Goal: Task Accomplishment & Management: Manage account settings

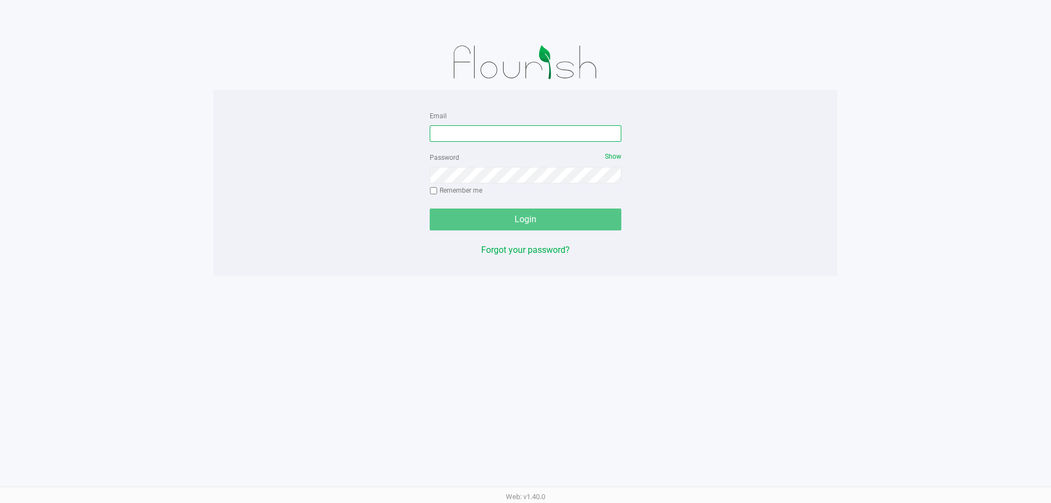
click at [516, 135] on input "Email" at bounding box center [526, 133] width 192 height 16
type input "[EMAIL_ADDRESS][DOMAIN_NAME]"
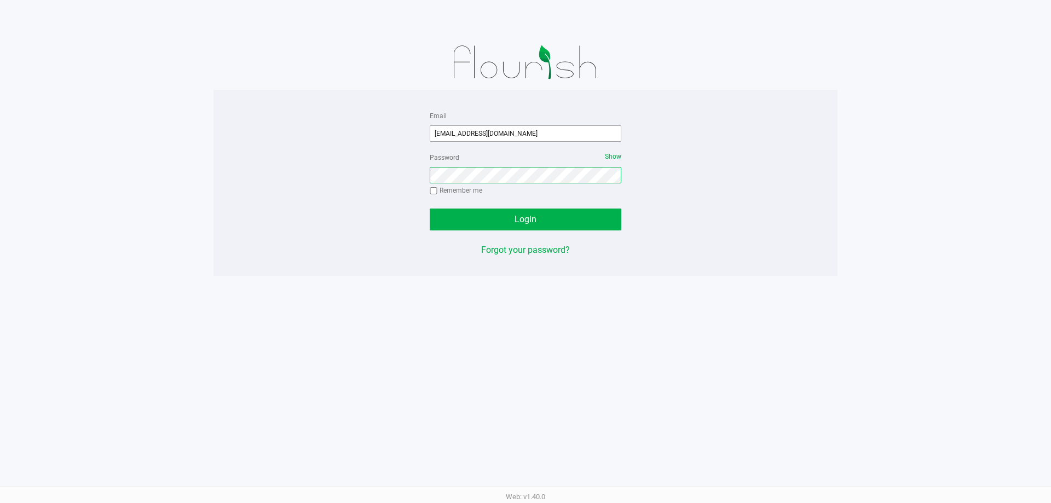
click at [430, 209] on button "Login" at bounding box center [526, 220] width 192 height 22
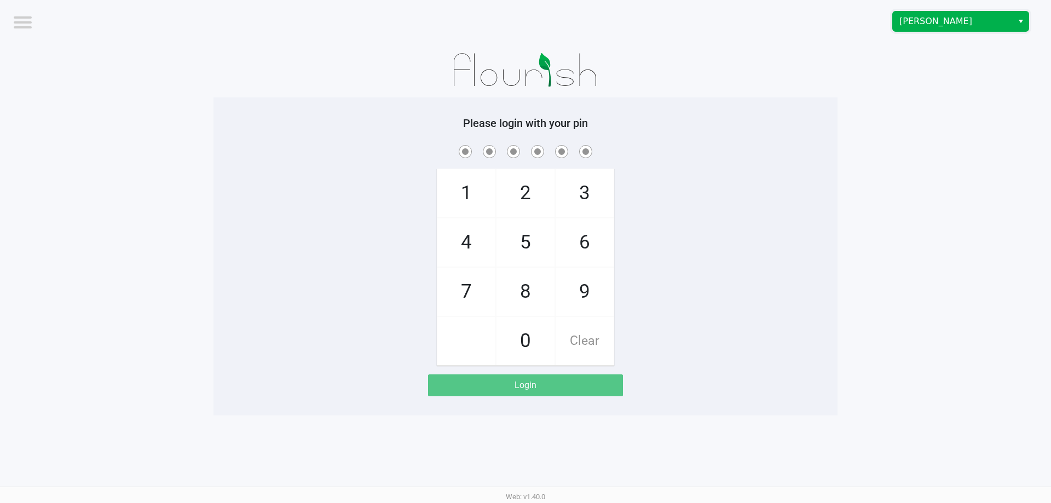
click at [940, 19] on span "[PERSON_NAME]" at bounding box center [952, 21] width 107 height 13
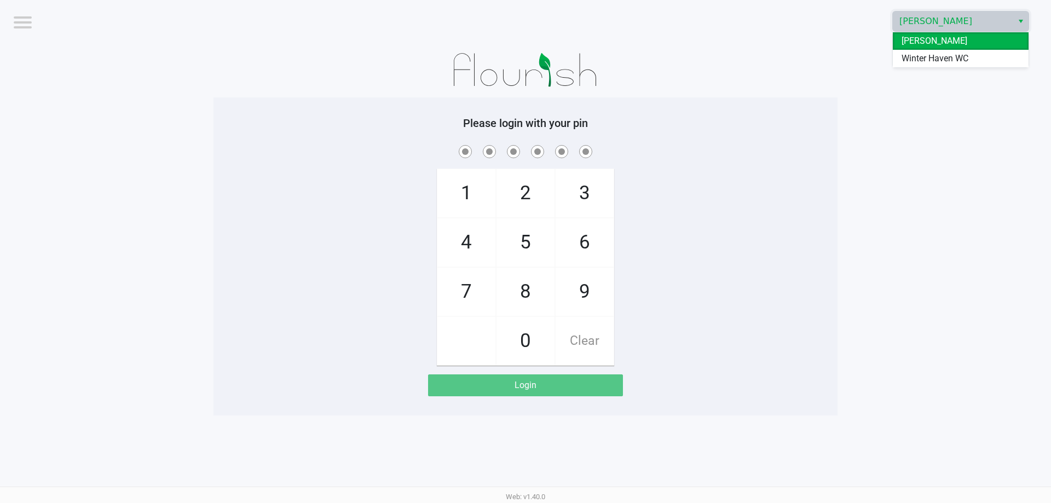
click at [907, 72] on app-pos-login-wrapper "Logout [PERSON_NAME] Please login with your pin 1 4 7 2 5 8 0 3 6 9 Clear Login" at bounding box center [525, 208] width 1051 height 416
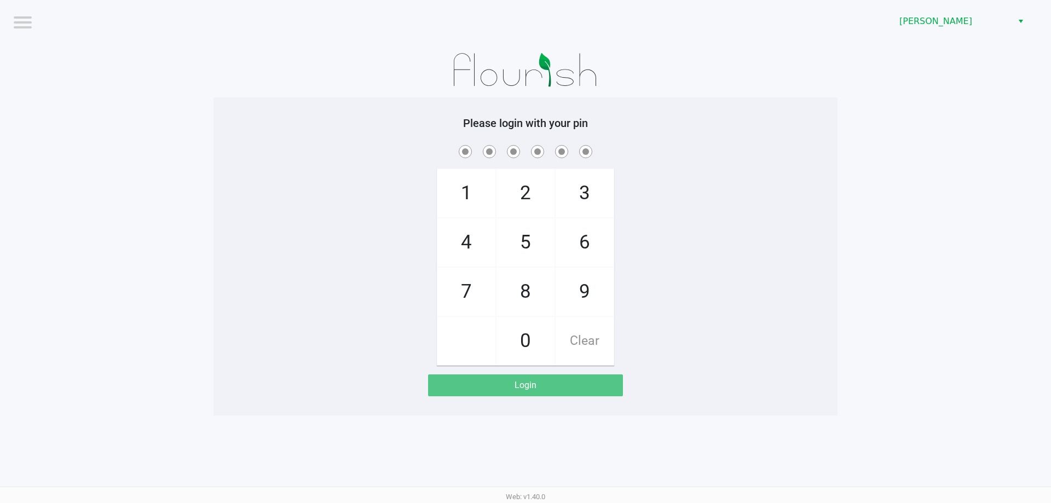
click at [919, 32] on div "[PERSON_NAME]" at bounding box center [792, 21] width 517 height 43
click at [919, 26] on span "[PERSON_NAME]" at bounding box center [952, 21] width 107 height 13
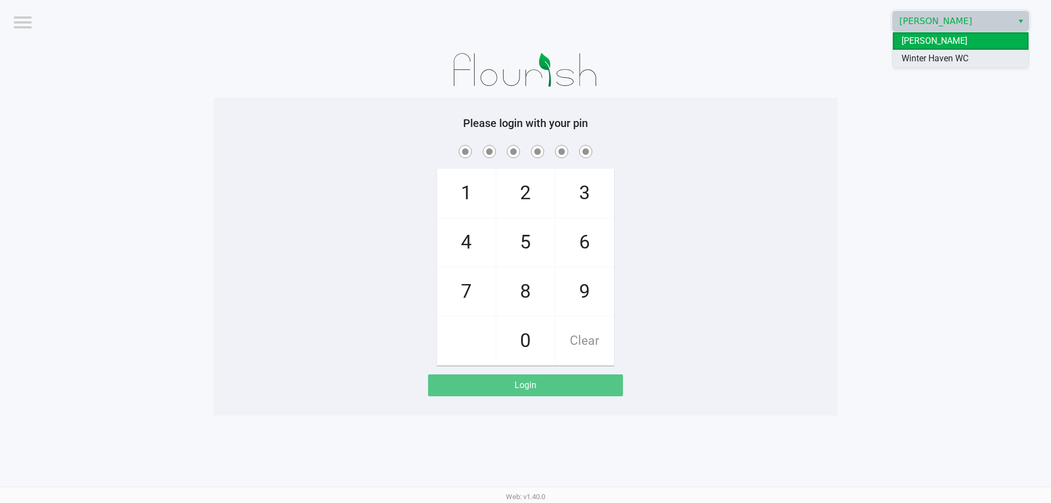
click at [915, 59] on span "Winter Haven WC" at bounding box center [935, 58] width 67 height 13
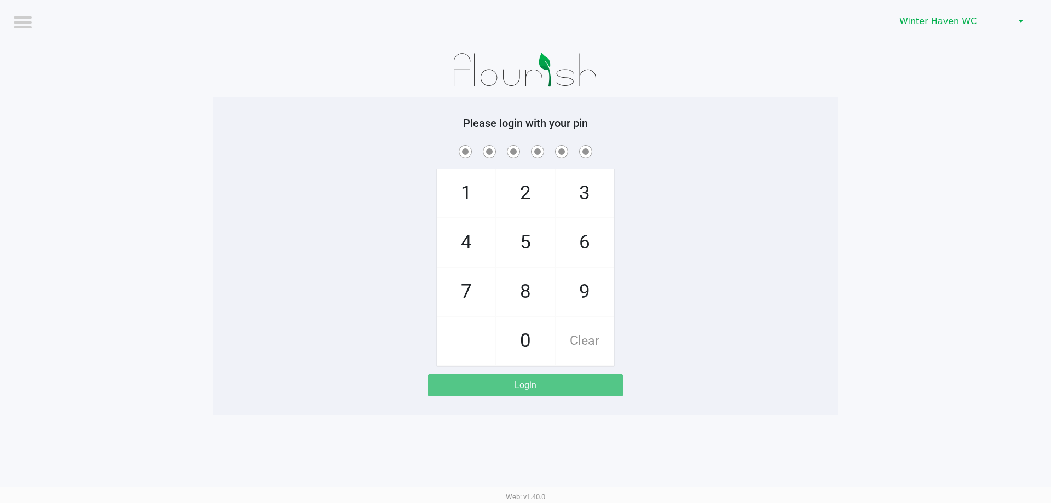
click at [805, 80] on div at bounding box center [526, 70] width 624 height 55
checkbox input "true"
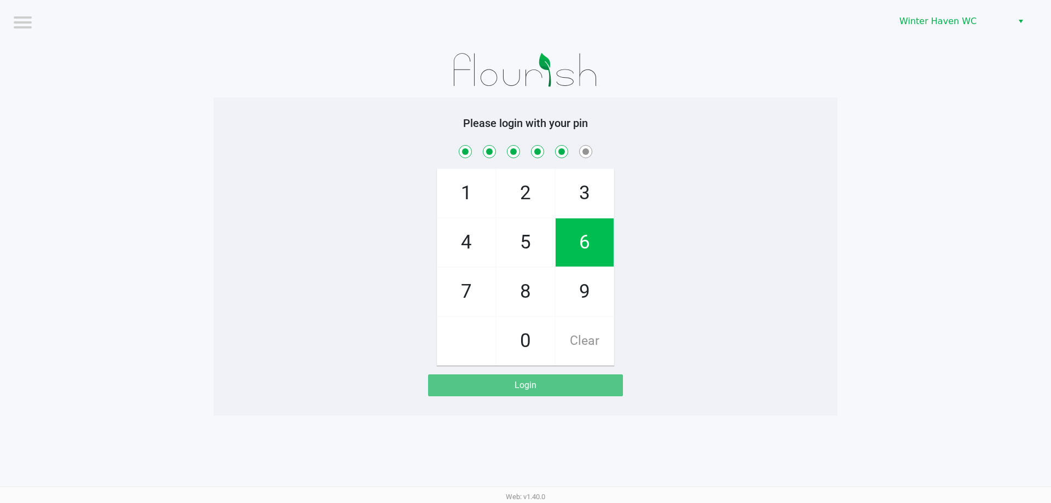
checkbox input "true"
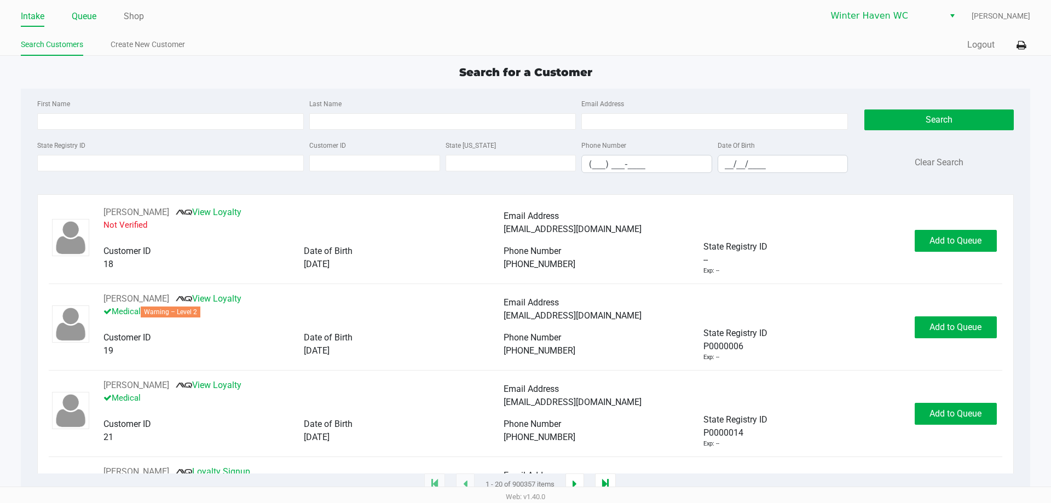
click at [84, 15] on link "Queue" at bounding box center [84, 16] width 25 height 15
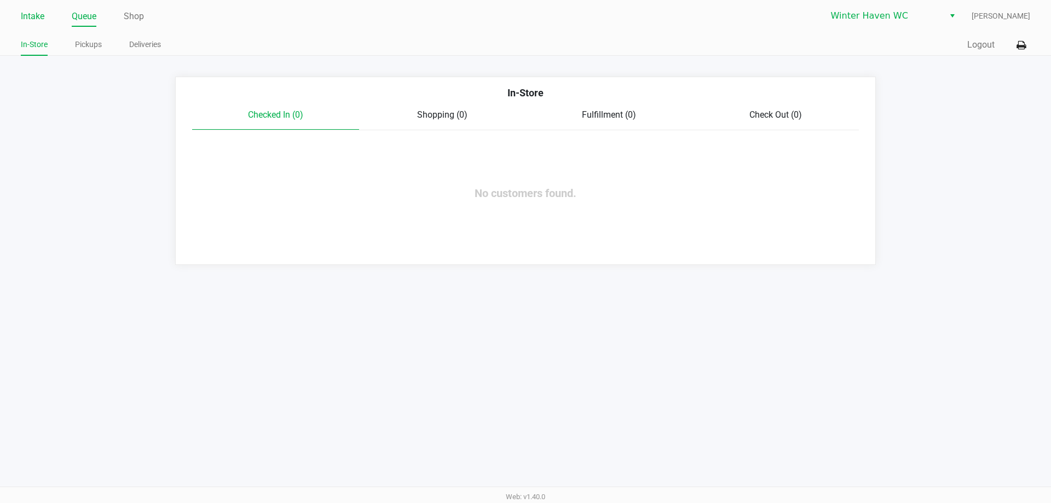
click at [39, 19] on link "Intake" at bounding box center [33, 16] width 24 height 15
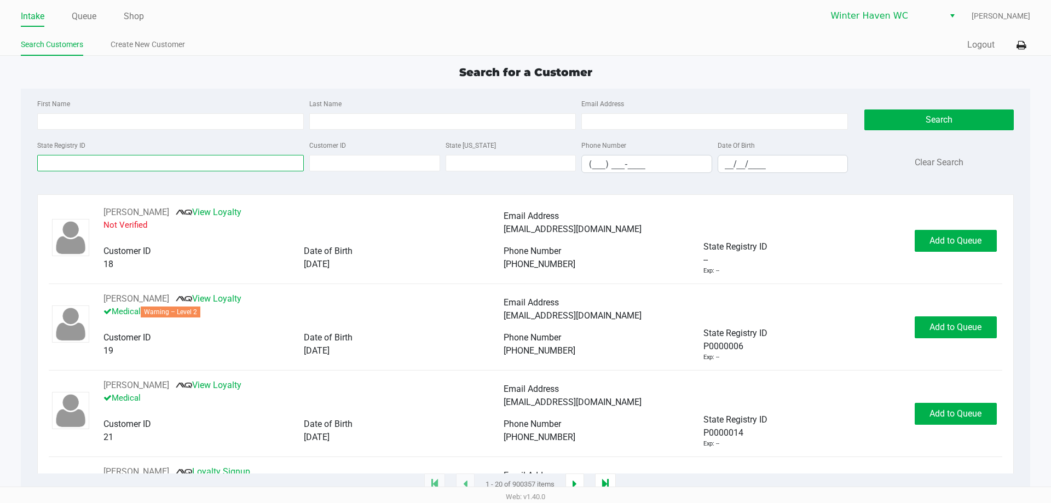
click at [86, 169] on input "State Registry ID" at bounding box center [170, 163] width 267 height 16
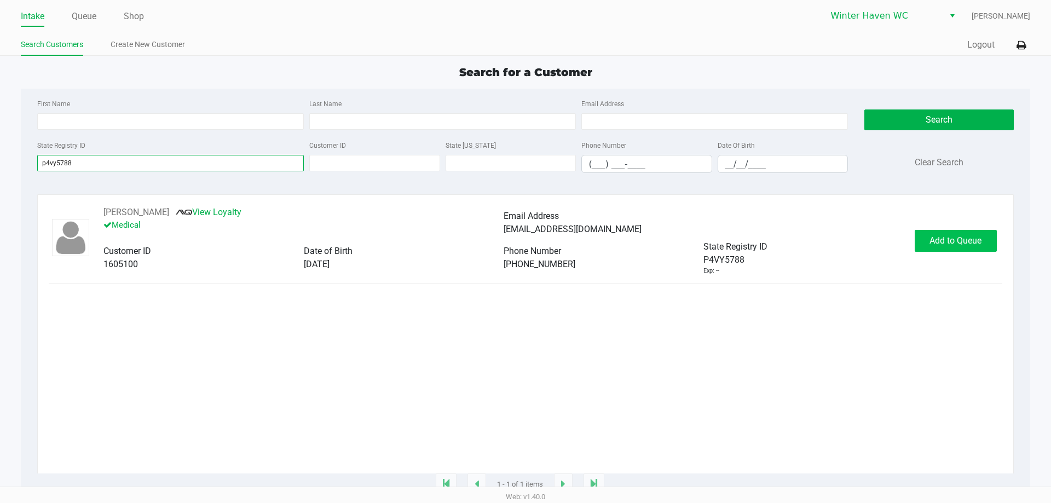
type input "p4vy5788"
click at [939, 238] on span "Add to Queue" at bounding box center [956, 240] width 52 height 10
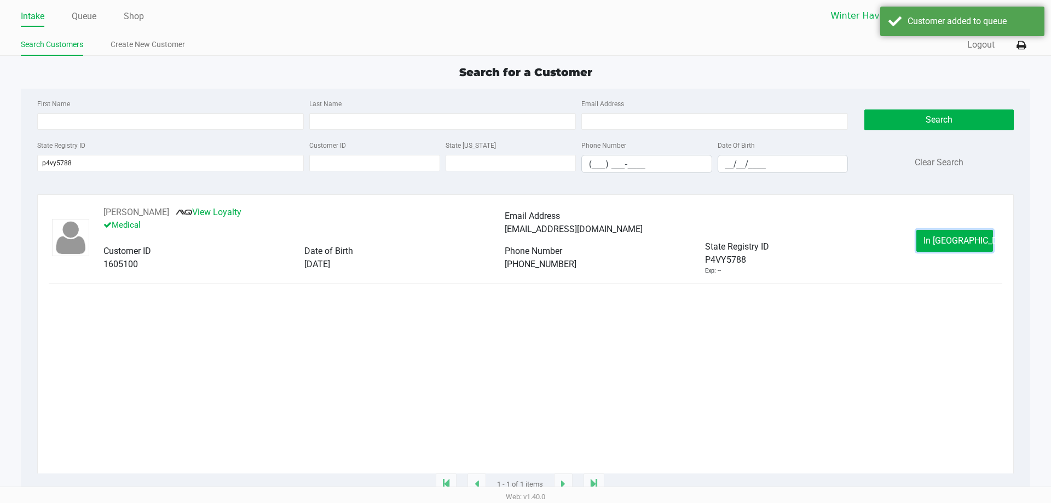
click at [934, 230] on button "In [GEOGRAPHIC_DATA]" at bounding box center [954, 241] width 77 height 22
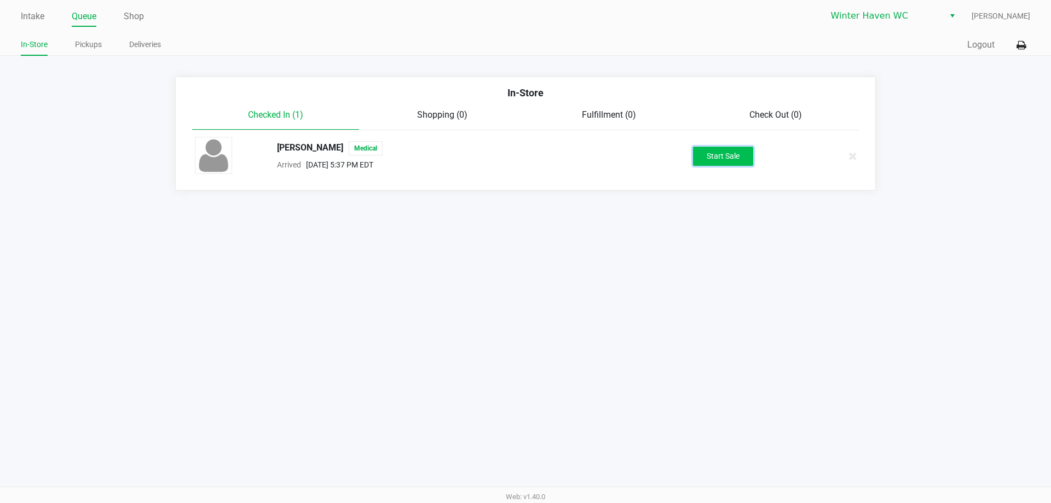
click at [735, 147] on button "Start Sale" at bounding box center [723, 156] width 60 height 19
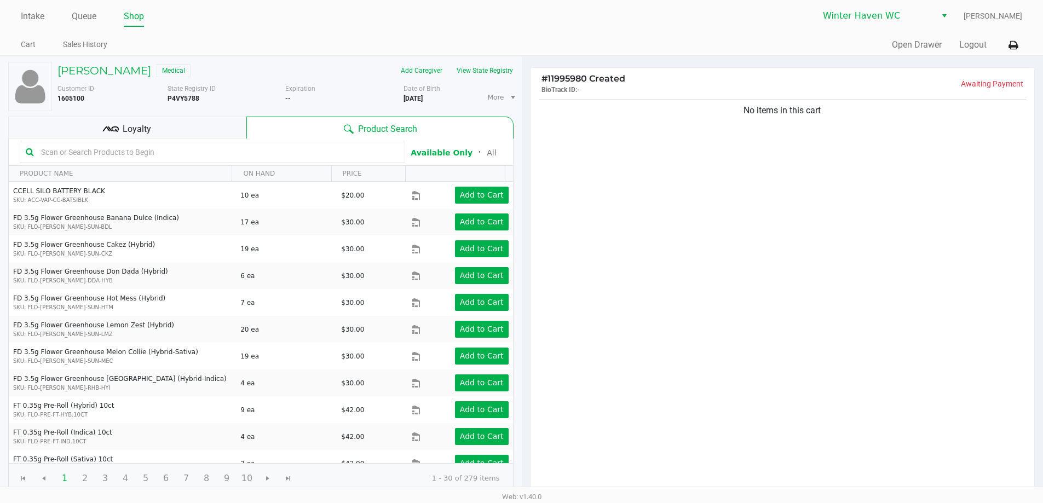
click at [210, 122] on div "Loyalty" at bounding box center [127, 128] width 238 height 22
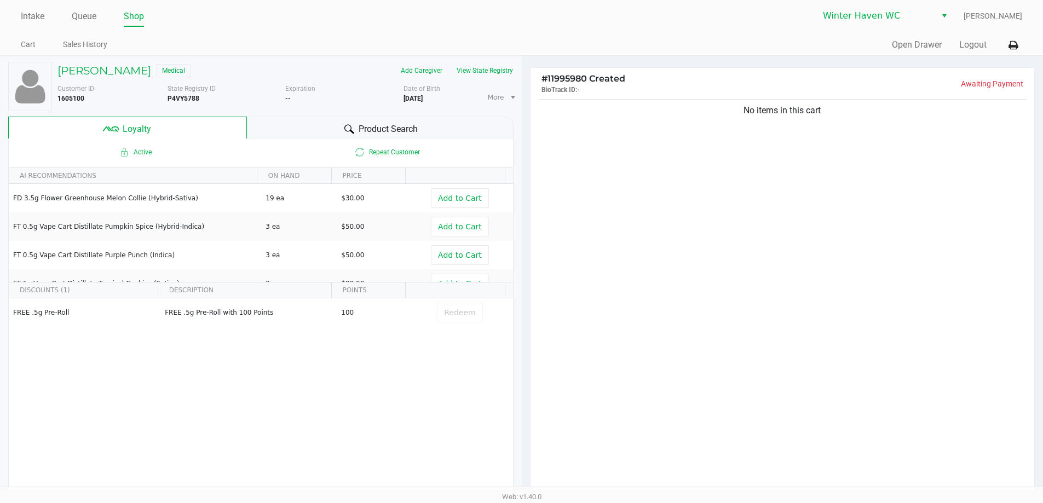
click at [263, 128] on div "Product Search" at bounding box center [380, 128] width 267 height 22
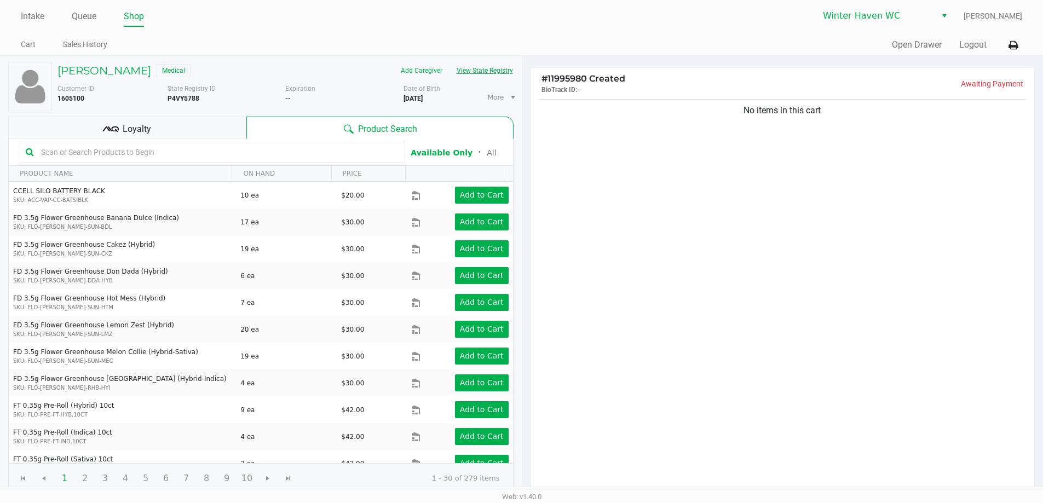
click at [477, 74] on button "View State Registry" at bounding box center [481, 71] width 64 height 18
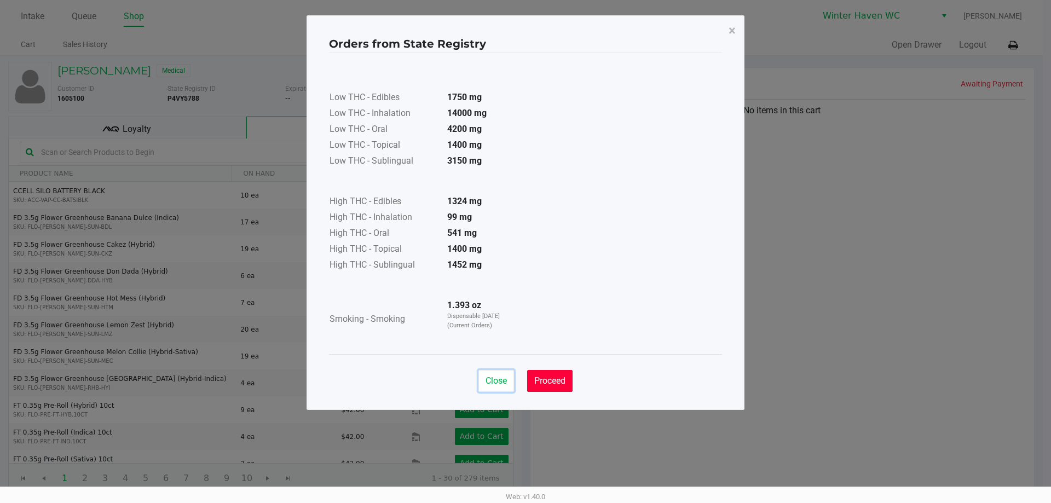
drag, startPoint x: 506, startPoint y: 386, endPoint x: 526, endPoint y: 372, distance: 24.8
click at [505, 386] on button "Close" at bounding box center [496, 381] width 36 height 22
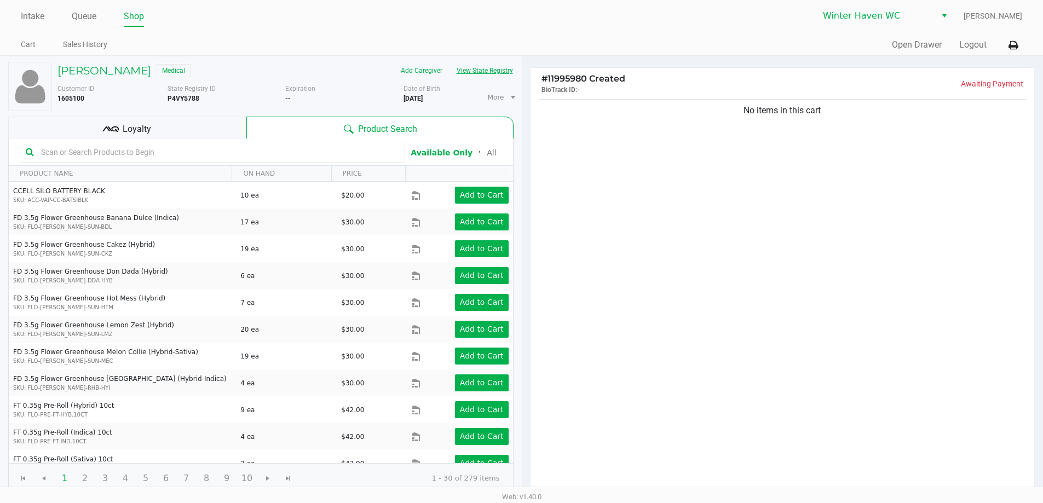
click at [503, 70] on button "View State Registry" at bounding box center [481, 71] width 64 height 18
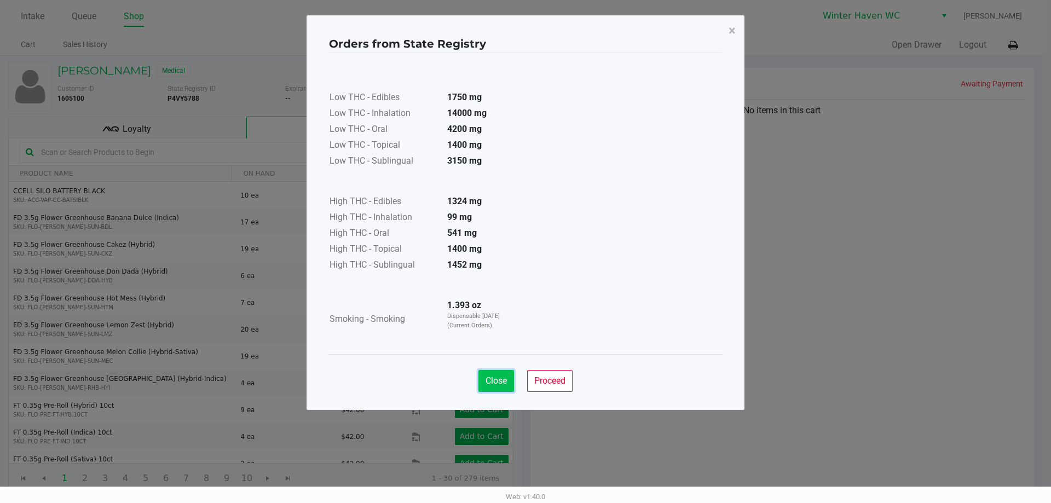
click at [509, 378] on button "Close" at bounding box center [496, 381] width 36 height 22
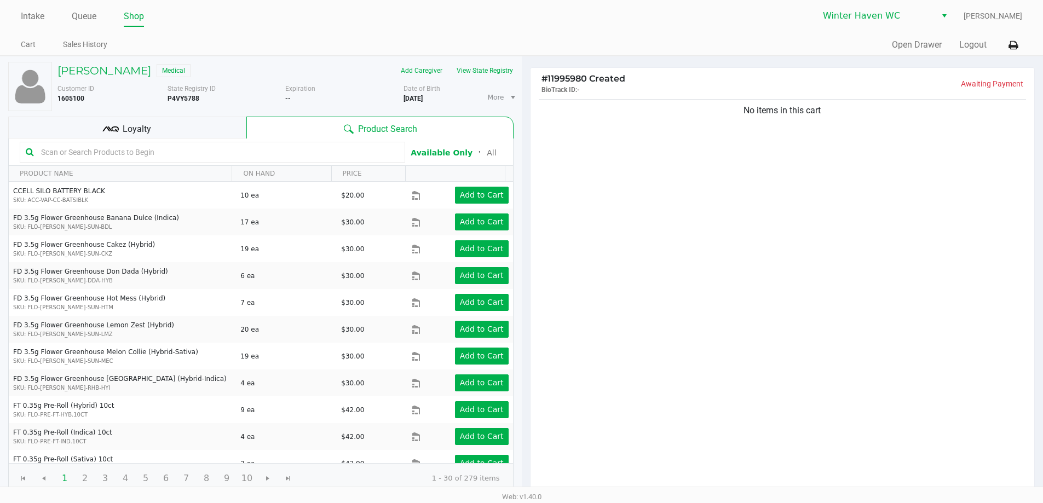
click at [221, 132] on div "Loyalty" at bounding box center [127, 128] width 238 height 22
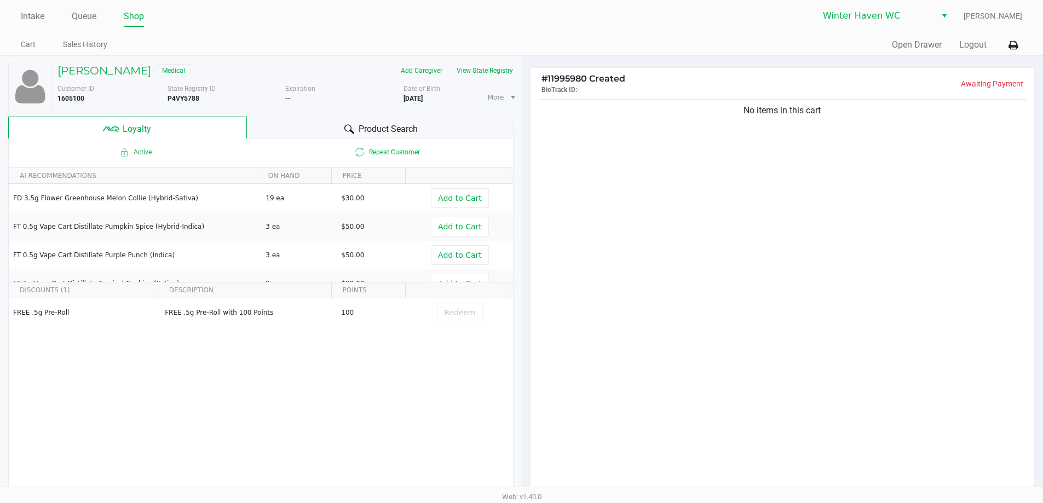
click at [284, 125] on div "Product Search" at bounding box center [380, 128] width 267 height 22
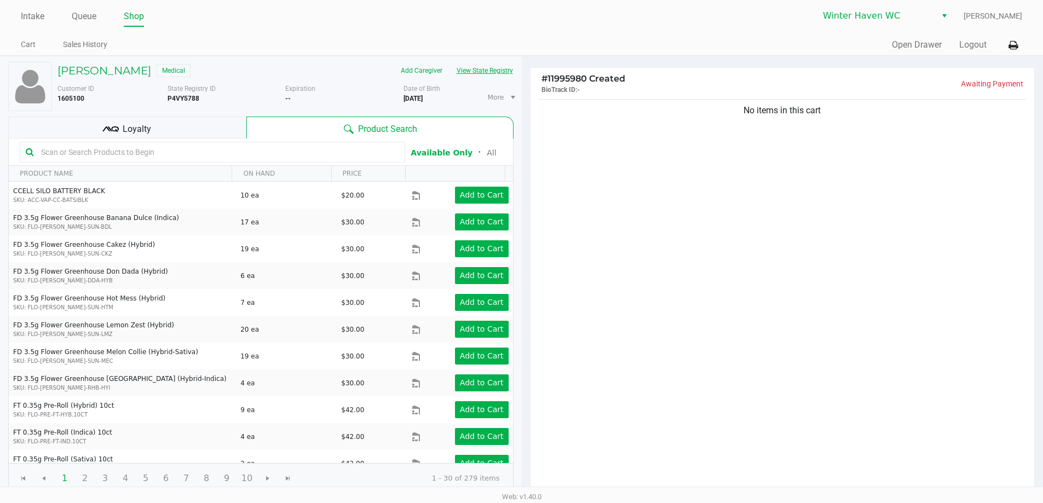
click at [491, 78] on button "View State Registry" at bounding box center [481, 71] width 64 height 18
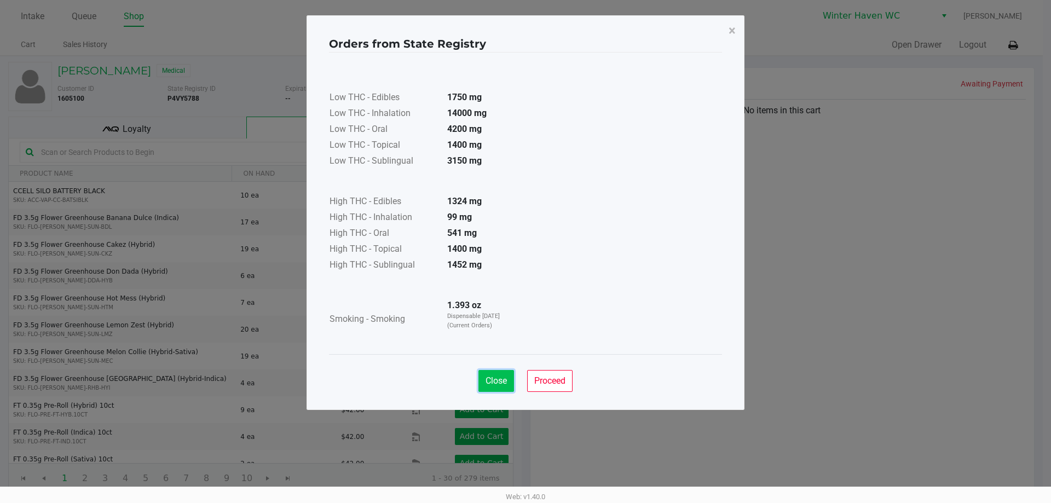
click at [493, 384] on span "Close" at bounding box center [496, 381] width 21 height 10
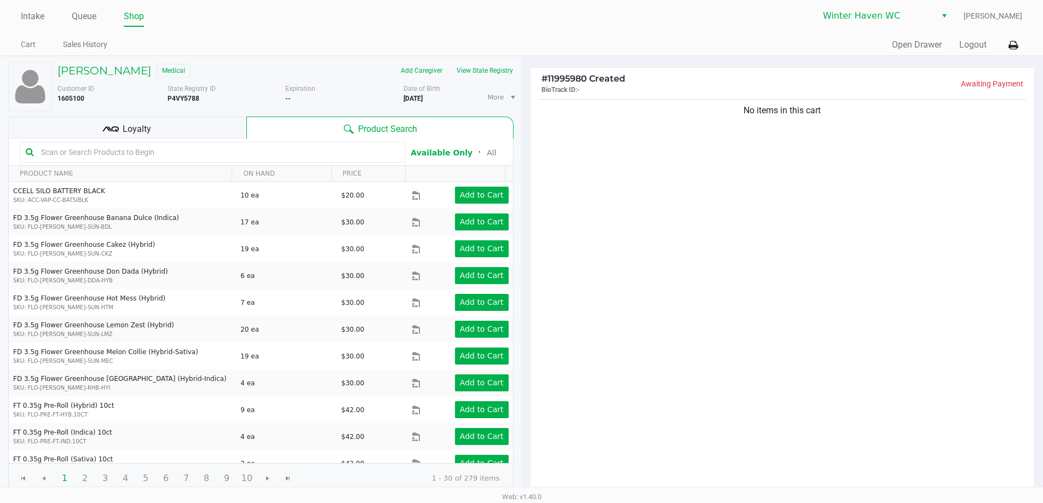
click at [221, 156] on input "text" at bounding box center [218, 152] width 362 height 16
click at [168, 118] on div "Loyalty" at bounding box center [127, 128] width 238 height 22
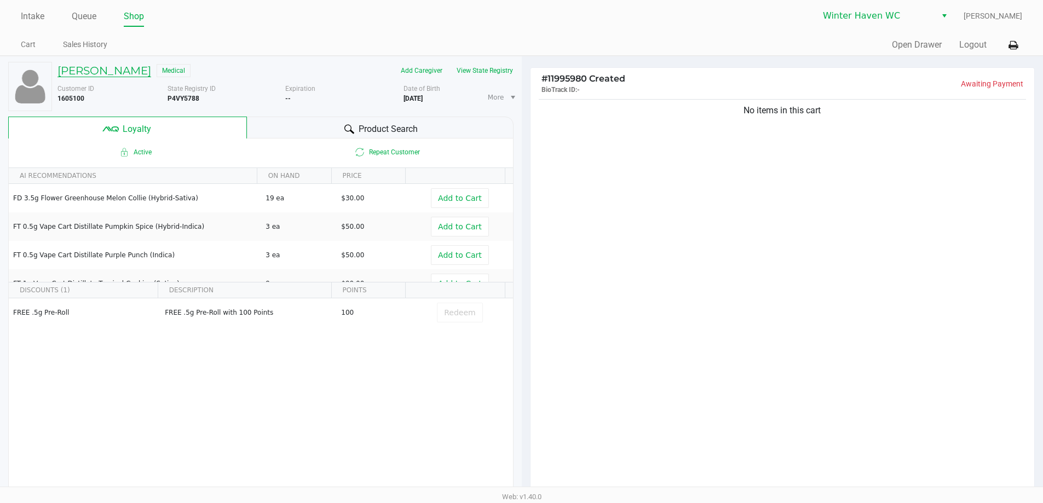
click at [126, 76] on h5 "[PERSON_NAME]" at bounding box center [104, 70] width 94 height 13
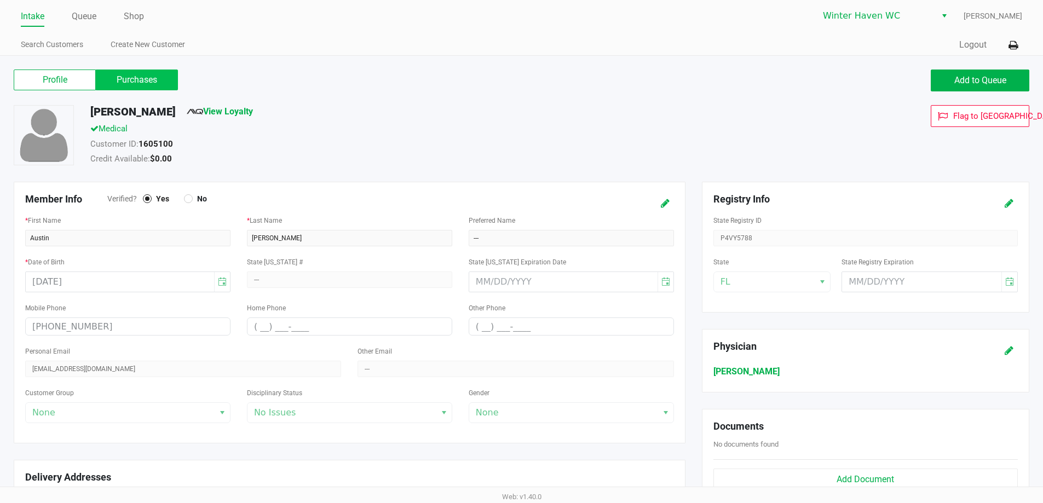
click at [165, 84] on label "Purchases" at bounding box center [137, 80] width 82 height 21
click at [0, 0] on 1 "Purchases" at bounding box center [0, 0] width 0 height 0
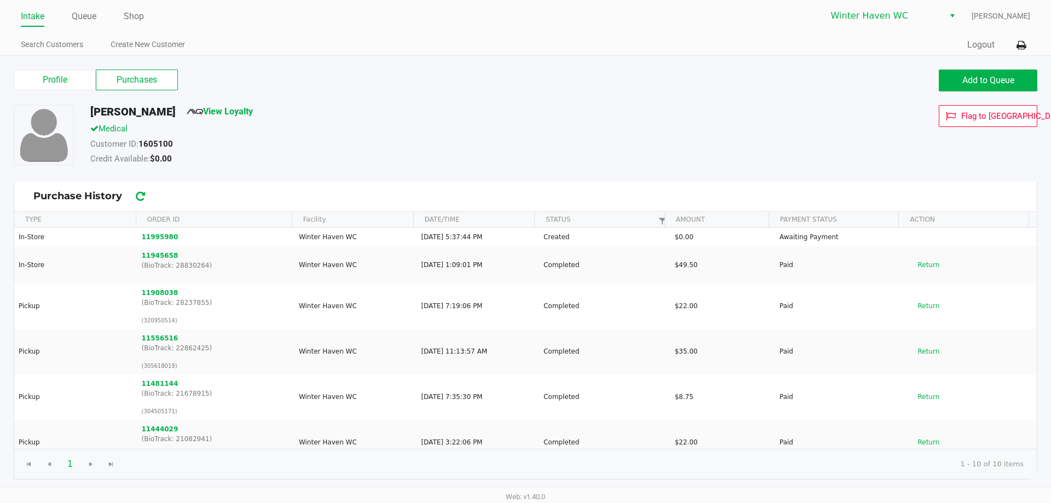
click at [469, 111] on div "[PERSON_NAME] View Loyalty" at bounding box center [403, 114] width 642 height 18
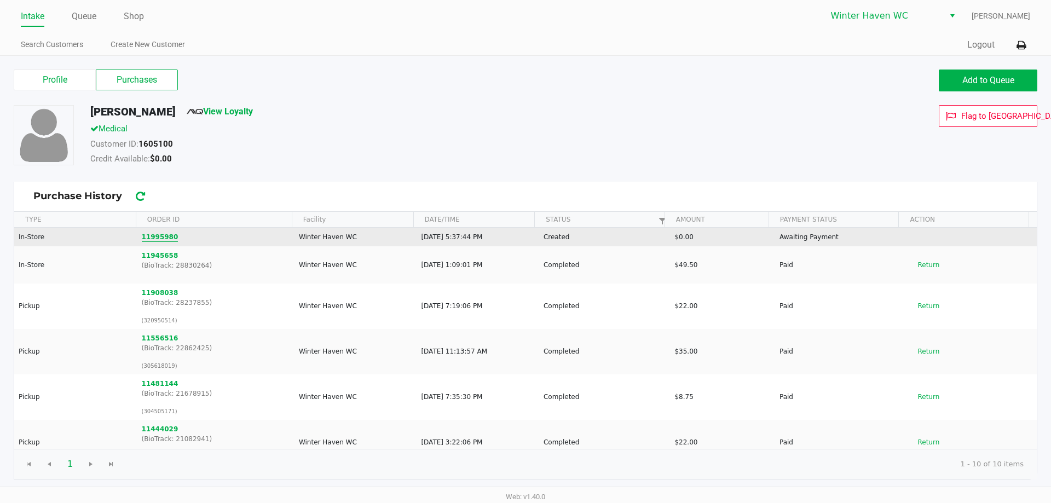
click at [165, 233] on button "11995980" at bounding box center [160, 237] width 37 height 10
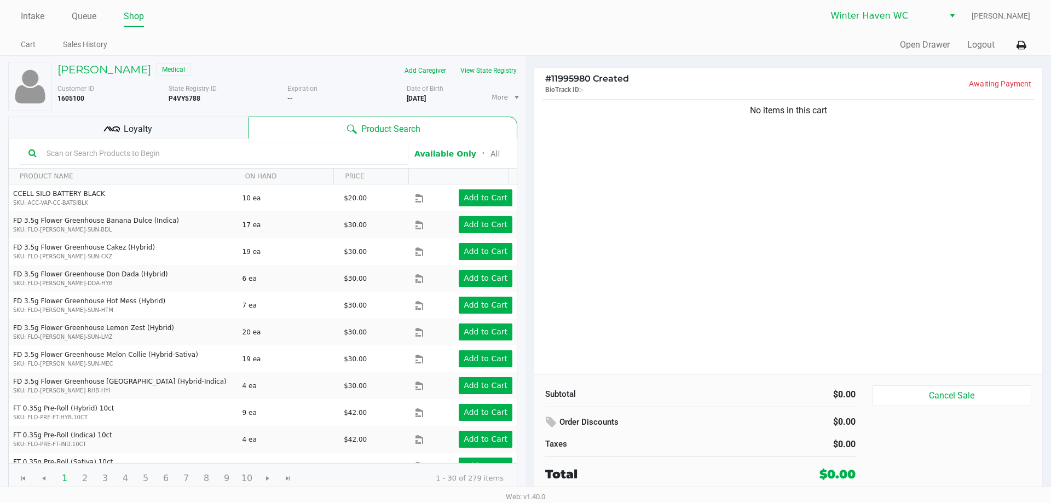
click at [302, 157] on input "text" at bounding box center [220, 153] width 357 height 16
type input "pkn"
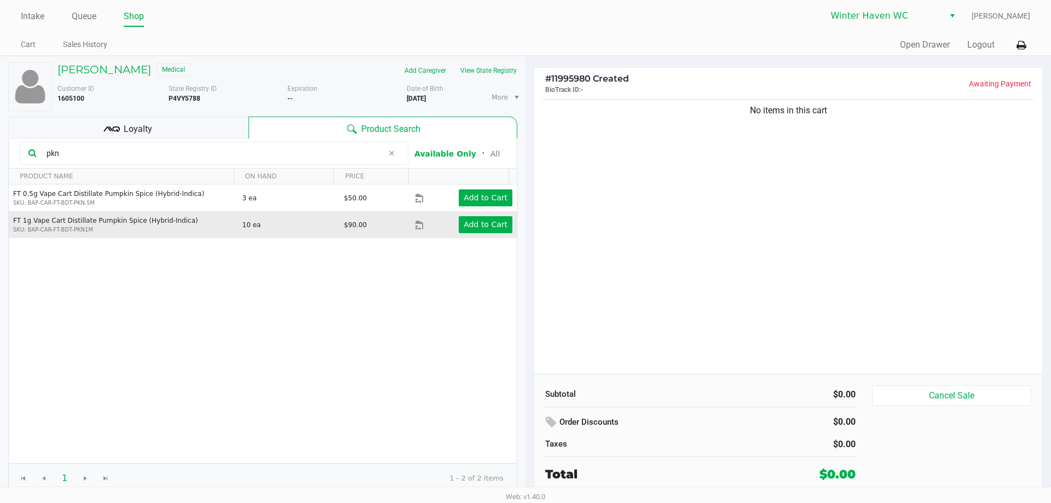
click at [487, 237] on td "Add to Cart" at bounding box center [466, 224] width 102 height 27
click at [487, 230] on button "Add to Cart" at bounding box center [486, 224] width 54 height 17
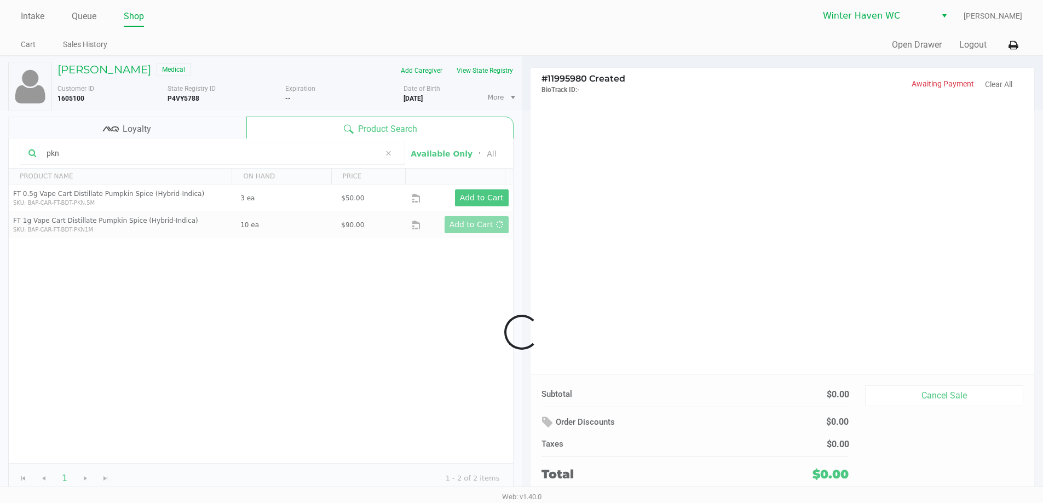
click at [722, 240] on div at bounding box center [521, 332] width 1043 height 443
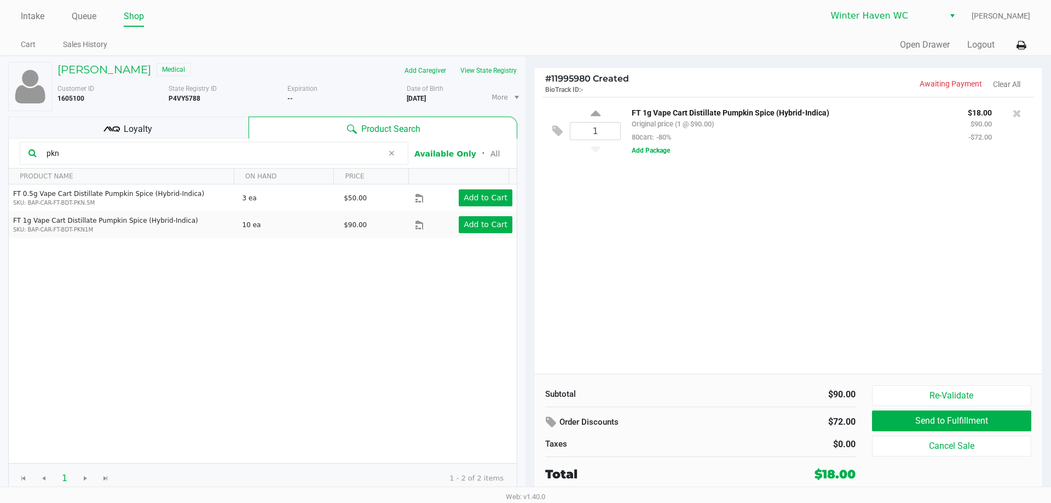
click at [670, 267] on div "1 FT 1g Vape Cart Distillate Pumpkin Spice (Hybrid-Indica) Original price (1 @ …" at bounding box center [788, 235] width 508 height 277
click at [228, 114] on div "[PERSON_NAME] Medical Add Caregiver View State Registry Customer ID 1605100 Sta…" at bounding box center [262, 277] width 509 height 443
click at [227, 117] on div "[PERSON_NAME] Medical Add Caregiver View State Registry Customer ID 1605100 Sta…" at bounding box center [262, 277] width 509 height 443
click at [224, 122] on div "Loyalty" at bounding box center [128, 128] width 240 height 22
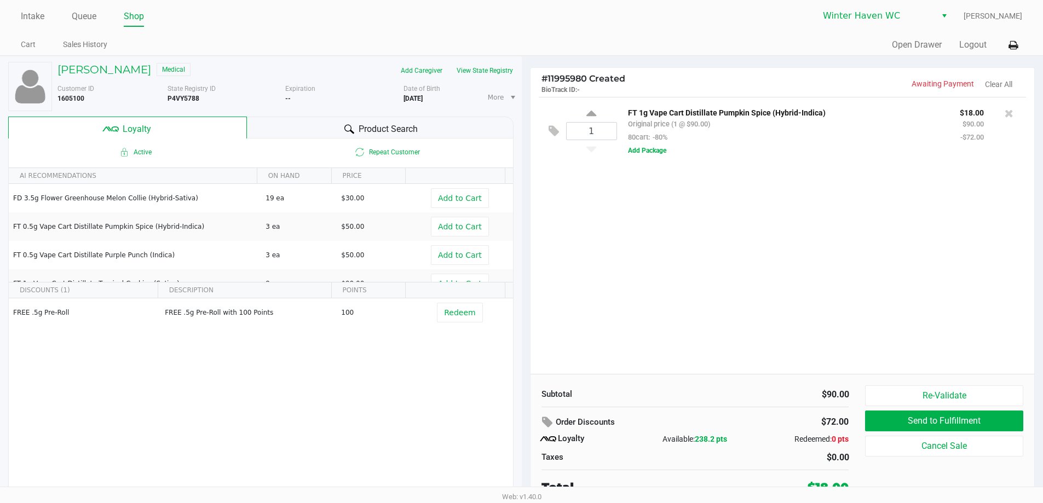
click at [580, 216] on div "1 FT 1g Vape Cart Distillate Pumpkin Spice (Hybrid-Indica) Original price (1 @ …" at bounding box center [782, 235] width 504 height 277
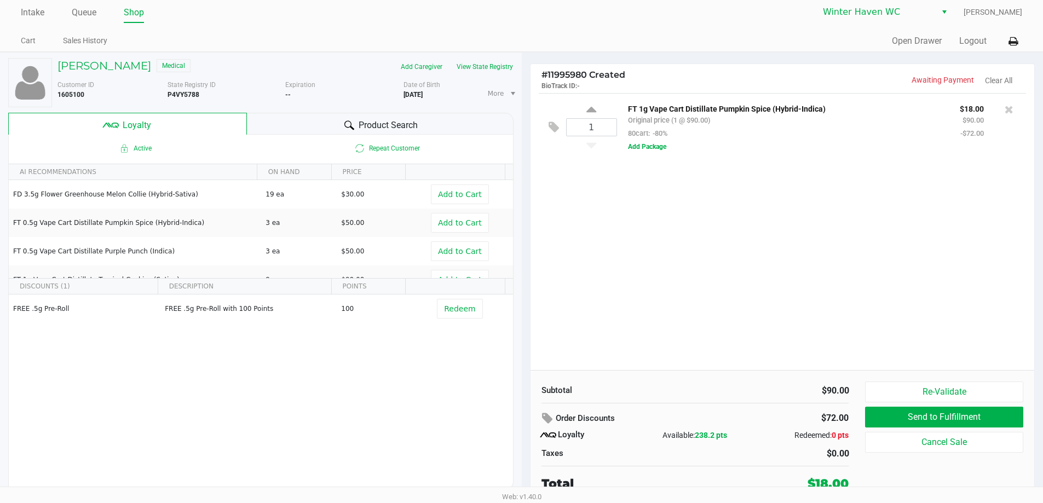
scroll to position [5, 0]
click at [601, 256] on div "1 FT 1g Vape Cart Distillate Pumpkin Spice (Hybrid-Indica) Original price (1 @ …" at bounding box center [782, 230] width 504 height 277
click at [679, 325] on div "1 FT 1g Vape Cart Distillate Pumpkin Spice (Hybrid-Indica) Original price (1 @ …" at bounding box center [782, 230] width 504 height 277
drag, startPoint x: 674, startPoint y: 266, endPoint x: 662, endPoint y: 258, distance: 14.3
click at [672, 263] on div "1 FT 1g Vape Cart Distillate Pumpkin Spice (Hybrid-Indica) Original price (1 @ …" at bounding box center [782, 230] width 504 height 277
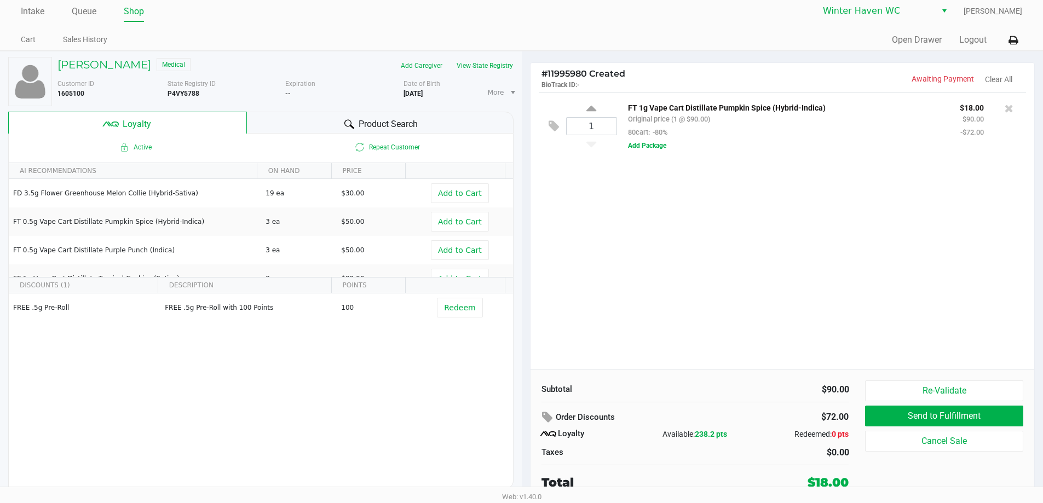
click at [411, 130] on span "Product Search" at bounding box center [388, 124] width 59 height 13
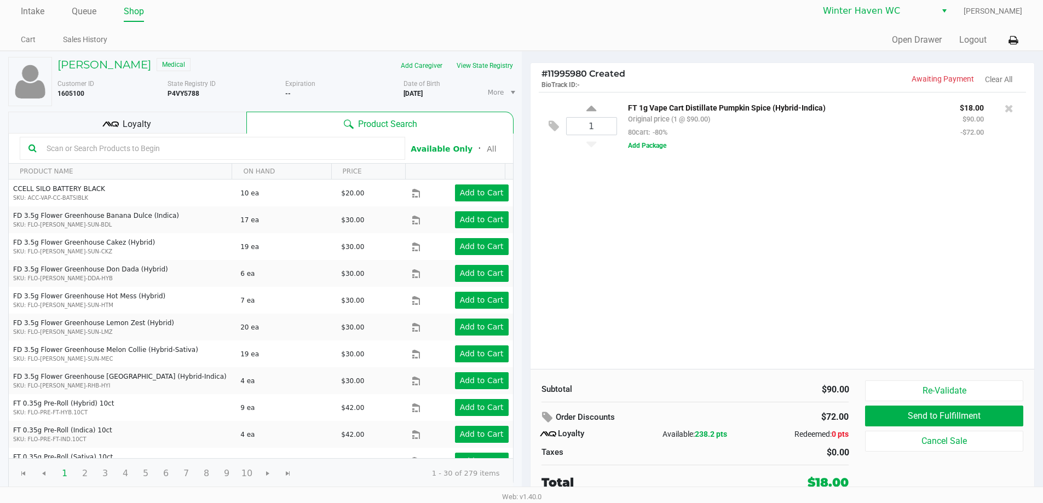
click at [215, 129] on div "Loyalty" at bounding box center [127, 123] width 238 height 22
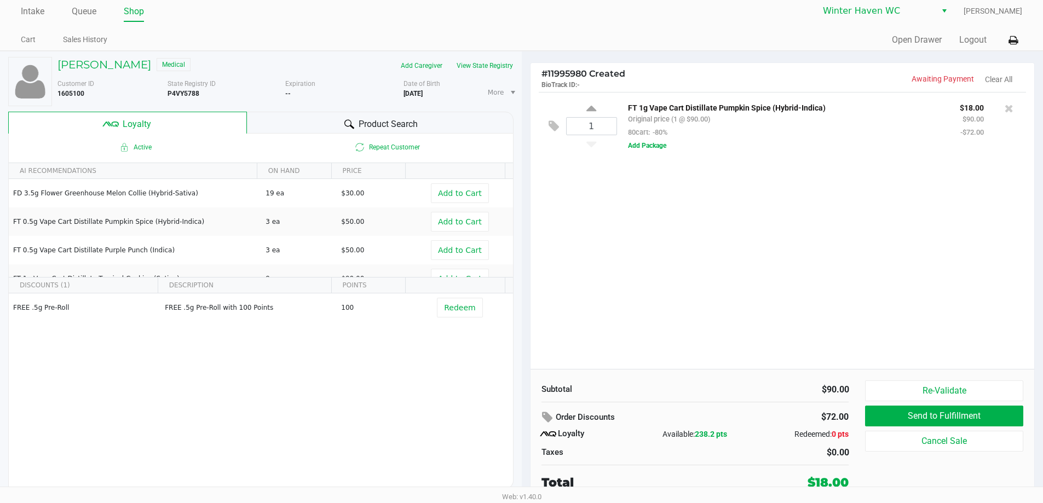
click at [372, 128] on span "Product Search" at bounding box center [388, 124] width 59 height 13
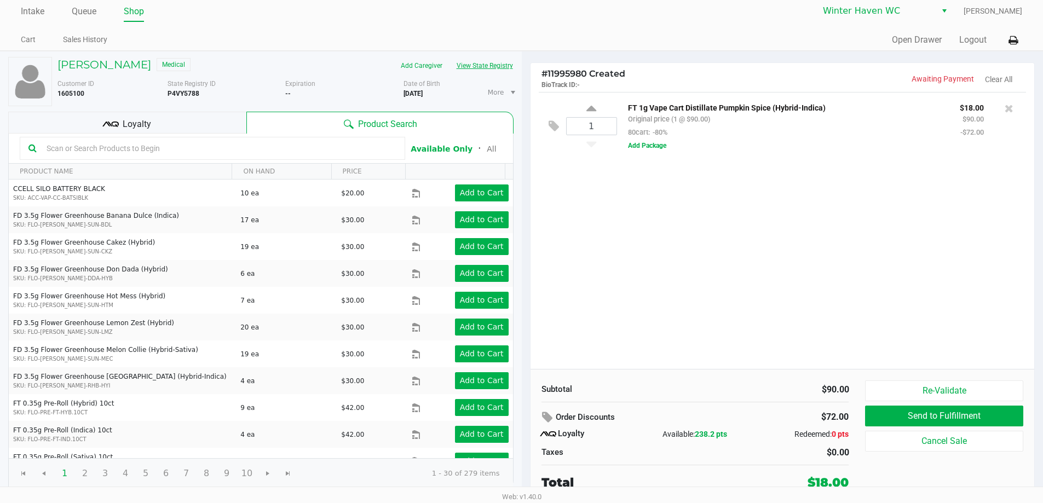
click at [475, 61] on button "View State Registry" at bounding box center [481, 66] width 64 height 18
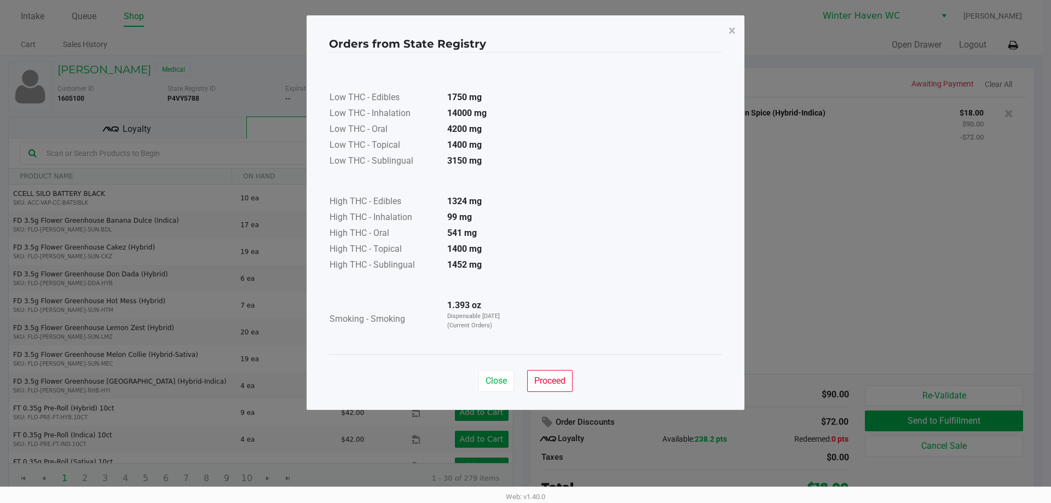
click at [500, 235] on td "541 mg" at bounding box center [477, 234] width 77 height 16
click at [494, 375] on button "Close" at bounding box center [496, 381] width 36 height 22
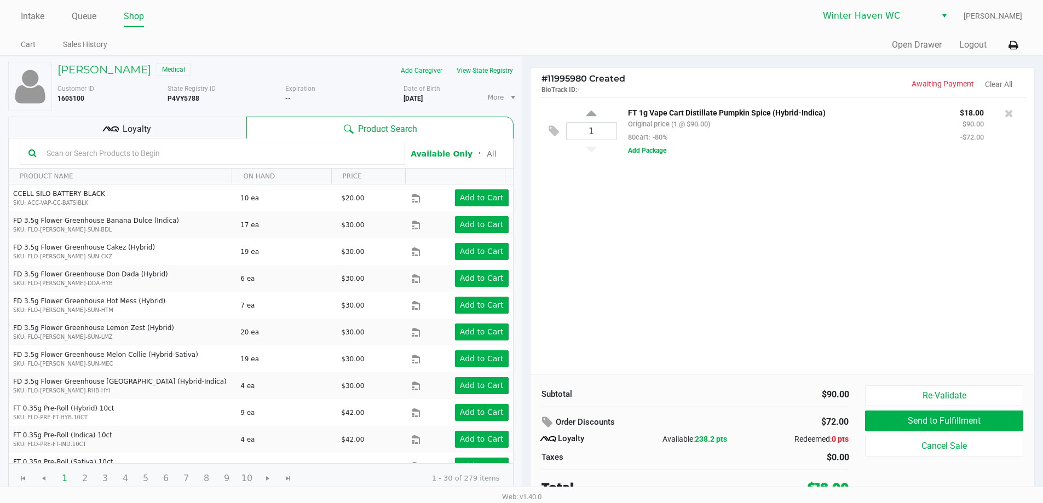
click at [591, 255] on div "1 FT 1g Vape Cart Distillate Pumpkin Spice (Hybrid-Indica) Original price (1 @ …" at bounding box center [782, 235] width 504 height 277
drag, startPoint x: 437, startPoint y: 100, endPoint x: 405, endPoint y: 100, distance: 32.8
click at [405, 100] on div "More Date of Birth [DEMOGRAPHIC_DATA]" at bounding box center [462, 97] width 118 height 27
drag, startPoint x: 203, startPoint y: 101, endPoint x: 169, endPoint y: 96, distance: 34.9
click at [169, 96] on div "State Registry ID P4VY5788" at bounding box center [227, 97] width 118 height 27
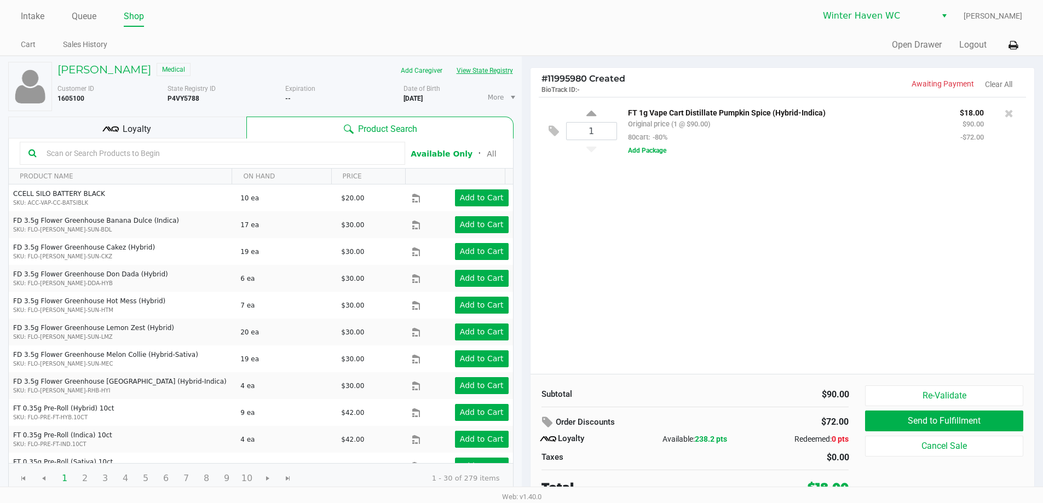
click at [483, 65] on button "View State Registry" at bounding box center [481, 71] width 64 height 18
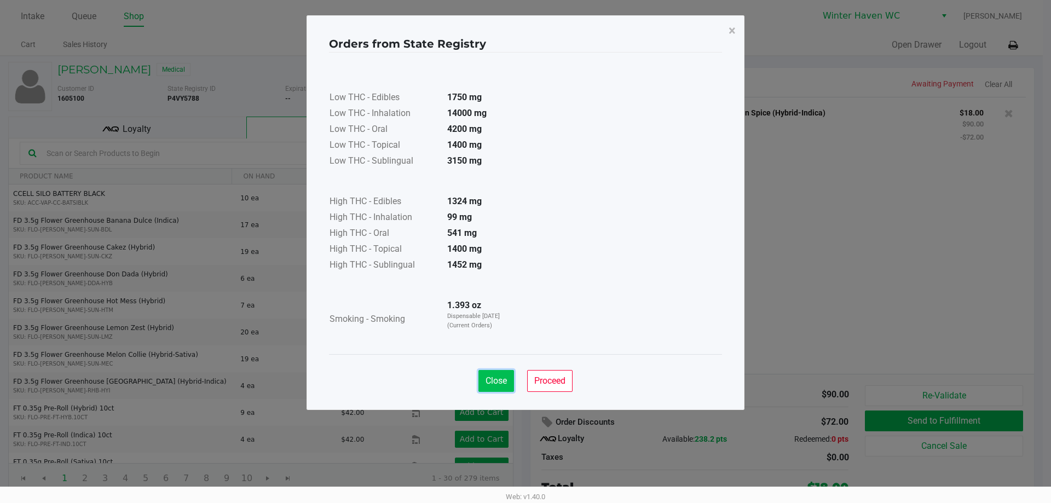
click at [491, 384] on span "Close" at bounding box center [496, 381] width 21 height 10
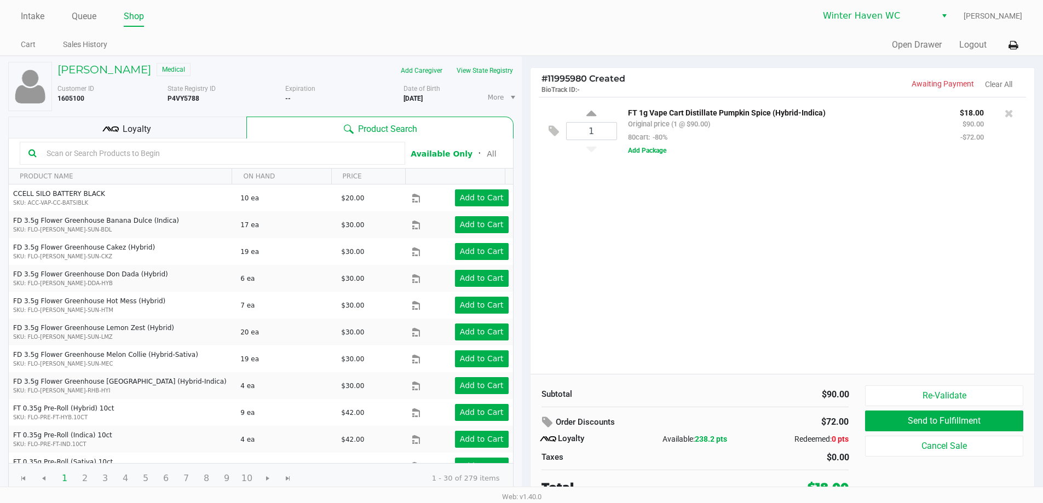
click at [1001, 114] on div at bounding box center [1009, 113] width 18 height 15
click at [1006, 113] on icon at bounding box center [1009, 113] width 9 height 11
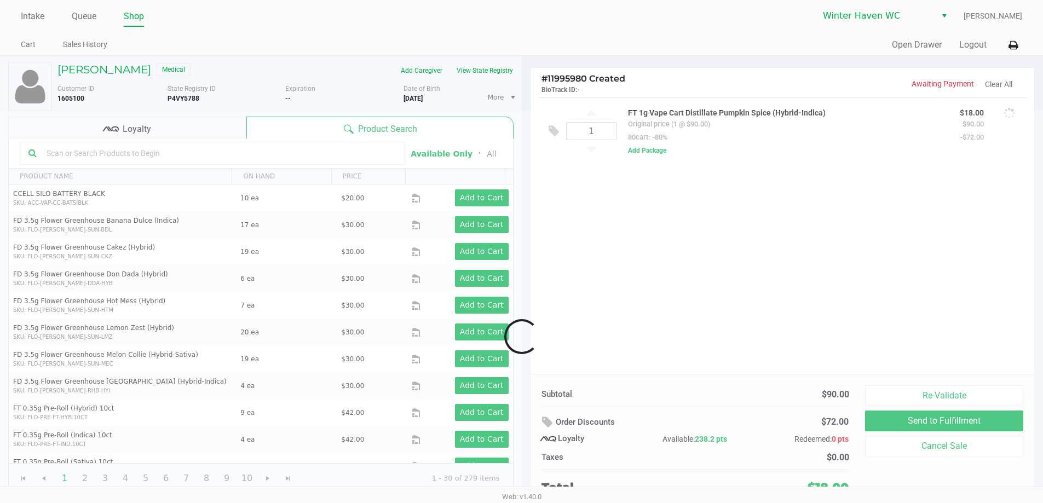
drag, startPoint x: 737, startPoint y: 246, endPoint x: 562, endPoint y: 205, distance: 179.8
click at [734, 246] on div at bounding box center [521, 337] width 1043 height 452
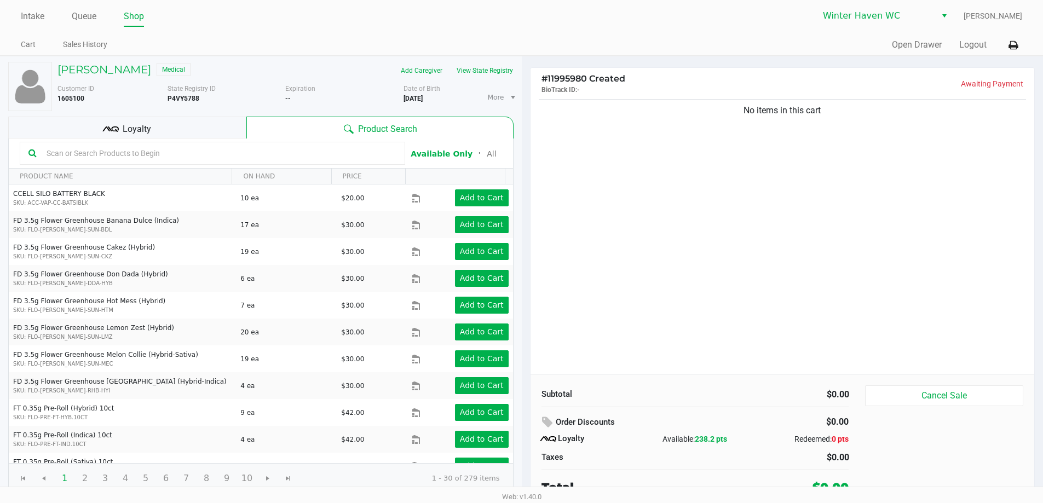
click at [319, 147] on input "text" at bounding box center [219, 153] width 354 height 16
type input "fso"
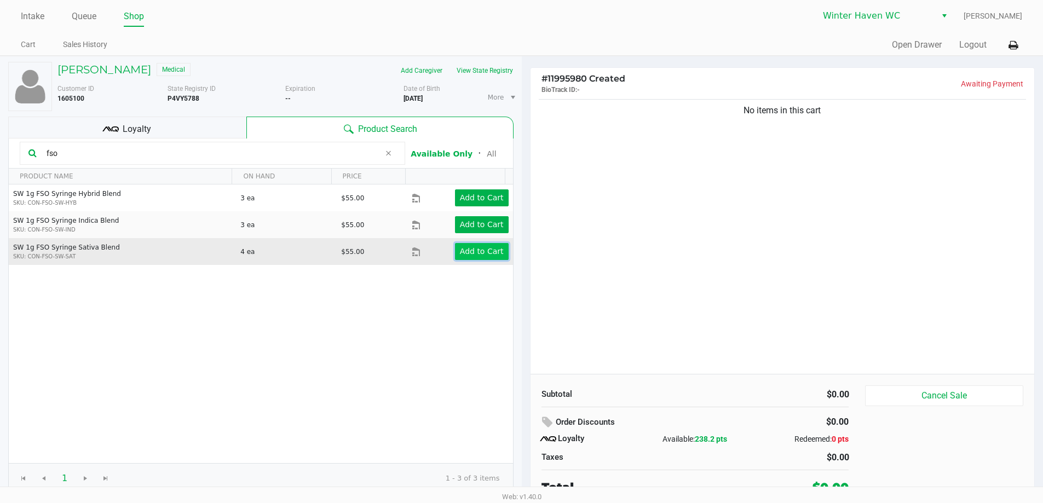
click at [455, 248] on button "Add to Cart" at bounding box center [482, 251] width 54 height 17
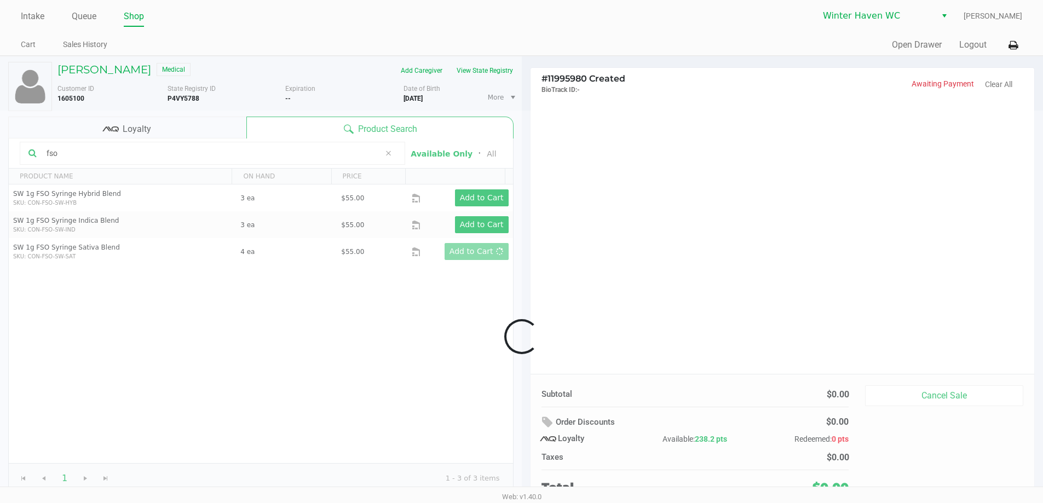
click at [538, 226] on div at bounding box center [521, 337] width 1043 height 452
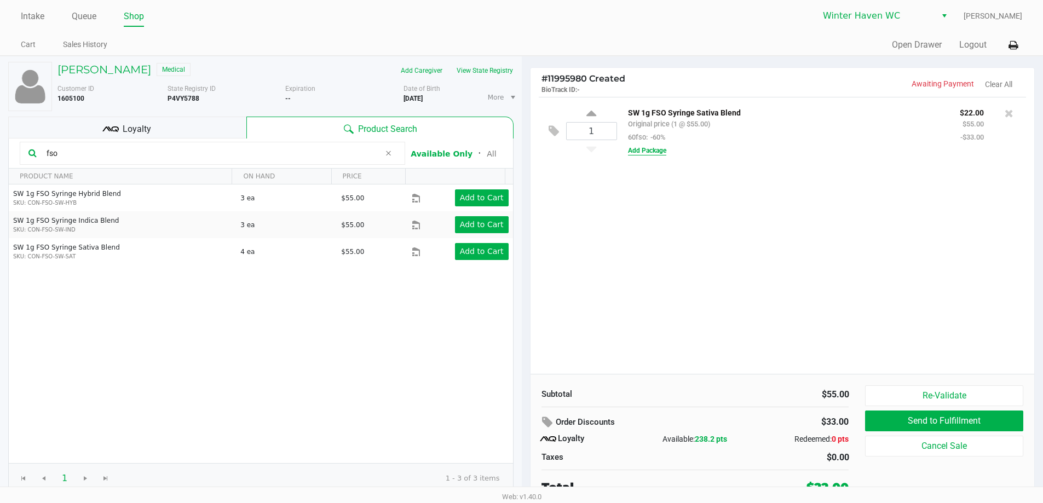
click at [649, 149] on button "Add Package" at bounding box center [647, 151] width 38 height 10
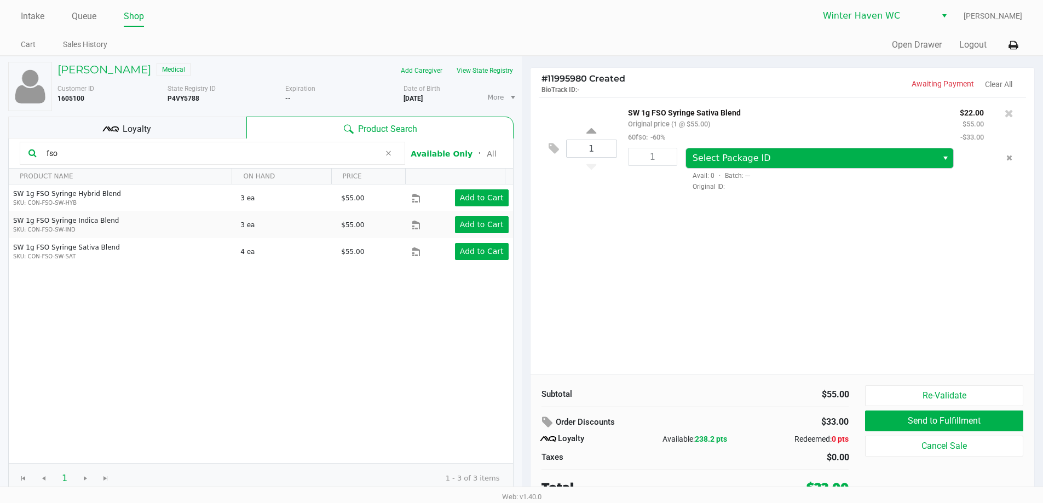
drag, startPoint x: 682, startPoint y: 151, endPoint x: 694, endPoint y: 151, distance: 12.0
click at [685, 151] on div "Select Package ID Avail: 0 · Batch: --- Original ID:" at bounding box center [834, 170] width 315 height 44
click at [695, 151] on span "Select Package ID" at bounding box center [812, 158] width 252 height 20
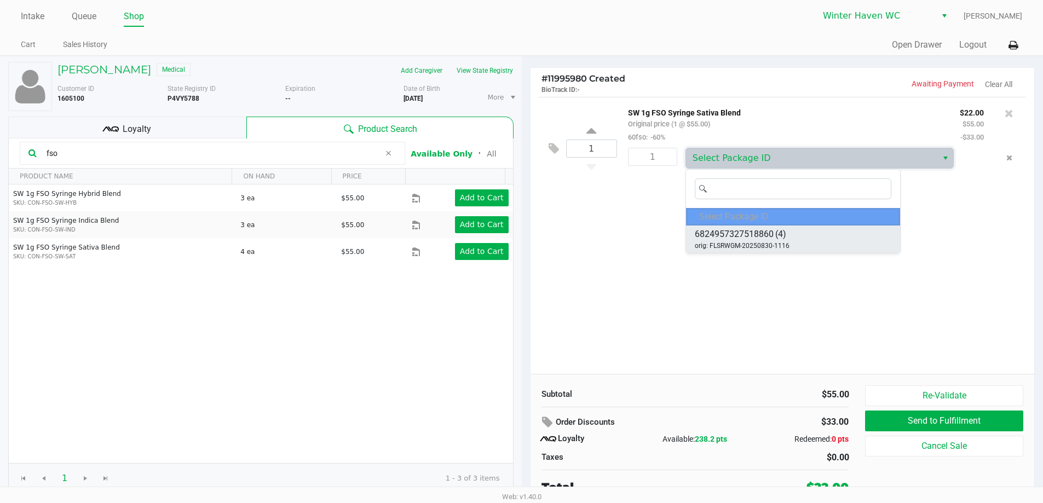
click at [741, 242] on span "orig: FLSRWGM-20250830-1116" at bounding box center [742, 246] width 95 height 10
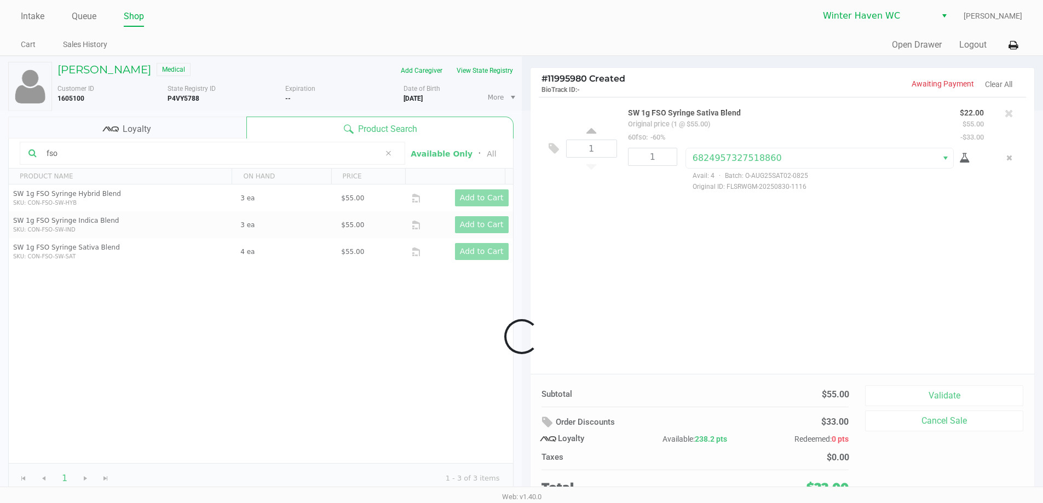
click at [758, 284] on div at bounding box center [521, 337] width 1043 height 452
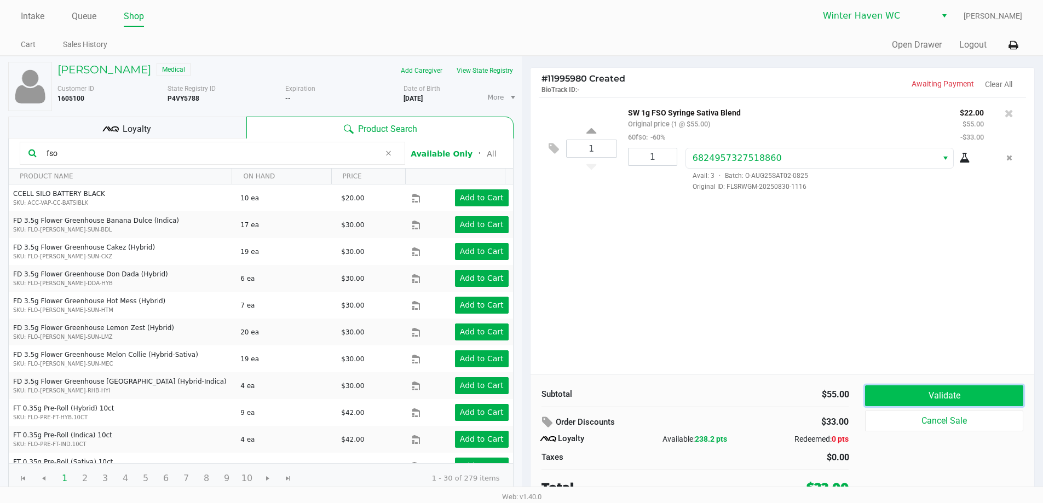
click at [878, 391] on button "Validate" at bounding box center [944, 395] width 158 height 21
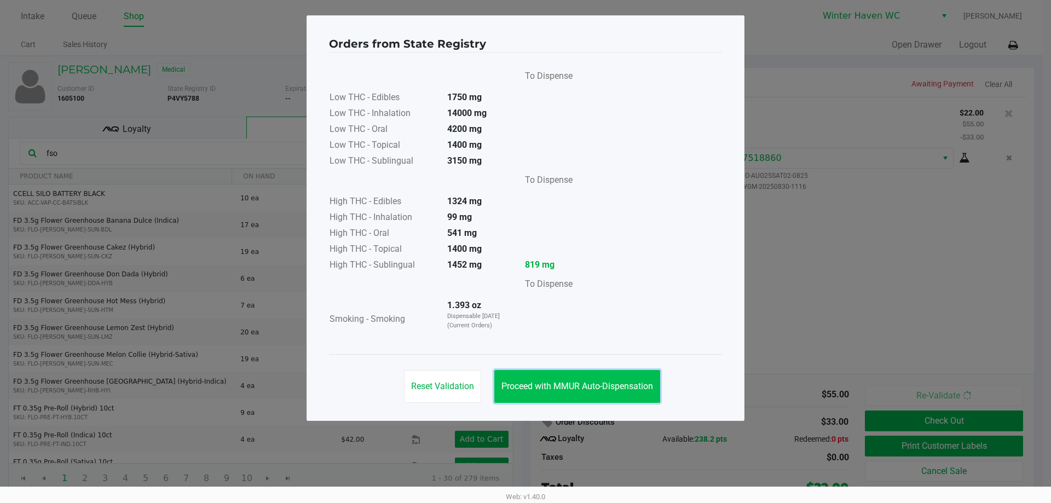
click at [626, 386] on span "Proceed with MMUR Auto-Dispensation" at bounding box center [577, 386] width 152 height 10
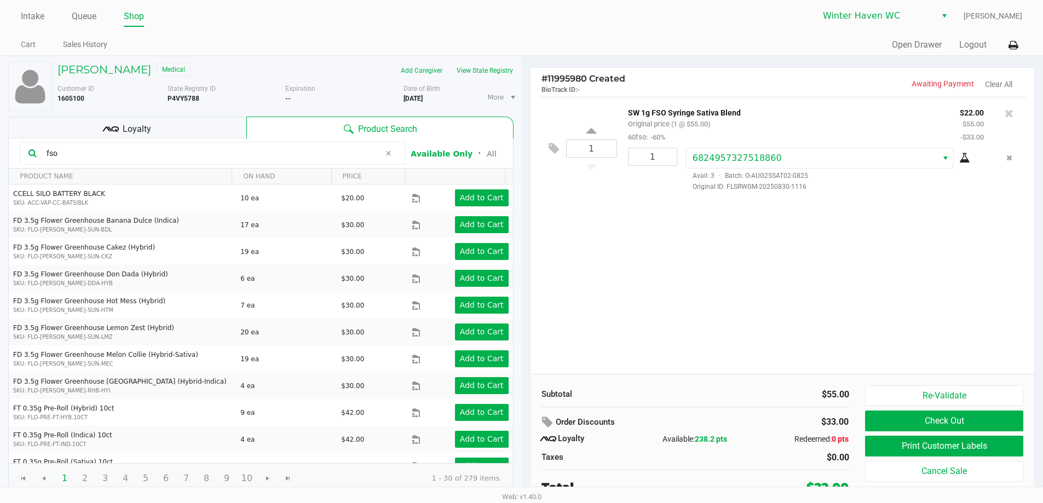
click at [683, 305] on div "1 SW 1g FSO Syringe Sativa Blend Original price (1 @ $55.00) 60fso: -60% $22.00…" at bounding box center [782, 235] width 504 height 277
click at [892, 446] on button "Print Customer Labels" at bounding box center [944, 446] width 158 height 21
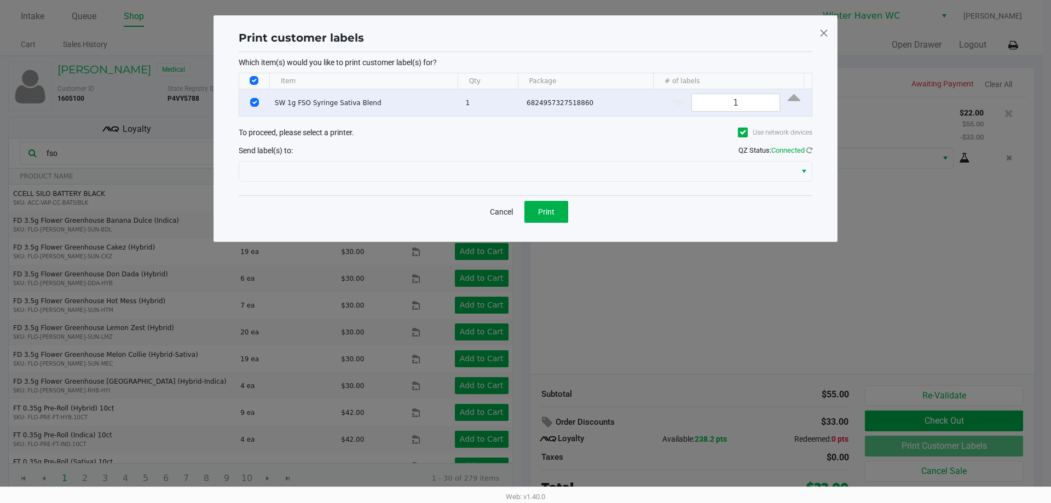
click at [545, 195] on div "Which item(s) would you like to print customer label(s) for? Item Qty Package #…" at bounding box center [526, 123] width 574 height 143
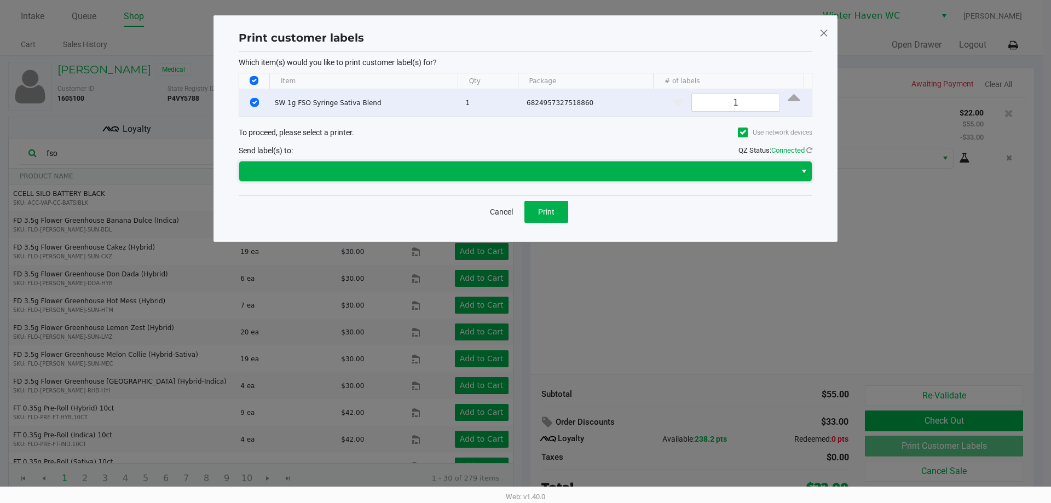
click at [530, 162] on span at bounding box center [517, 171] width 557 height 20
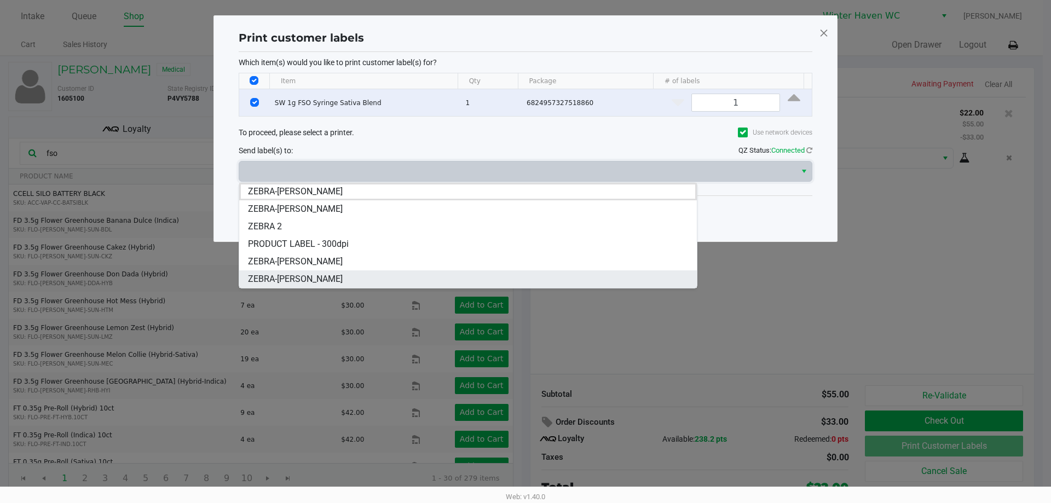
click at [335, 278] on li "ZEBRA-[PERSON_NAME]" at bounding box center [468, 279] width 458 height 18
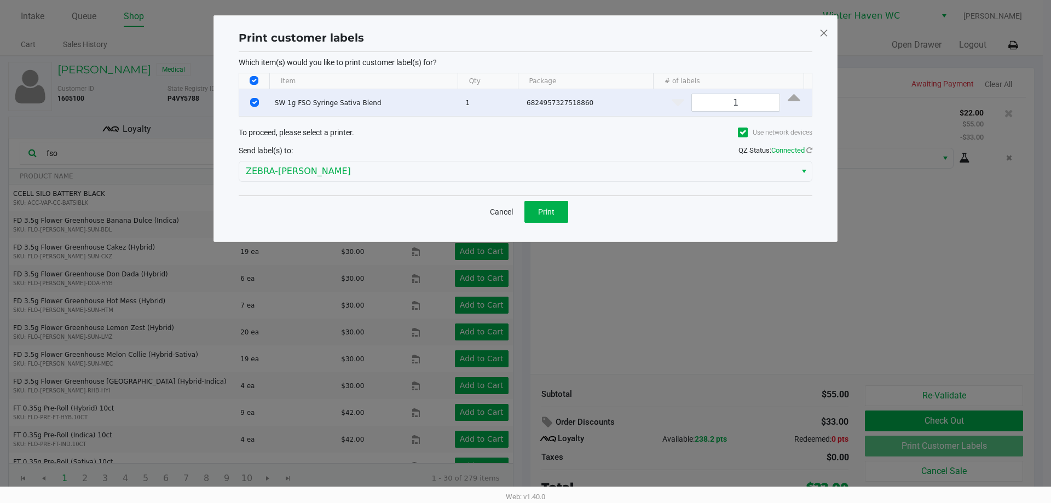
click at [371, 231] on div "Print customer labels Which item(s) would you like to print customer label(s) f…" at bounding box center [526, 128] width 624 height 227
click at [540, 203] on button "Print" at bounding box center [546, 212] width 44 height 22
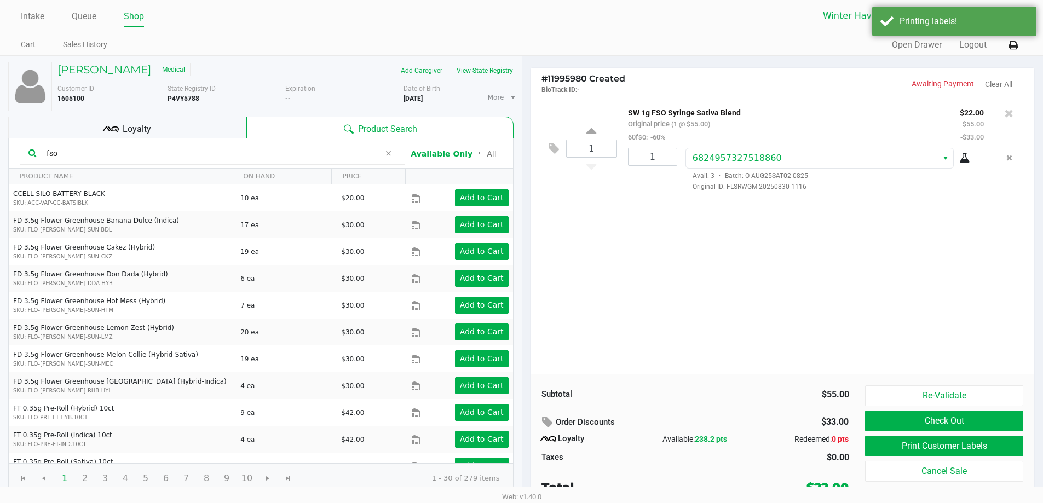
scroll to position [5, 0]
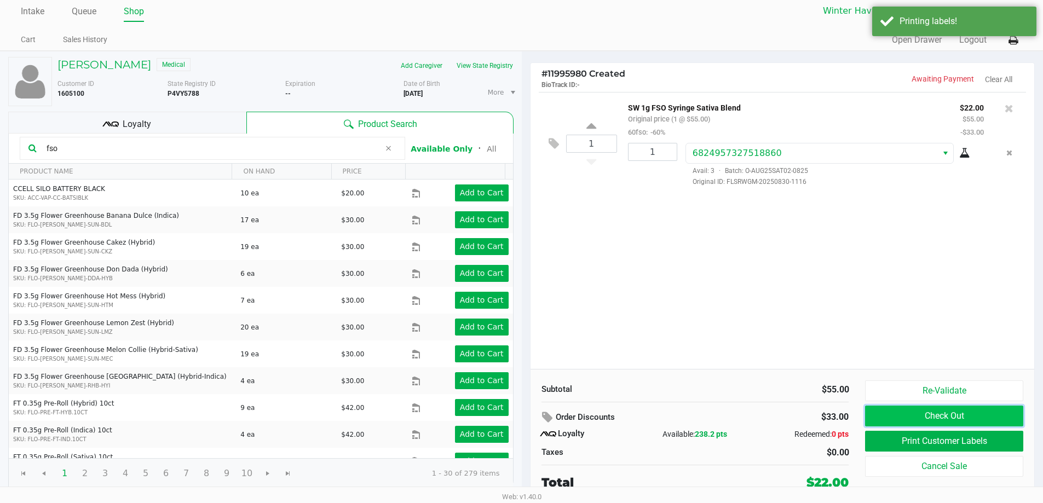
click at [920, 416] on button "Check Out" at bounding box center [944, 416] width 158 height 21
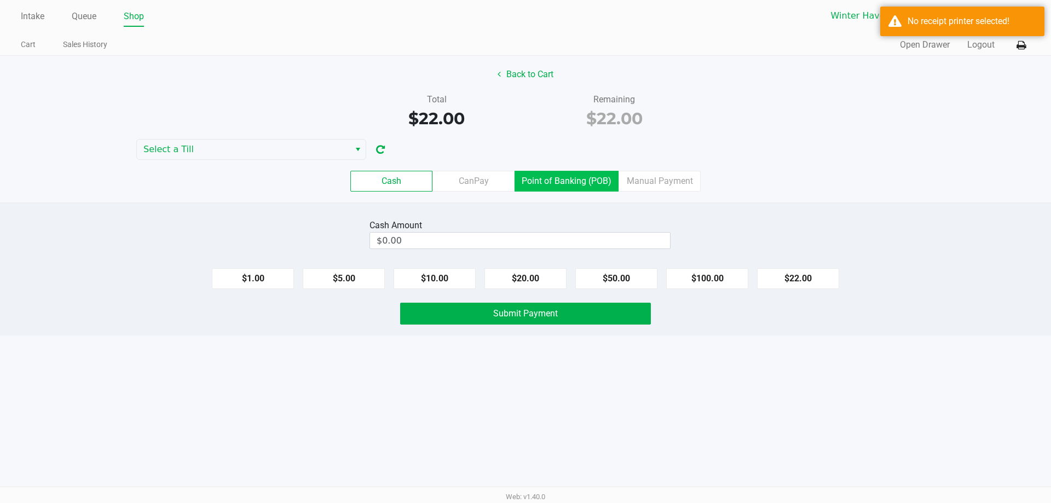
click at [570, 173] on label "Point of Banking (POB)" at bounding box center [567, 181] width 104 height 21
click at [0, 0] on 7 "Point of Banking (POB)" at bounding box center [0, 0] width 0 height 0
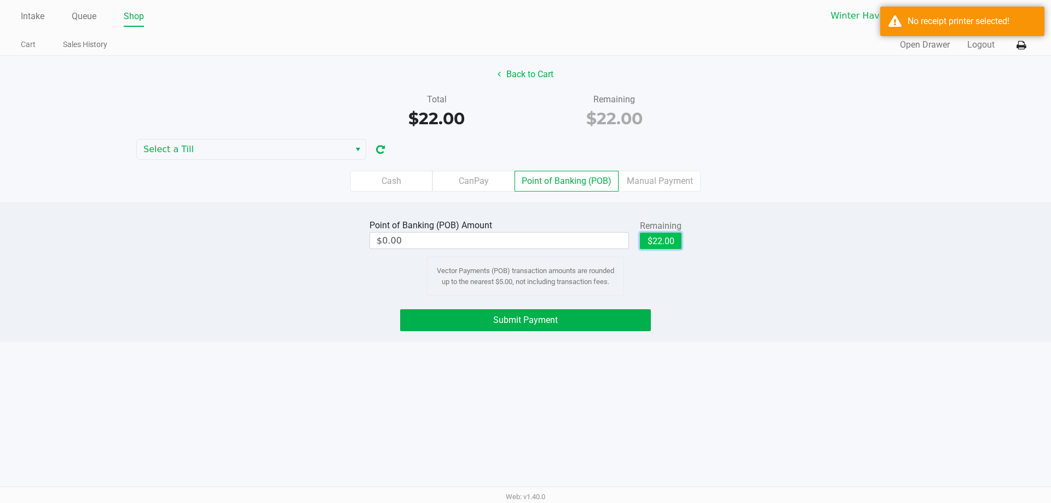
click at [654, 240] on button "$22.00" at bounding box center [661, 241] width 42 height 16
type input "$22.00"
click at [730, 255] on div "Point of Banking (POB) Amount $22.00 Remaining $22.00 Clear Vector Payments (PO…" at bounding box center [526, 256] width 1068 height 79
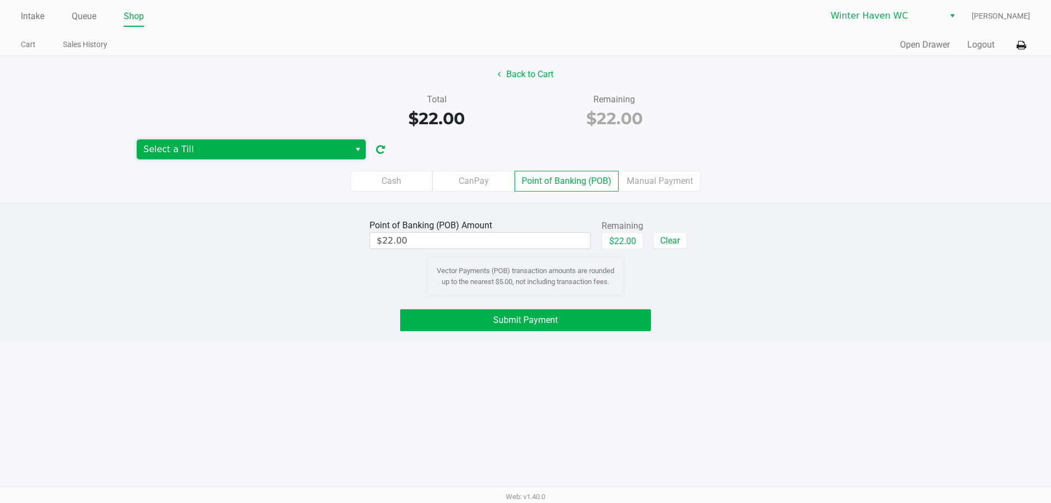
click at [337, 151] on span "Select a Till" at bounding box center [243, 149] width 200 height 13
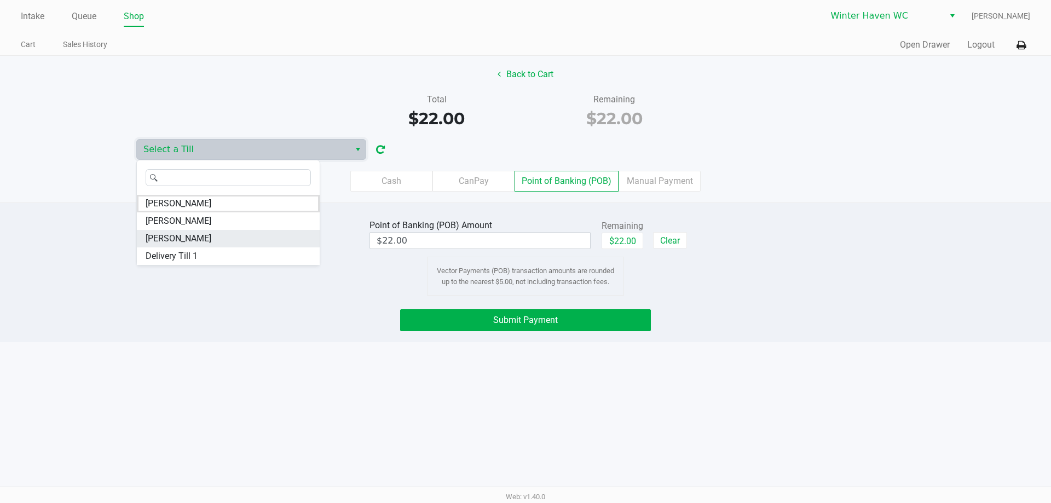
click at [211, 236] on li "[PERSON_NAME]" at bounding box center [228, 239] width 183 height 18
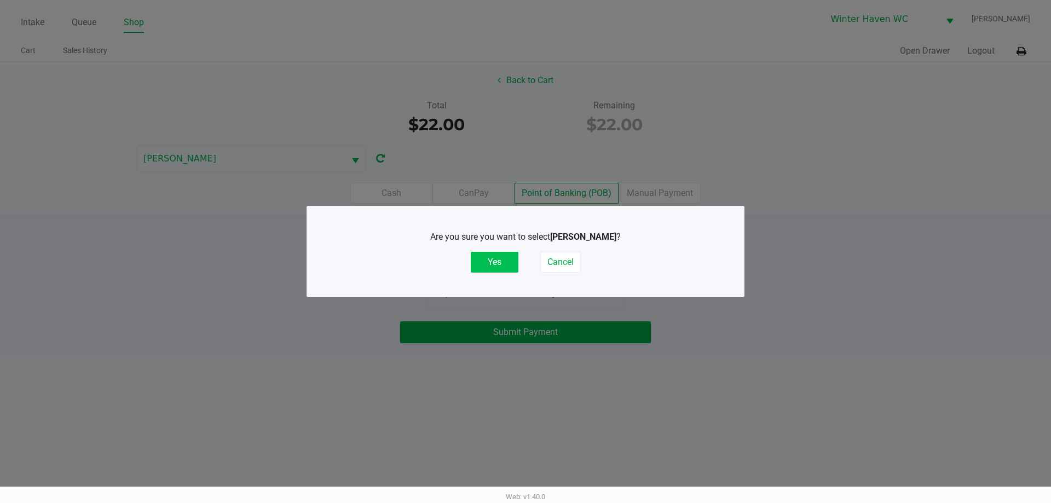
click at [480, 264] on button "Yes" at bounding box center [495, 262] width 48 height 21
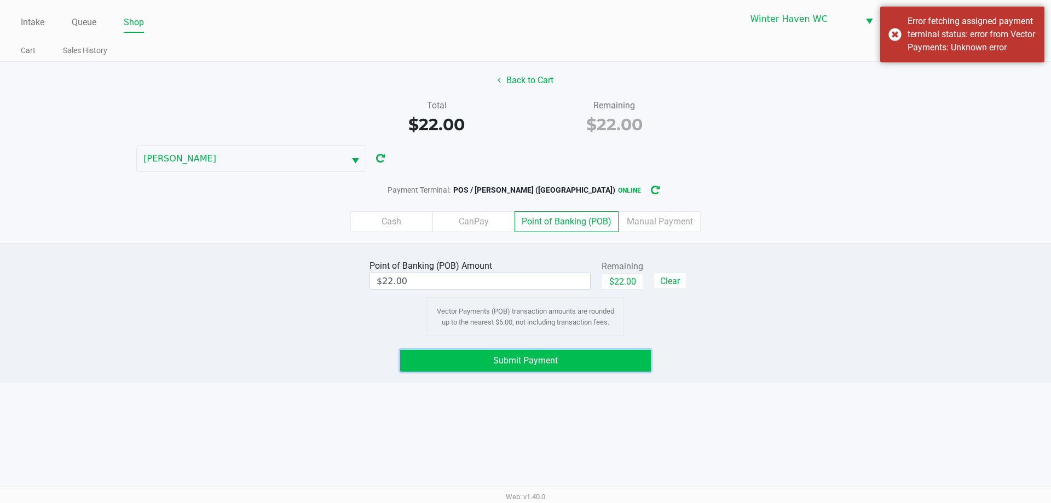
click at [509, 360] on span "Submit Payment" at bounding box center [525, 360] width 65 height 10
click at [550, 359] on span "Submit Payment" at bounding box center [525, 360] width 65 height 10
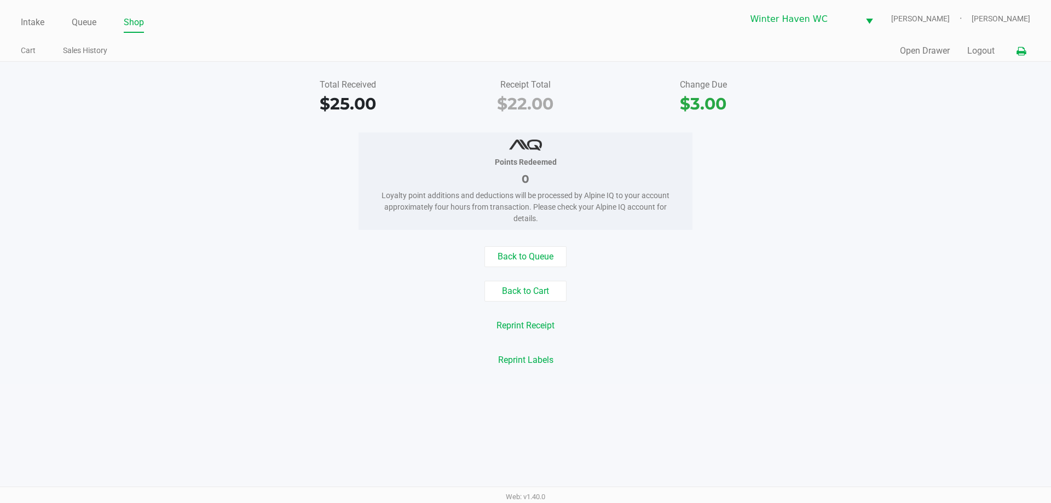
click at [1017, 44] on button at bounding box center [1021, 51] width 18 height 20
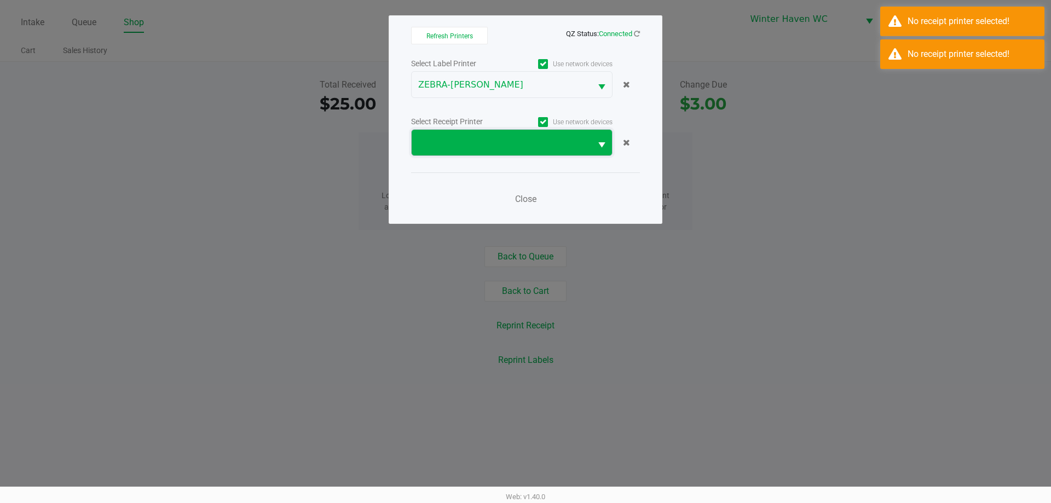
click at [503, 141] on span at bounding box center [501, 142] width 166 height 13
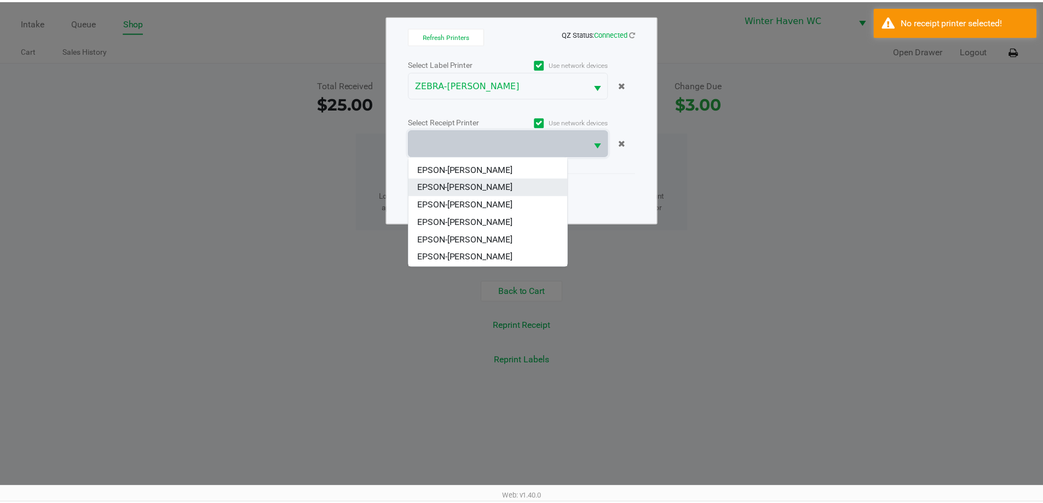
scroll to position [48, 0]
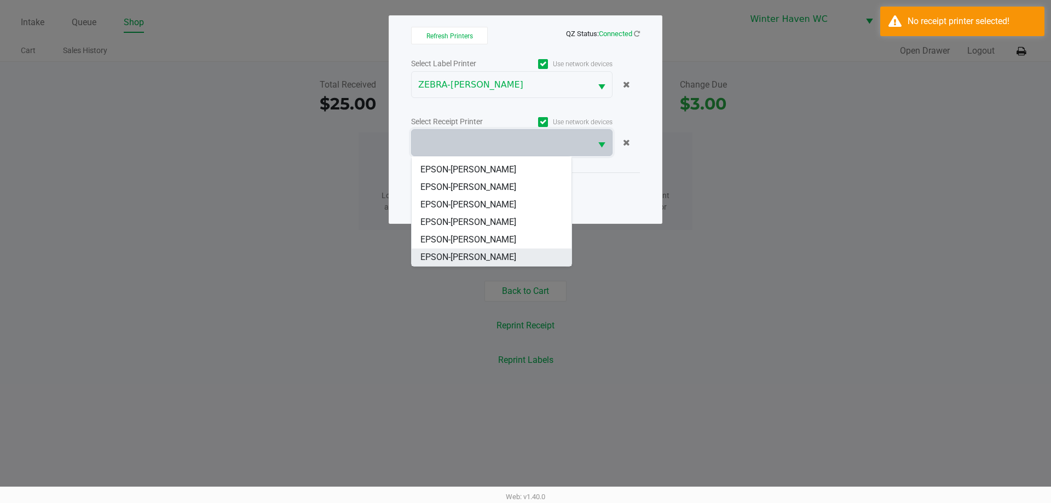
click at [492, 257] on li "EPSON-[PERSON_NAME]" at bounding box center [492, 258] width 160 height 18
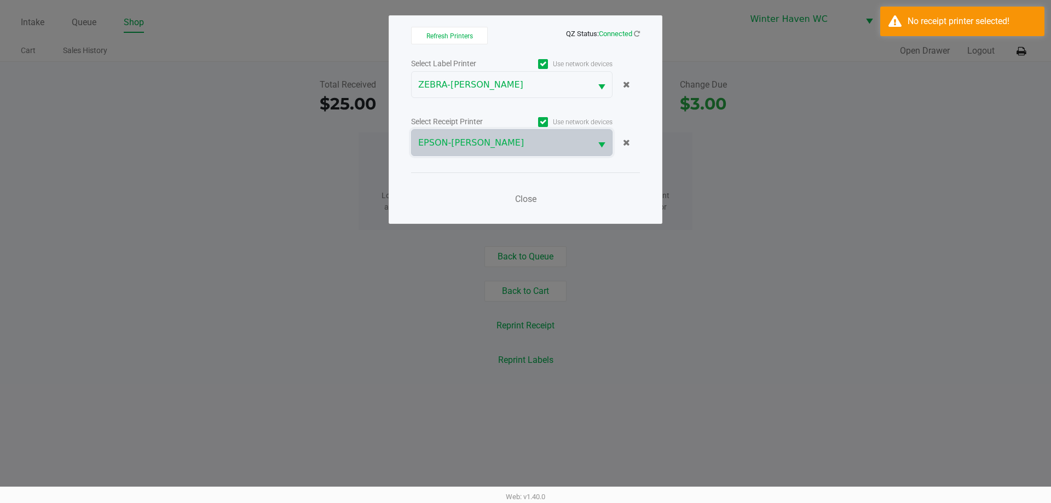
click at [464, 195] on div "Close" at bounding box center [525, 192] width 229 height 40
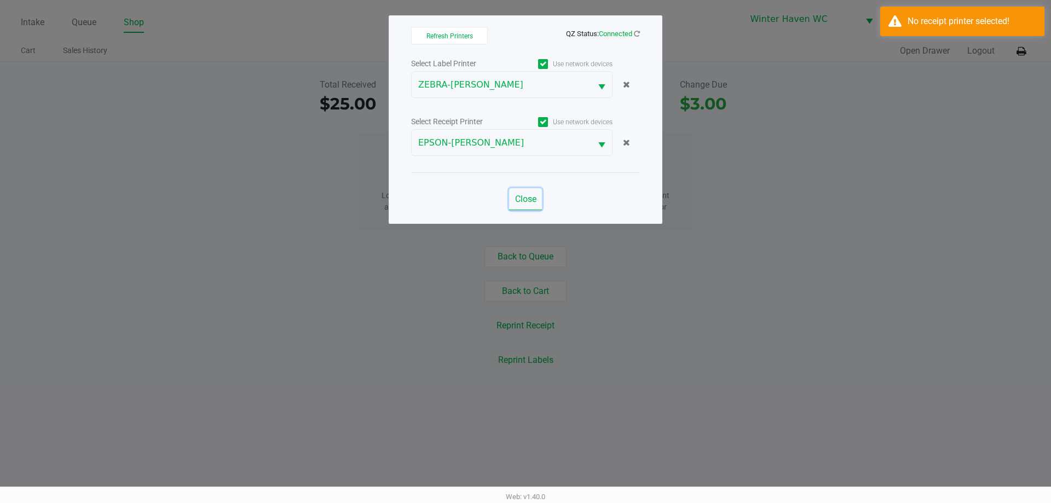
click at [522, 199] on span "Close" at bounding box center [525, 199] width 21 height 10
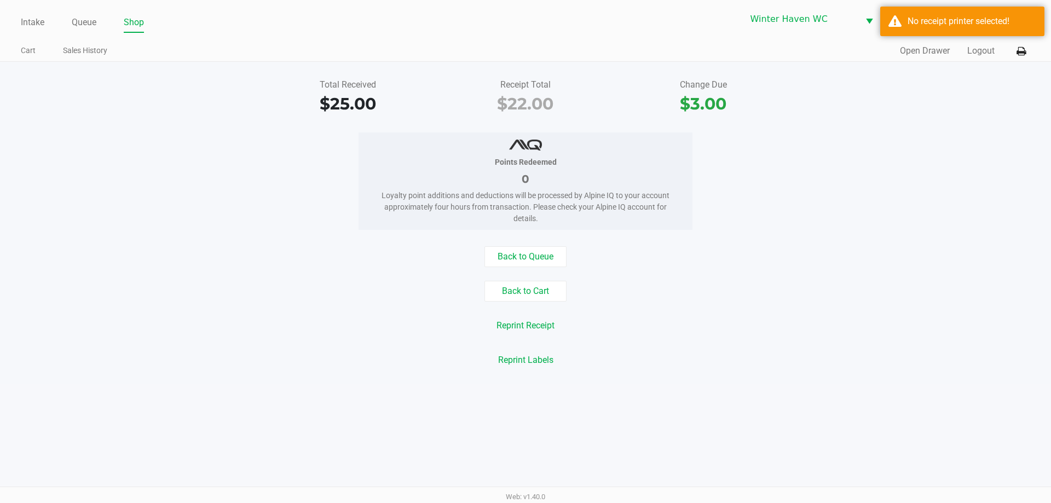
click at [880, 157] on div "Points Redeemed 0 Loyalty point additions and deductions will be processed by A…" at bounding box center [526, 180] width 1068 height 97
click at [546, 328] on button "Reprint Receipt" at bounding box center [525, 325] width 72 height 21
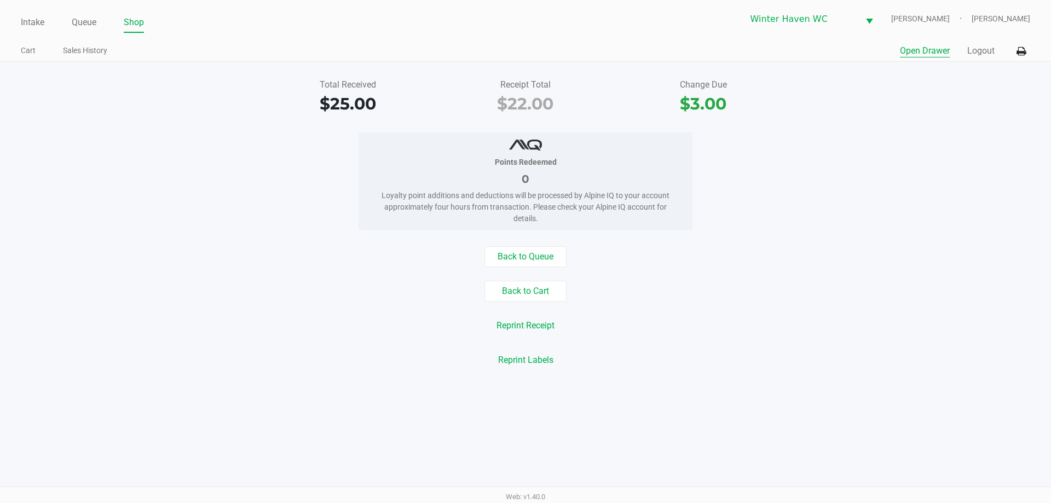
click at [935, 54] on button "Open Drawer" at bounding box center [925, 50] width 50 height 13
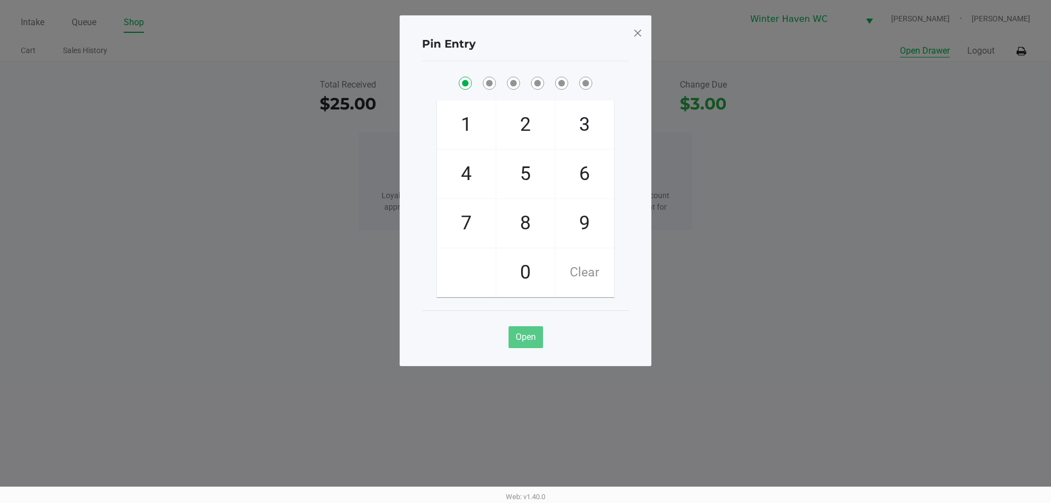
checkbox input "true"
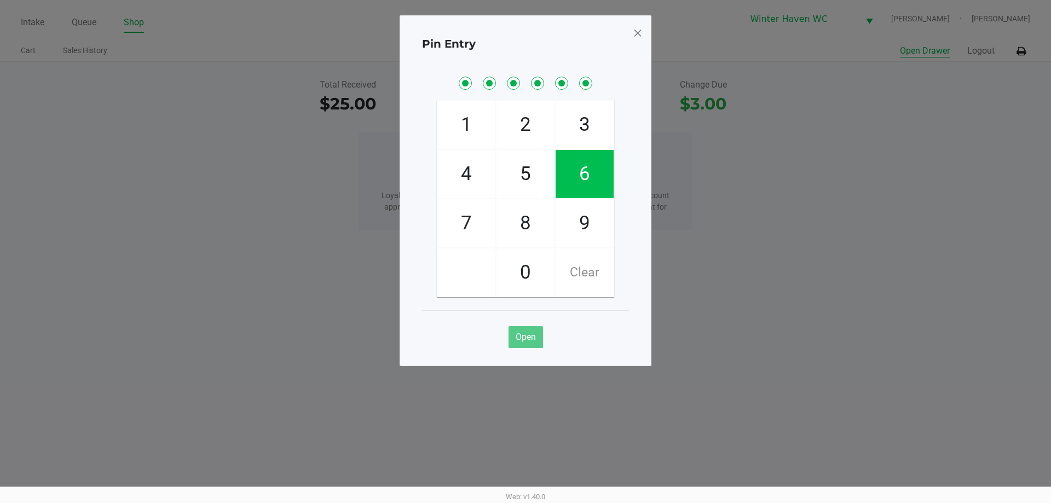
checkbox input "true"
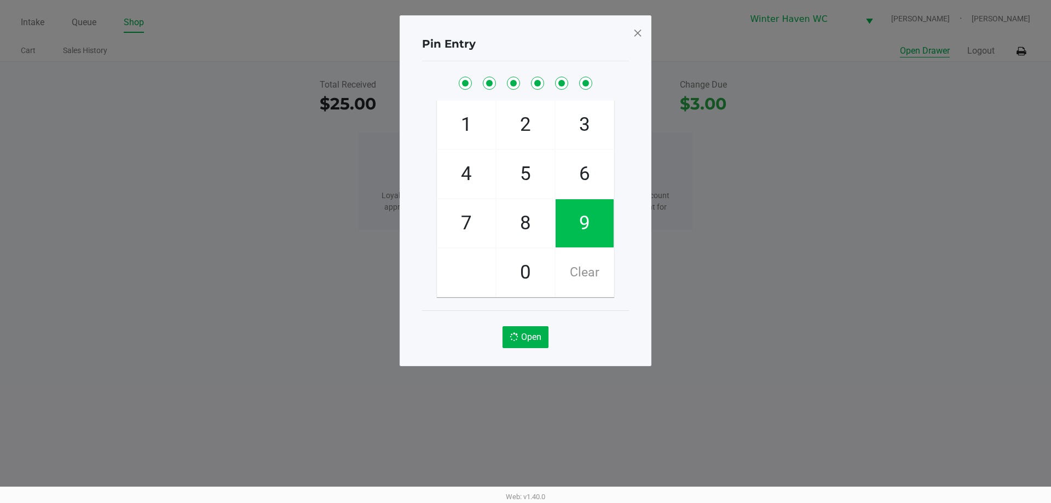
click at [900, 44] on button "Open Drawer" at bounding box center [925, 50] width 50 height 13
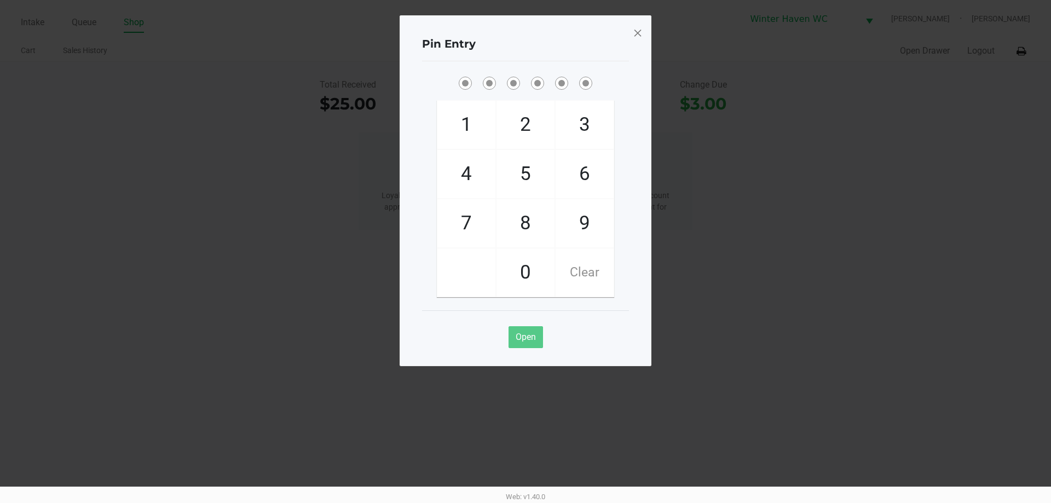
drag, startPoint x: 634, startPoint y: 38, endPoint x: 637, endPoint y: 33, distance: 5.6
click at [634, 37] on span at bounding box center [638, 33] width 10 height 18
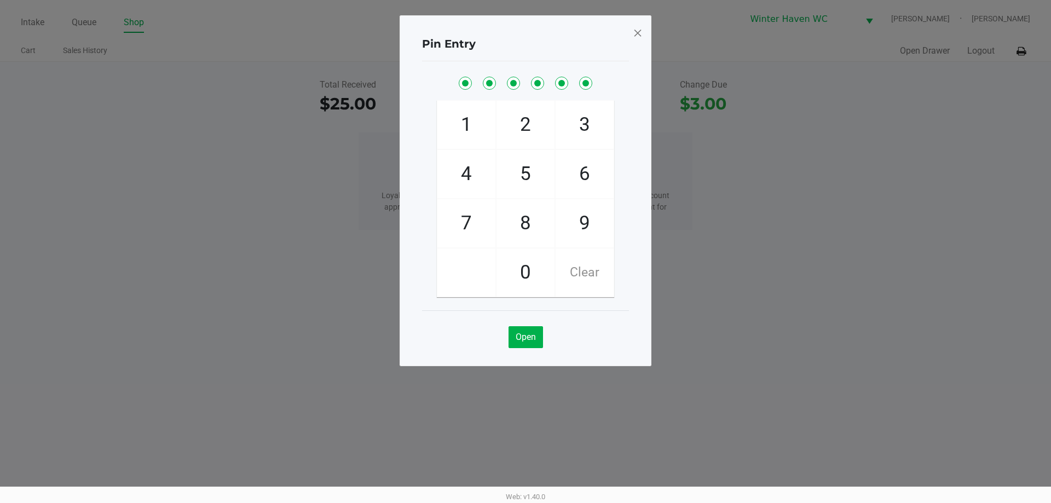
click at [637, 33] on span at bounding box center [638, 33] width 10 height 18
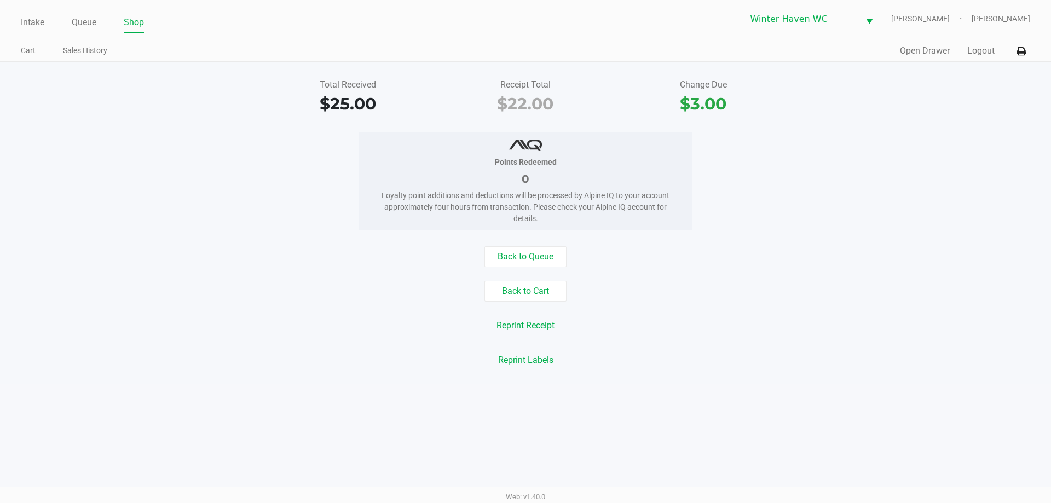
click at [893, 110] on div "Total Received $25.00 Receipt Total $22.00 Change Due $3.00" at bounding box center [526, 97] width 1068 height 38
drag, startPoint x: 97, startPoint y: 13, endPoint x: 90, endPoint y: 19, distance: 9.4
click at [94, 13] on div "Intake Queue Shop" at bounding box center [273, 22] width 505 height 20
click at [90, 19] on link "Queue" at bounding box center [84, 22] width 25 height 15
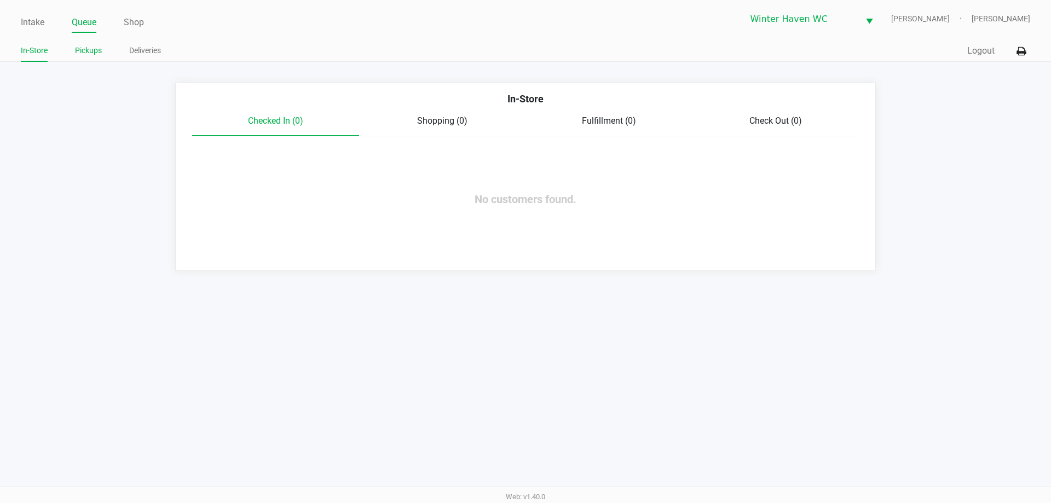
click at [93, 53] on link "Pickups" at bounding box center [88, 51] width 27 height 14
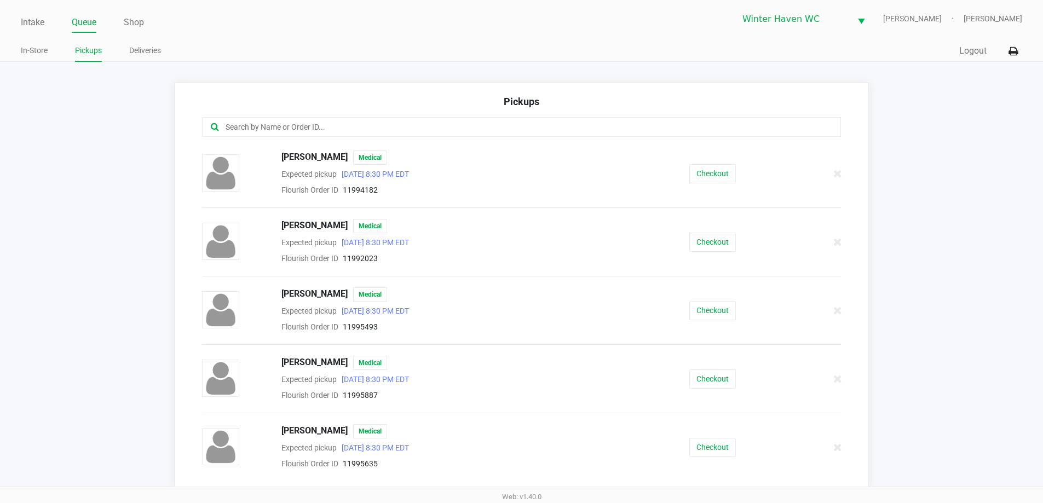
drag, startPoint x: 919, startPoint y: 111, endPoint x: 933, endPoint y: 103, distance: 16.0
click at [920, 111] on app-pickups "Pickups [PERSON_NAME] Medical Expected pickup [DATE] 8:30 PM EDT Flourish Order…" at bounding box center [521, 286] width 1043 height 406
click at [968, 61] on div "Quick Sale Logout" at bounding box center [772, 51] width 500 height 20
click at [134, 157] on app-pickups "Pickups [PERSON_NAME] Medical Expected pickup [DATE] 8:30 PM EDT Flourish Order…" at bounding box center [521, 286] width 1043 height 406
click at [34, 20] on link "Intake" at bounding box center [33, 22] width 24 height 15
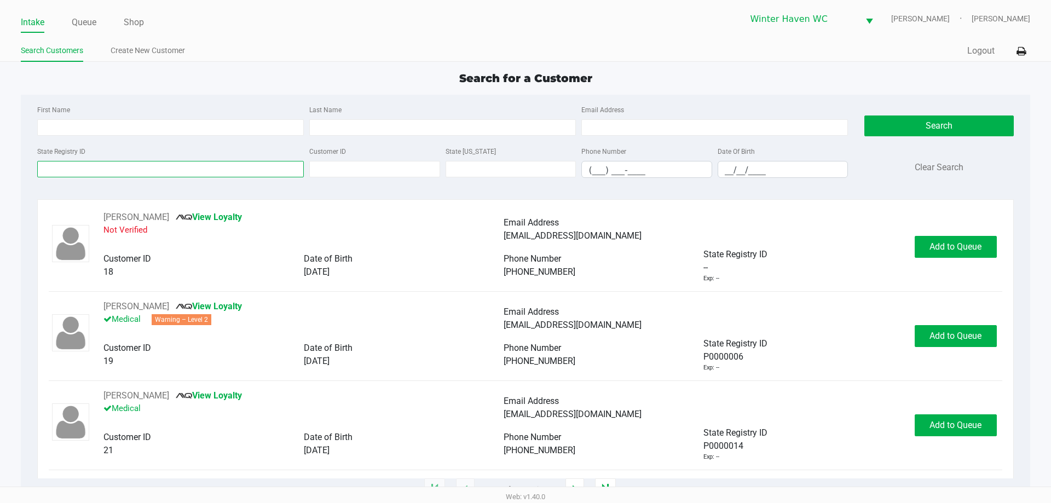
click at [192, 174] on input "State Registry ID" at bounding box center [170, 169] width 267 height 16
click at [318, 125] on input "Last Name" at bounding box center [442, 127] width 267 height 16
type input "carlisle"
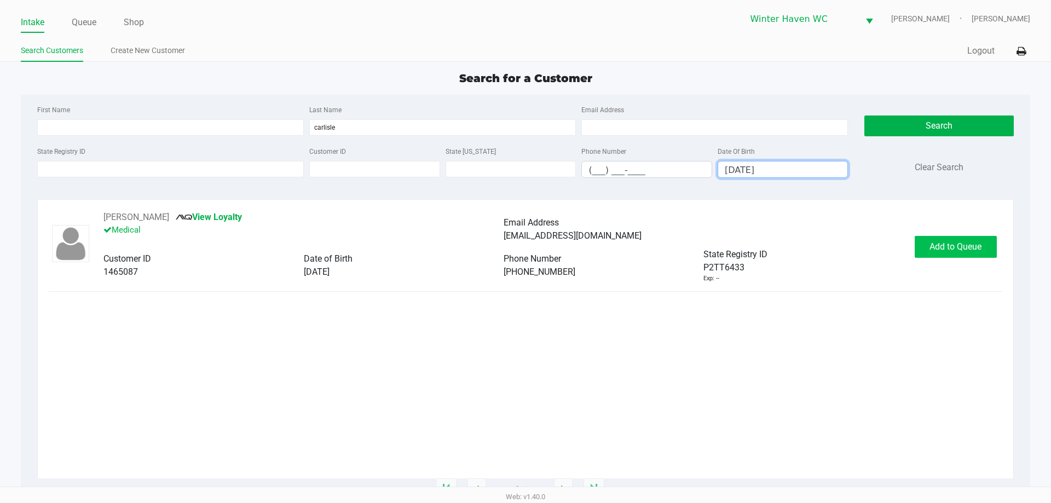
type input "[DATE]"
click at [995, 250] on button "Add to Queue" at bounding box center [956, 247] width 82 height 22
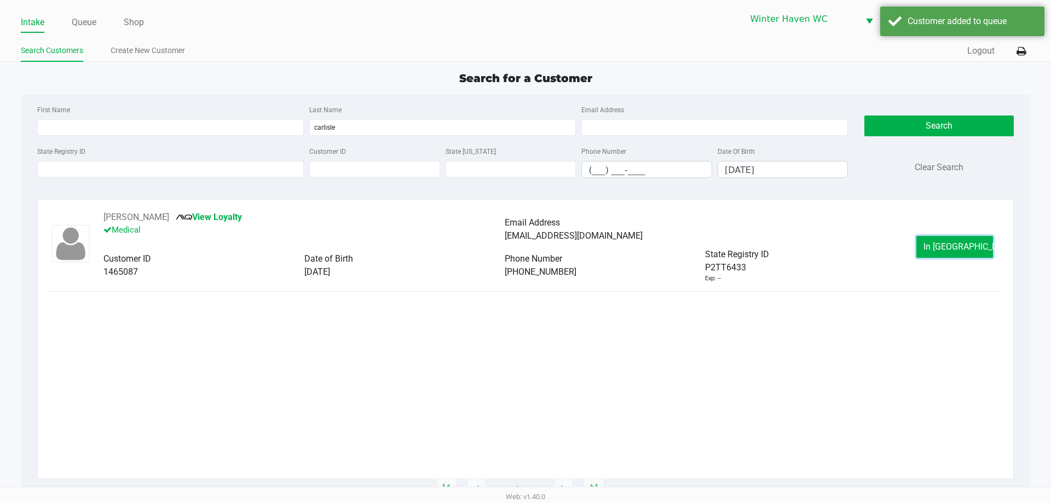
click at [978, 241] on button "In [GEOGRAPHIC_DATA]" at bounding box center [954, 247] width 77 height 22
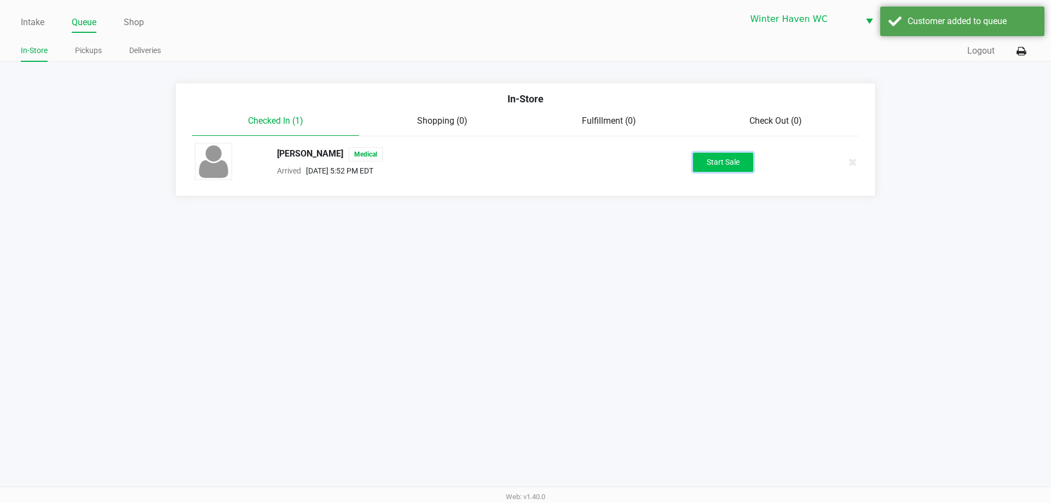
click at [735, 170] on button "Start Sale" at bounding box center [723, 162] width 60 height 19
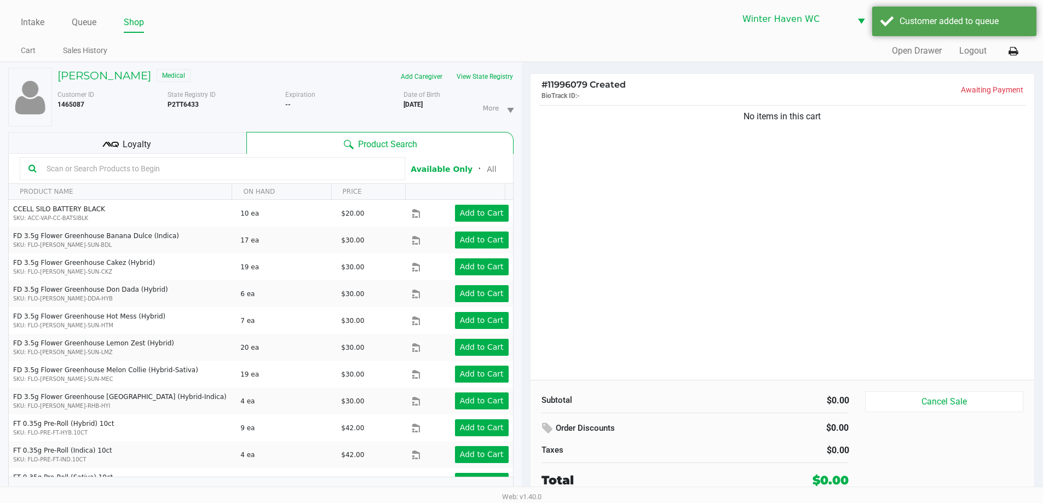
click at [324, 169] on input "text" at bounding box center [219, 168] width 354 height 16
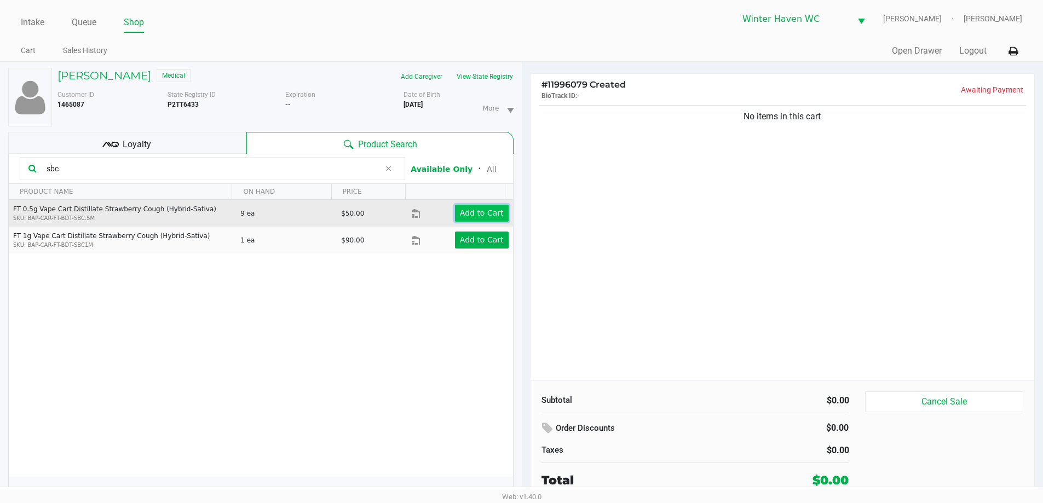
click at [472, 210] on app-button-loader "Add to Cart" at bounding box center [482, 213] width 44 height 9
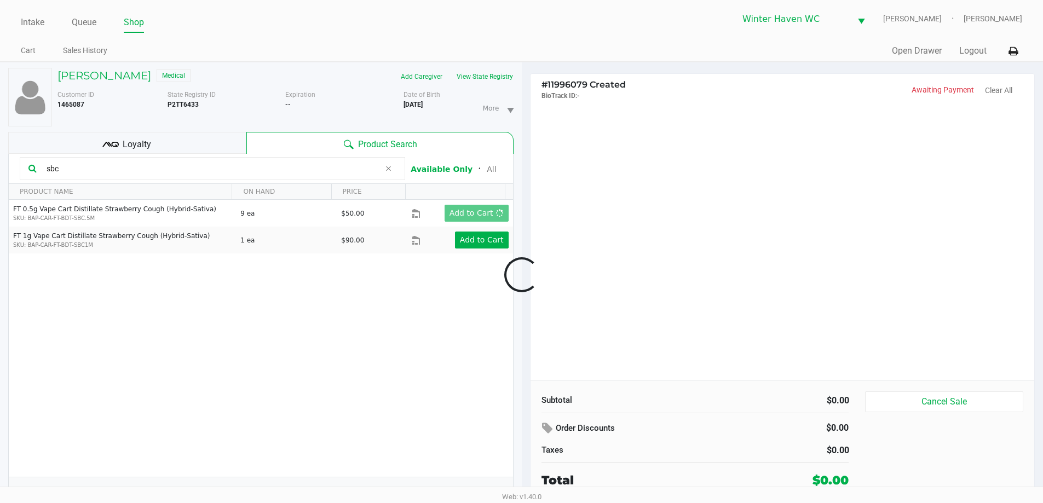
click at [603, 189] on div at bounding box center [521, 275] width 1043 height 317
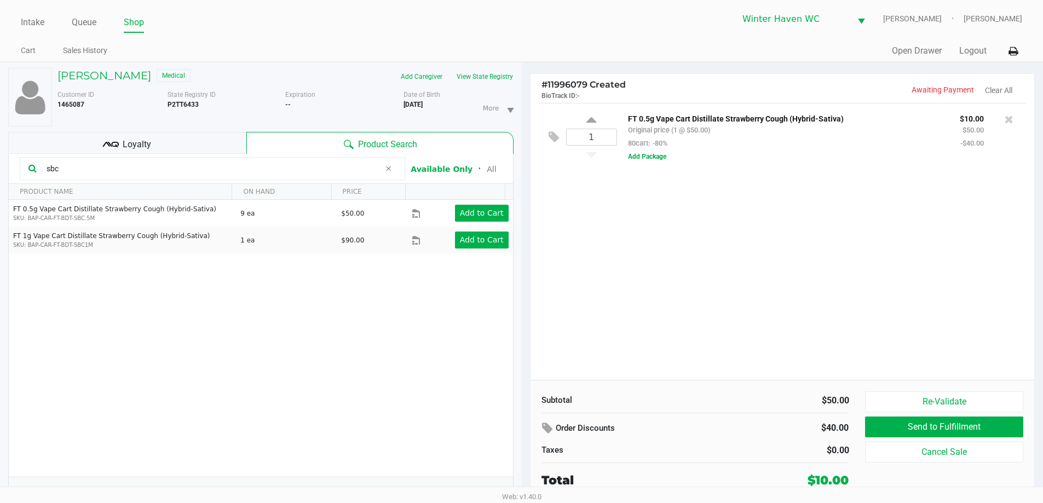
drag, startPoint x: 39, startPoint y: 168, endPoint x: 0, endPoint y: 174, distance: 40.0
click at [0, 174] on div "[PERSON_NAME] Medical Add Caregiver View State Registry Customer ID 1465087 Sta…" at bounding box center [261, 288] width 522 height 452
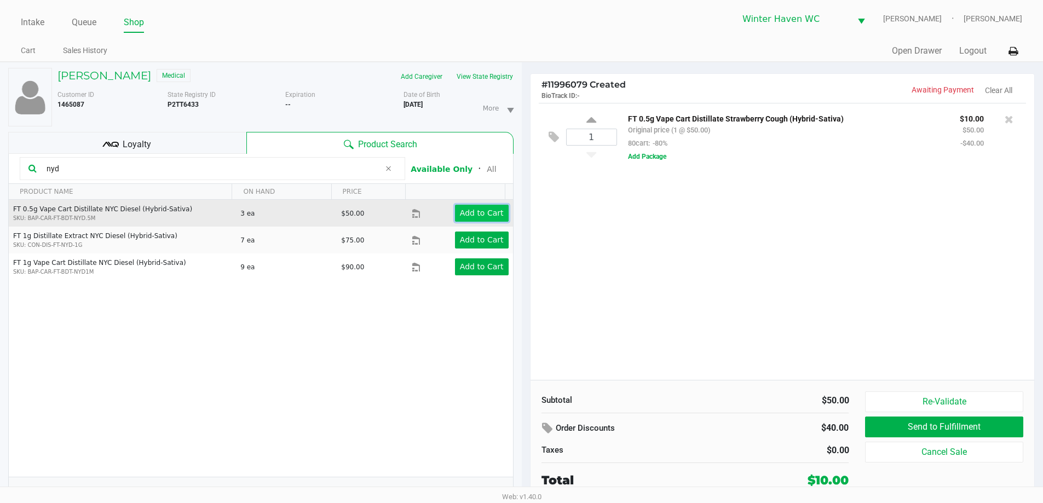
click at [475, 207] on button "Add to Cart" at bounding box center [482, 213] width 54 height 17
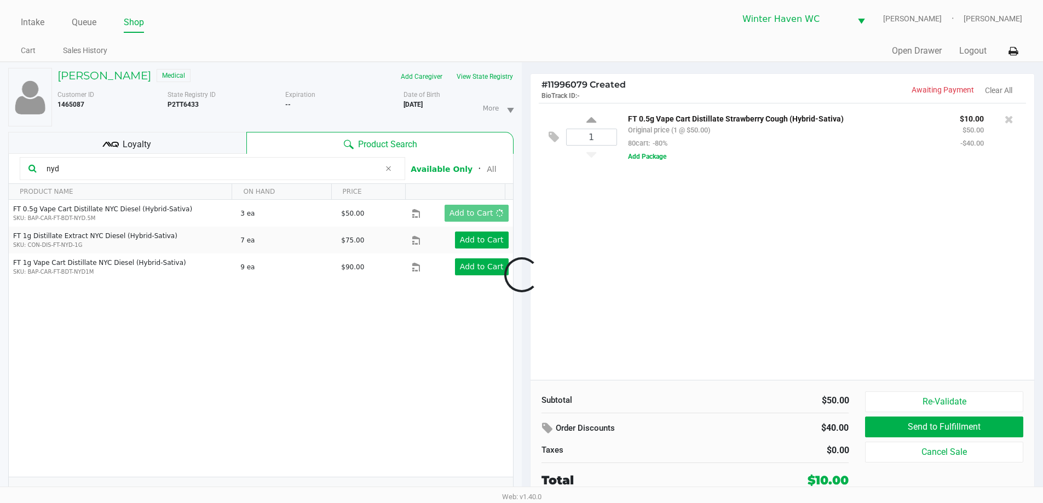
click at [592, 213] on div at bounding box center [521, 275] width 1043 height 317
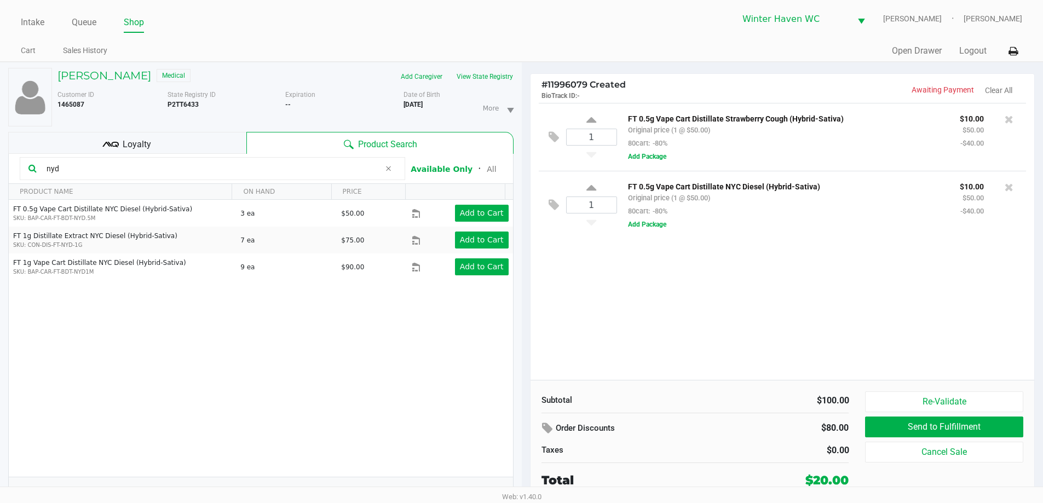
drag, startPoint x: 75, startPoint y: 169, endPoint x: 0, endPoint y: 164, distance: 75.2
click at [13, 171] on kendo-grid-toolbar "nyd Available Only ᛫ All" at bounding box center [261, 169] width 504 height 30
type input "pkn"
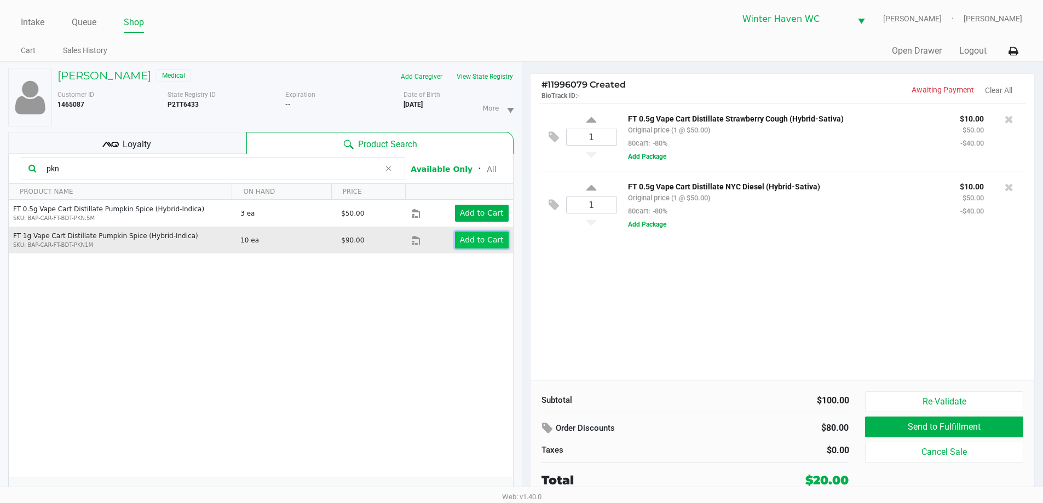
click at [460, 243] on app-button-loader "Add to Cart" at bounding box center [482, 239] width 44 height 9
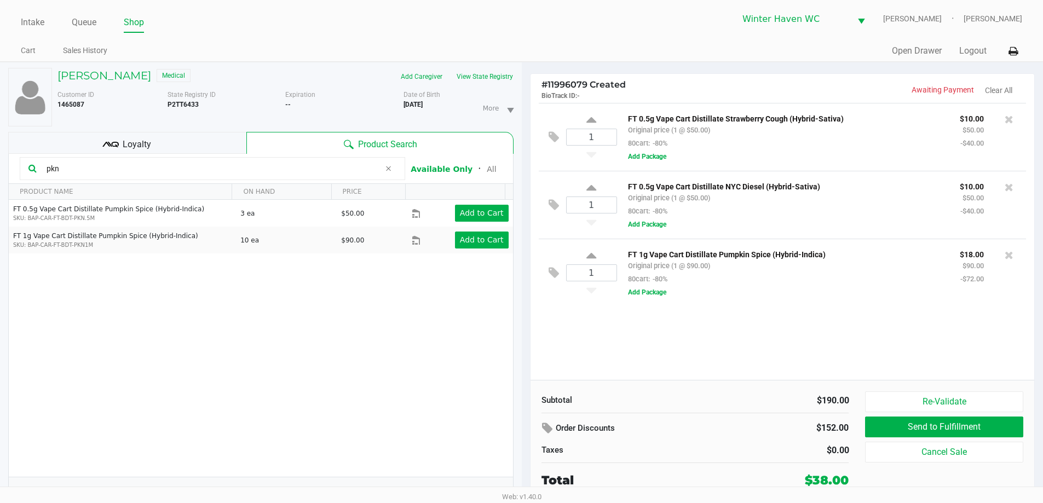
click at [644, 322] on div "1 FT 0.5g Vape Cart Distillate Strawberry Cough (Hybrid-Sativa) Original price …" at bounding box center [782, 241] width 504 height 277
click at [201, 159] on div "pkn" at bounding box center [212, 168] width 385 height 23
click at [201, 160] on input "pkn" at bounding box center [211, 168] width 338 height 16
click at [201, 161] on input "pkn" at bounding box center [211, 168] width 338 height 16
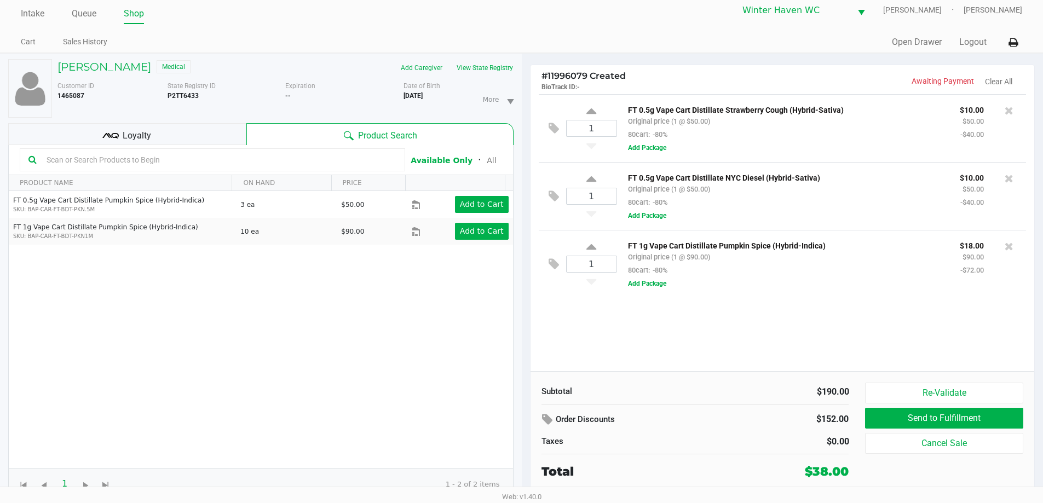
scroll to position [11, 0]
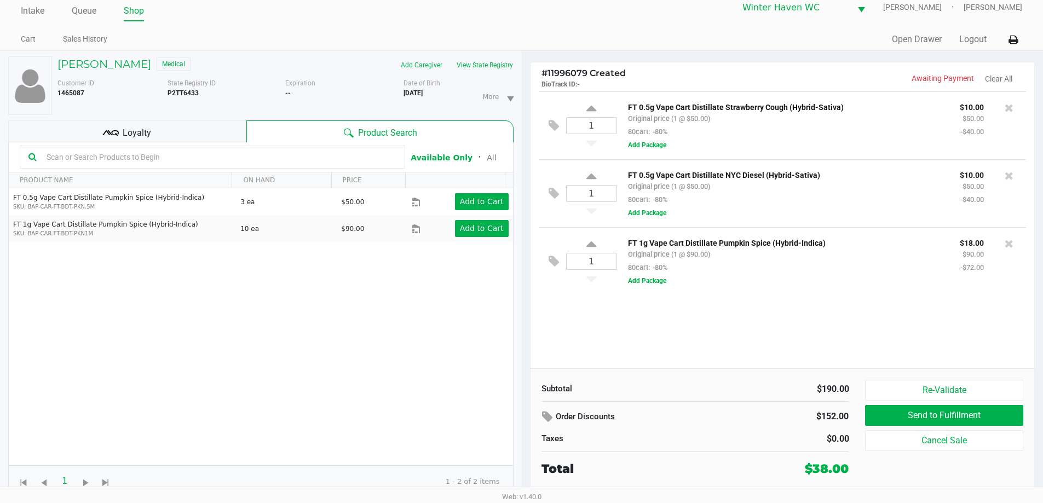
drag, startPoint x: 762, startPoint y: 346, endPoint x: 418, endPoint y: 243, distance: 359.0
click at [761, 346] on div "1 FT 0.5g Vape Cart Distillate Strawberry Cough (Hybrid-Sativa) Original price …" at bounding box center [782, 229] width 504 height 277
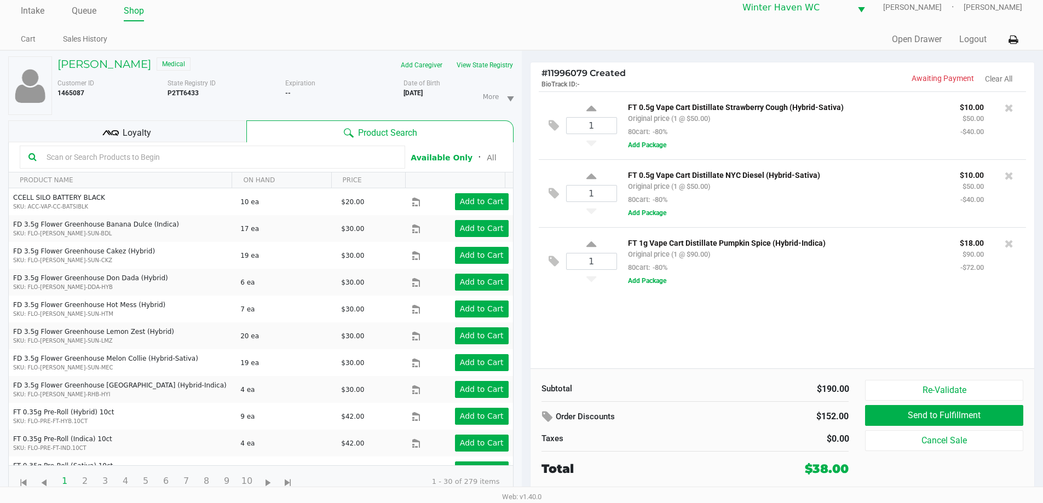
click at [137, 133] on span "Loyalty" at bounding box center [137, 132] width 28 height 13
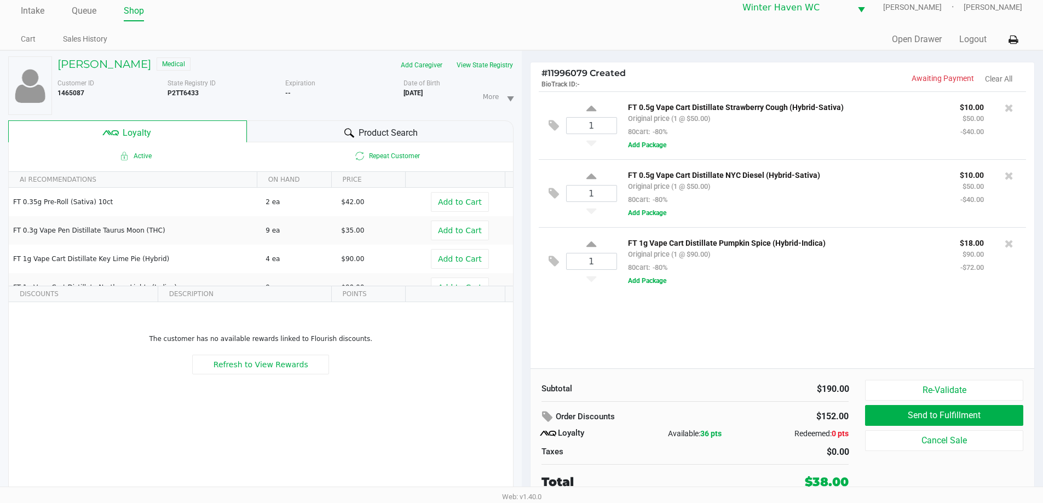
click at [295, 132] on div "Product Search" at bounding box center [380, 131] width 267 height 22
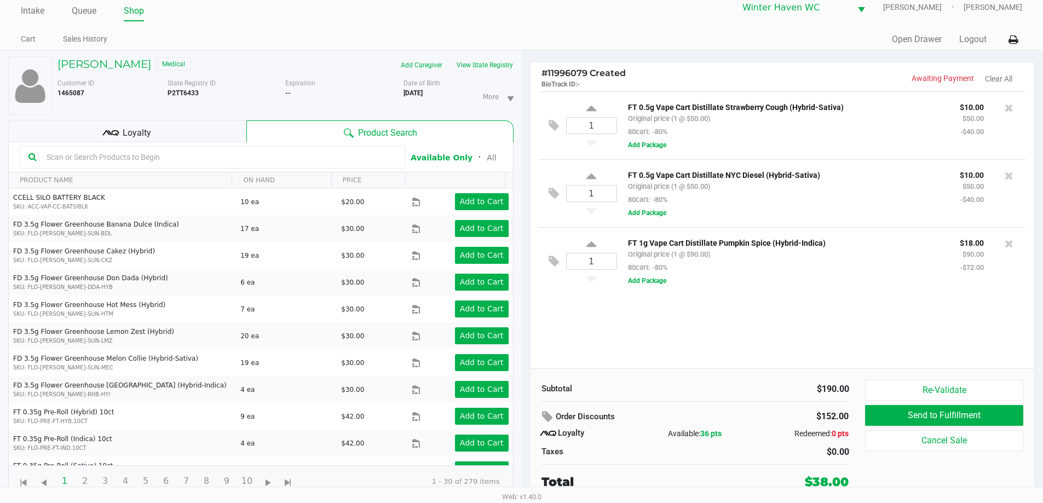
click at [682, 354] on div "1 FT 0.5g Vape Cart Distillate Strawberry Cough (Hybrid-Sativa) Original price …" at bounding box center [782, 229] width 504 height 277
click at [684, 354] on div "1 FT 0.5g Vape Cart Distillate Strawberry Cough (Hybrid-Sativa) Original price …" at bounding box center [782, 229] width 504 height 277
click at [626, 351] on div "1 FT 0.5g Vape Cart Distillate Strawberry Cough (Hybrid-Sativa) Original price …" at bounding box center [782, 229] width 504 height 277
click at [256, 154] on input "text" at bounding box center [219, 157] width 354 height 16
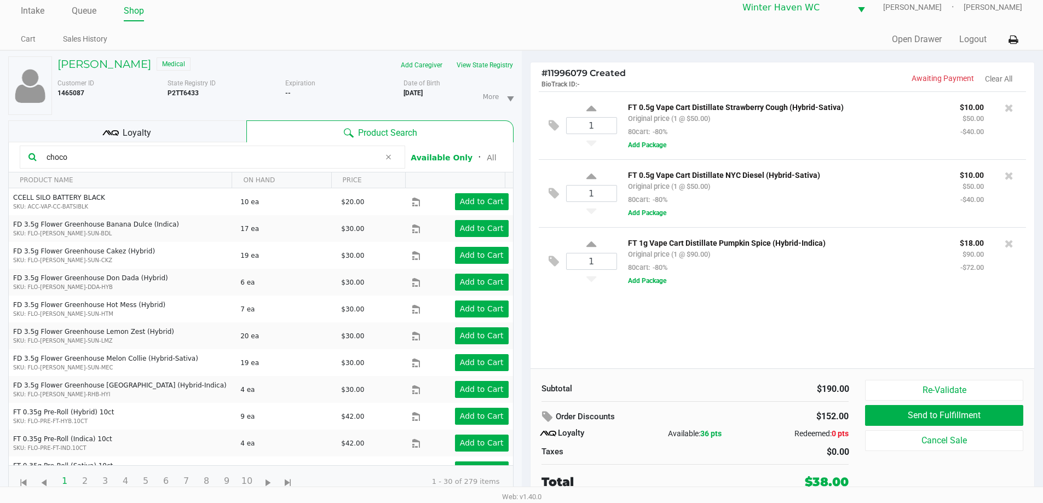
type input "choco"
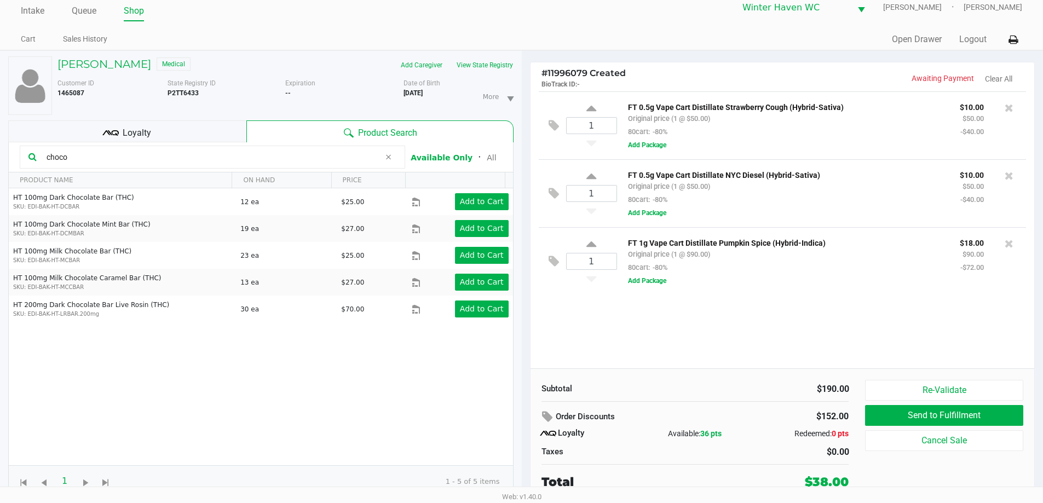
click at [704, 317] on div "1 FT 0.5g Vape Cart Distillate Strawberry Cough (Hybrid-Sativa) Original price …" at bounding box center [782, 229] width 504 height 277
click at [707, 317] on div "1 FT 0.5g Vape Cart Distillate Strawberry Cough (Hybrid-Sativa) Original price …" at bounding box center [782, 229] width 504 height 277
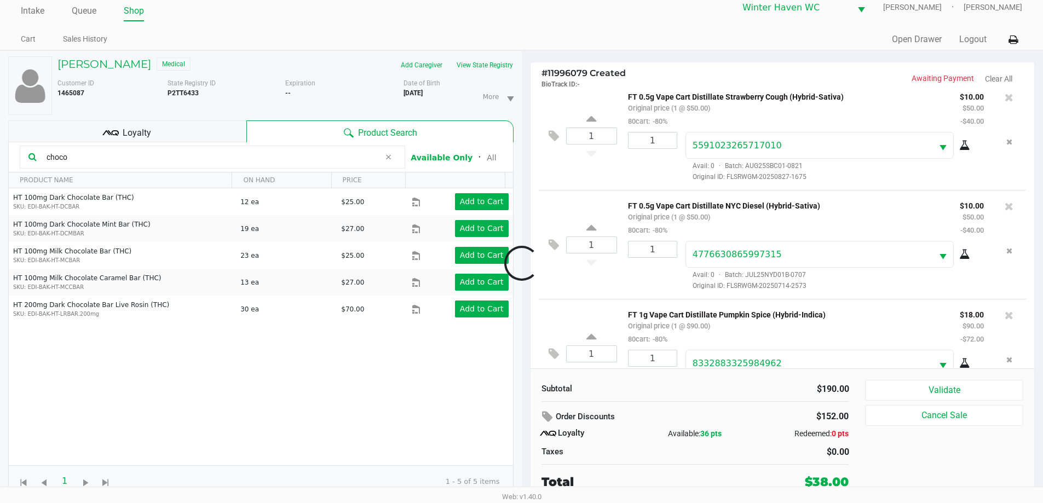
scroll to position [51, 0]
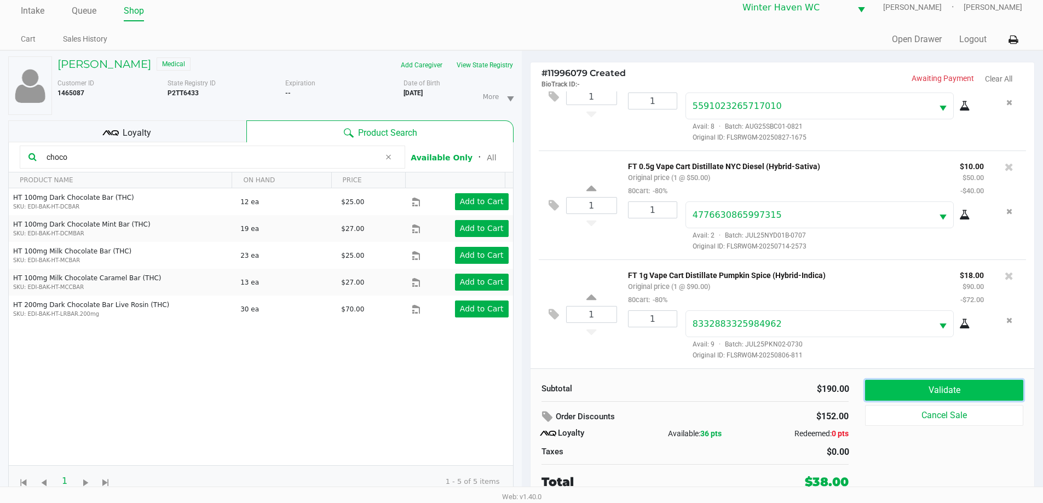
click at [903, 392] on button "Validate" at bounding box center [944, 390] width 158 height 21
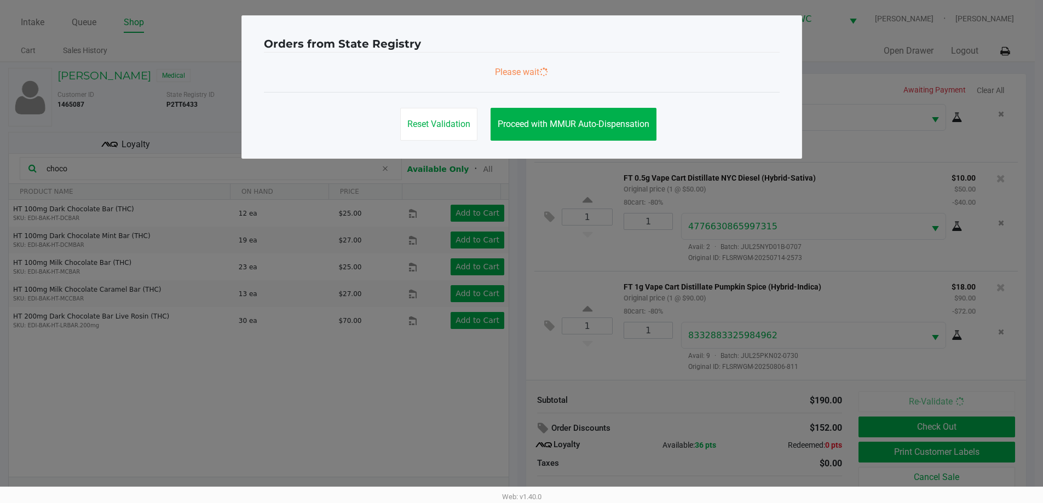
scroll to position [0, 0]
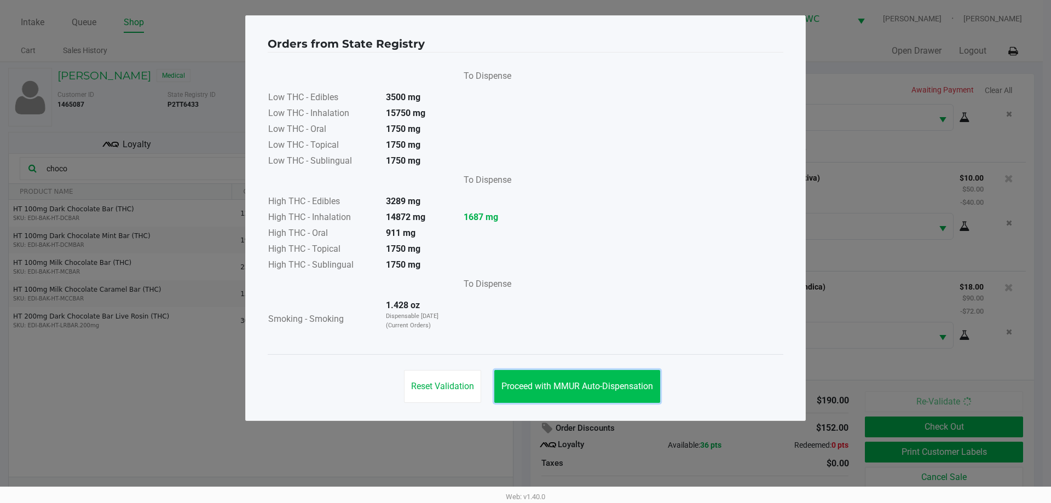
click at [621, 383] on span "Proceed with MMUR Auto-Dispensation" at bounding box center [577, 386] width 152 height 10
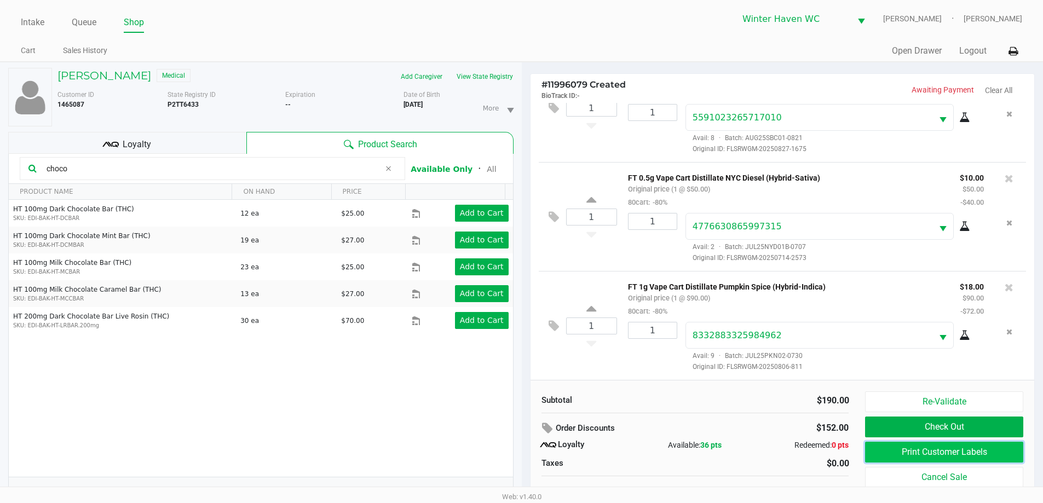
click at [910, 457] on button "Print Customer Labels" at bounding box center [944, 452] width 158 height 21
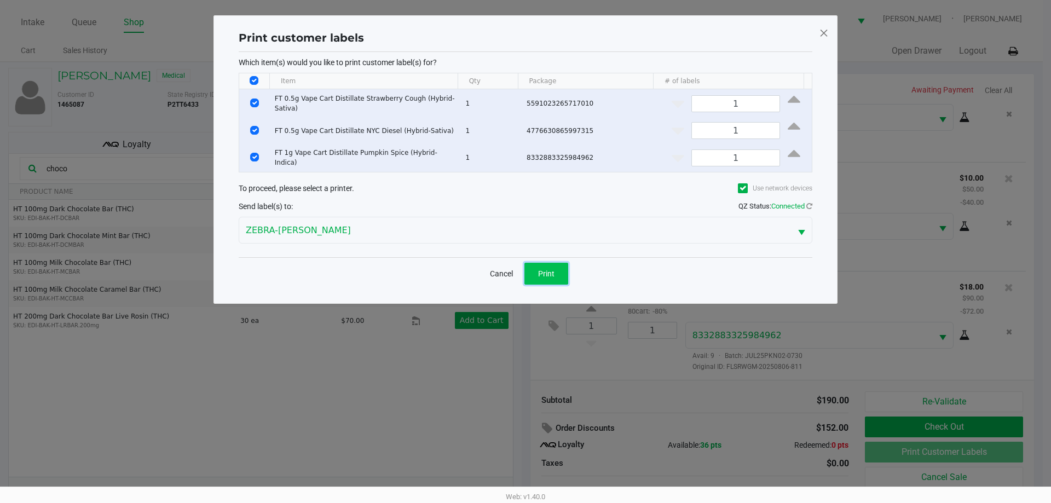
click at [539, 271] on span "Print" at bounding box center [546, 273] width 16 height 9
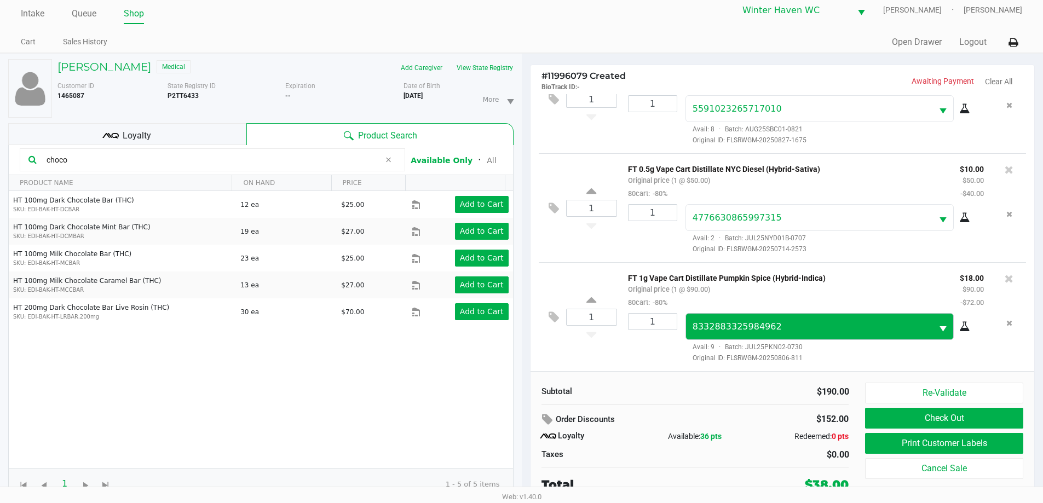
scroll to position [11, 0]
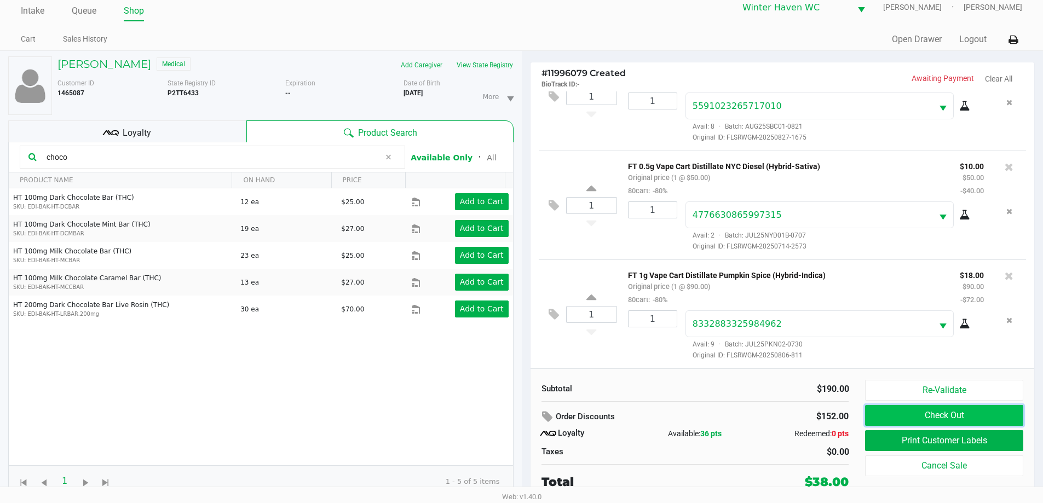
click at [872, 409] on button "Check Out" at bounding box center [944, 415] width 158 height 21
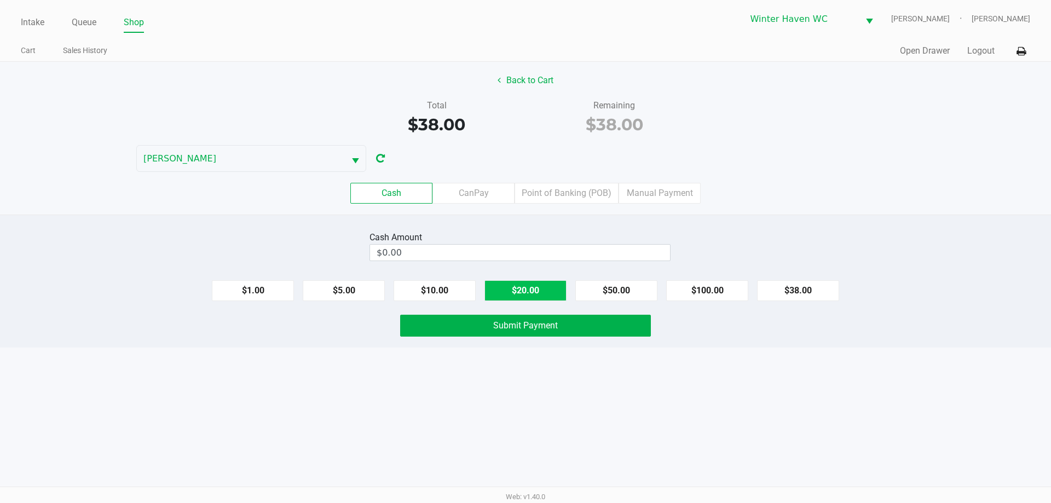
click at [546, 289] on button "$20.00" at bounding box center [525, 290] width 82 height 21
click at [545, 289] on button "$20.00" at bounding box center [525, 290] width 82 height 21
type input "$40.00"
drag, startPoint x: 528, startPoint y: 413, endPoint x: 524, endPoint y: 343, distance: 69.6
click at [527, 411] on div "Intake Queue Shop Winter Haven [PERSON_NAME] [PERSON_NAME] Cart Sales History Q…" at bounding box center [525, 251] width 1051 height 503
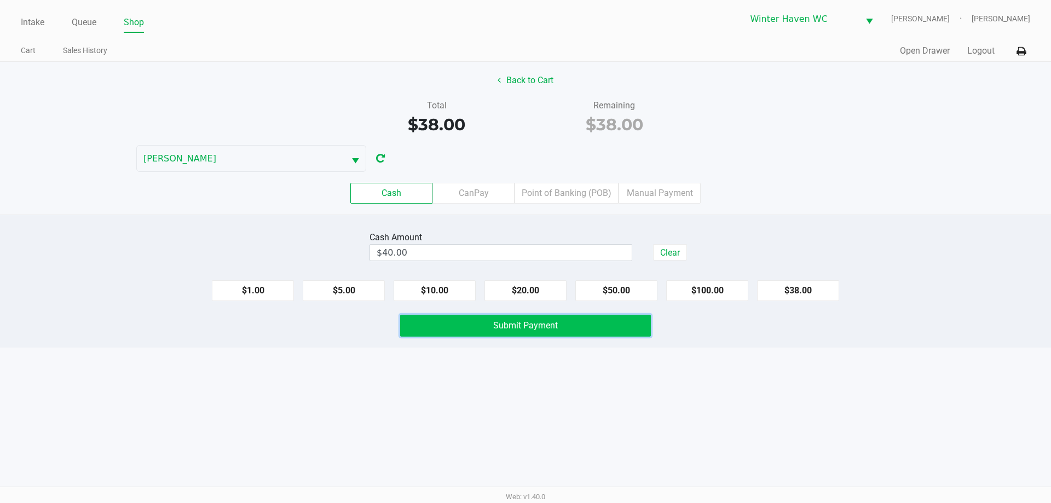
click at [522, 336] on button "Submit Payment" at bounding box center [525, 326] width 251 height 22
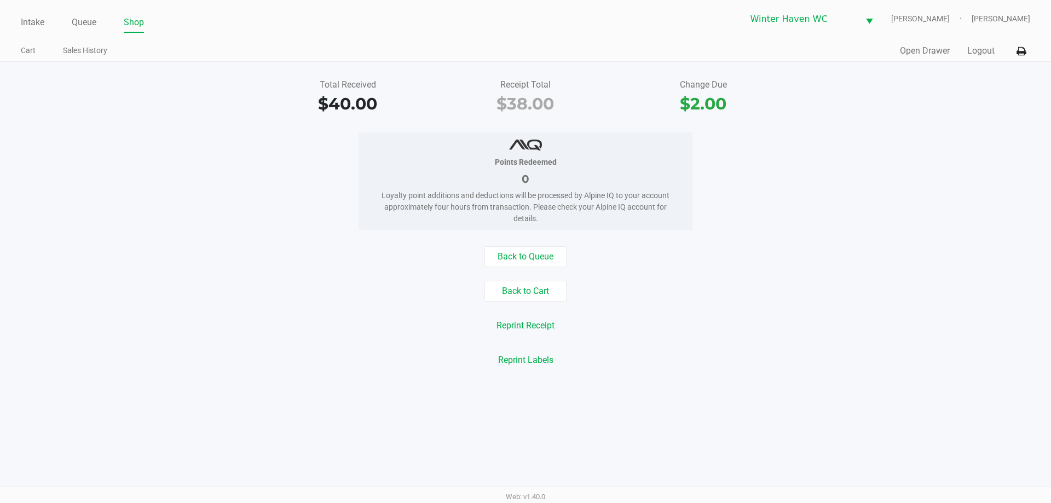
click at [654, 273] on div "Back to Queue Back to Cart Reprint Receipt Reprint Labels" at bounding box center [526, 308] width 1068 height 124
click at [91, 22] on link "Queue" at bounding box center [84, 22] width 25 height 15
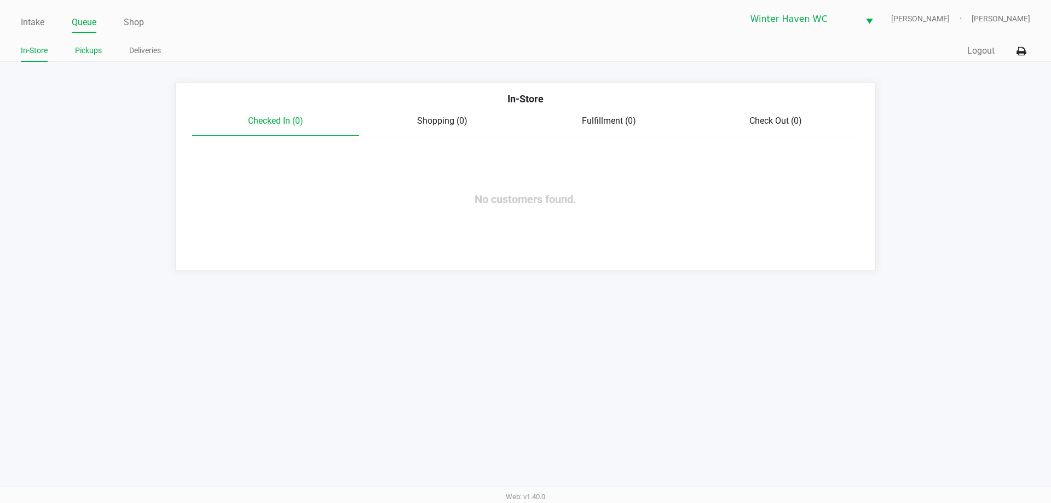
click at [84, 49] on link "Pickups" at bounding box center [88, 51] width 27 height 14
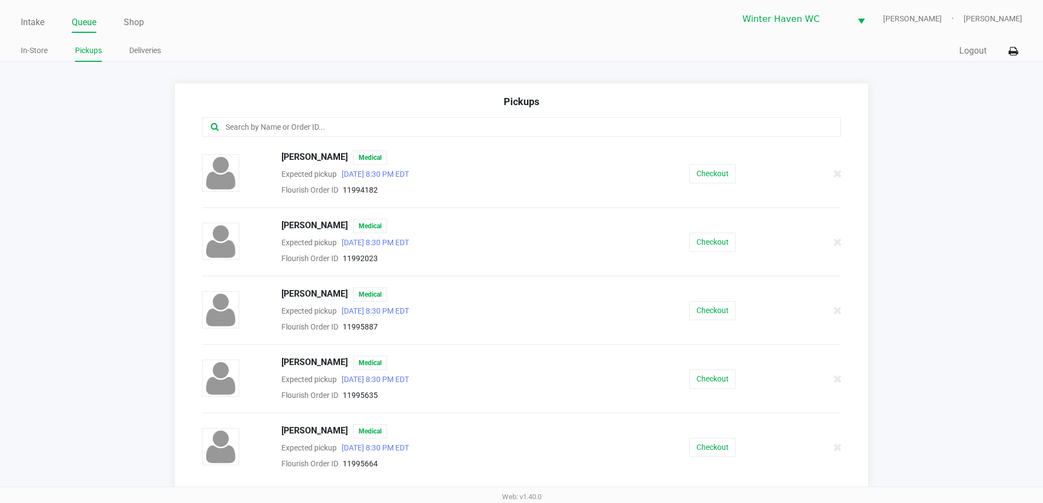
click at [235, 129] on input "text" at bounding box center [503, 127] width 559 height 13
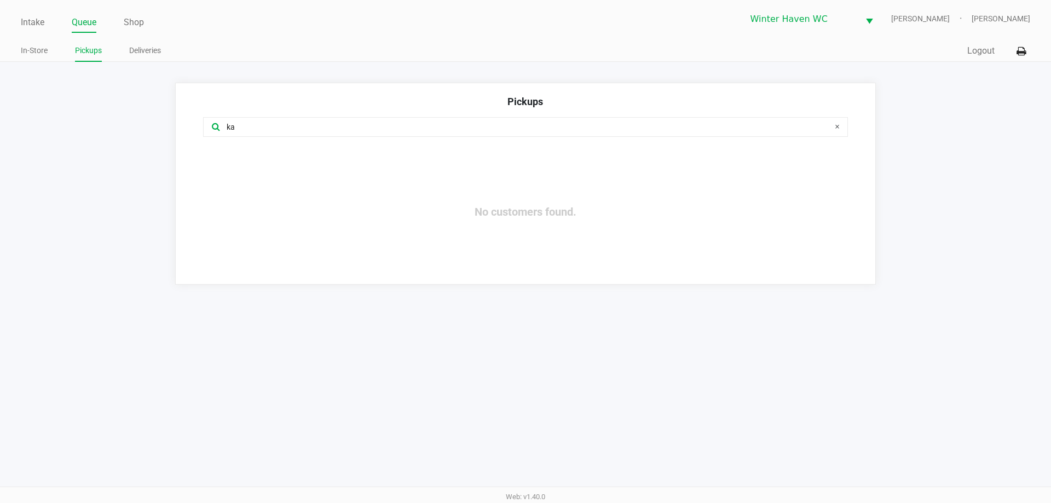
type input "k"
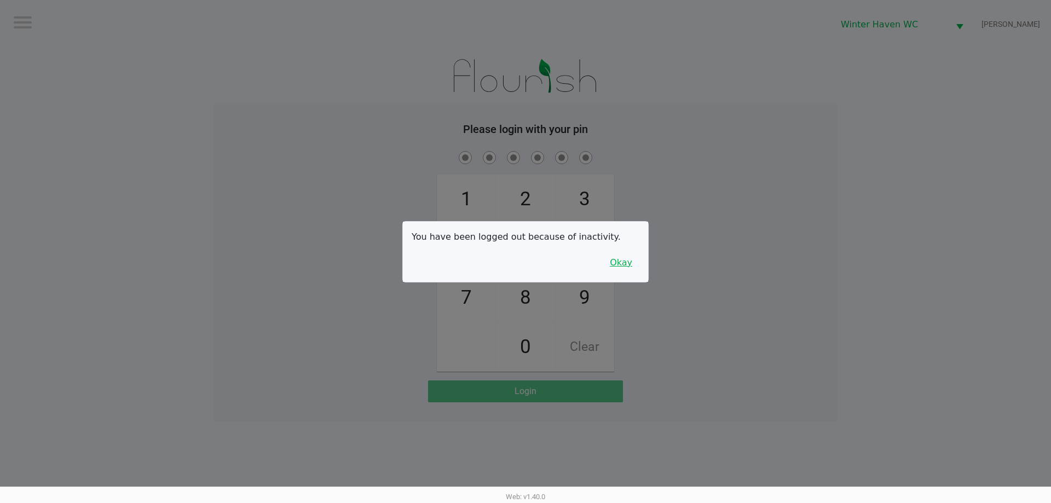
click at [627, 270] on button "Okay" at bounding box center [621, 262] width 37 height 21
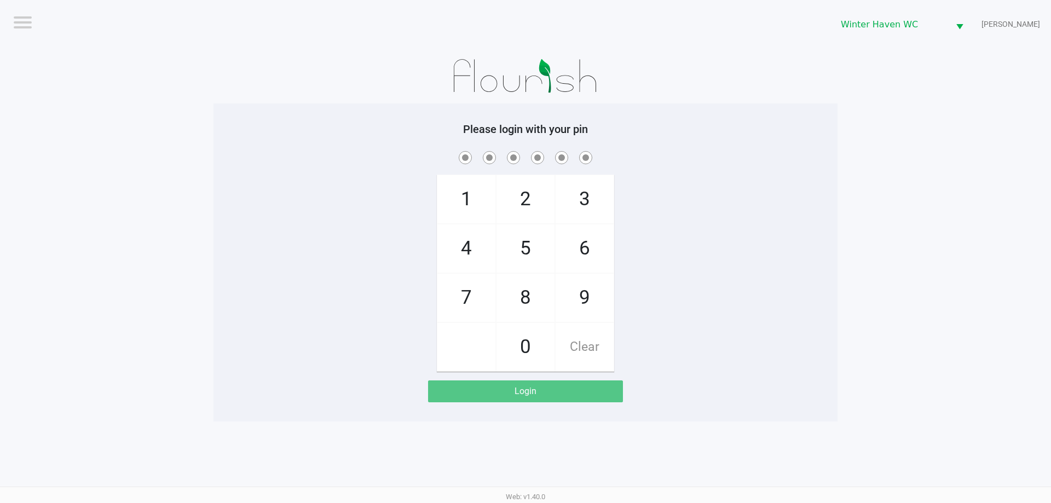
click at [653, 261] on div "1 4 7 2 5 8 0 3 6 9 Clear" at bounding box center [526, 260] width 624 height 223
checkbox input "true"
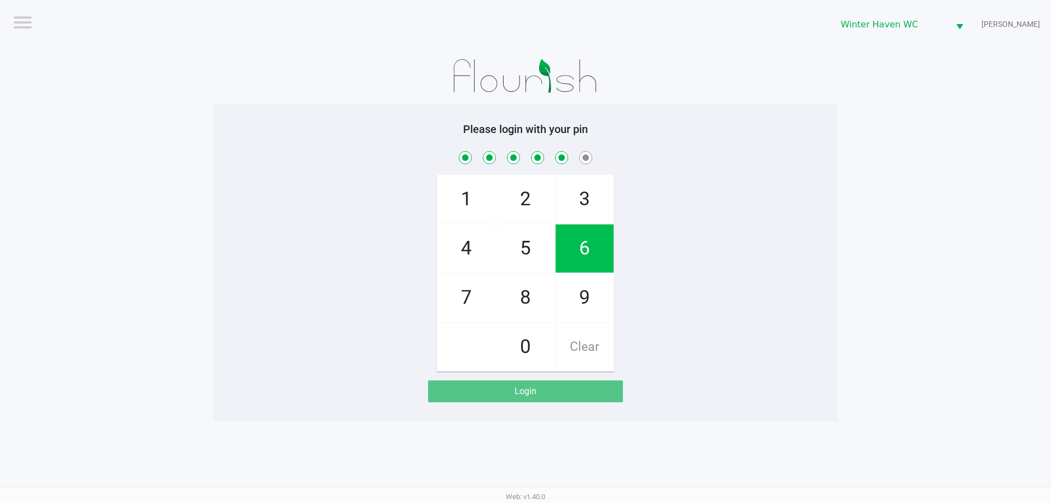
checkbox input "true"
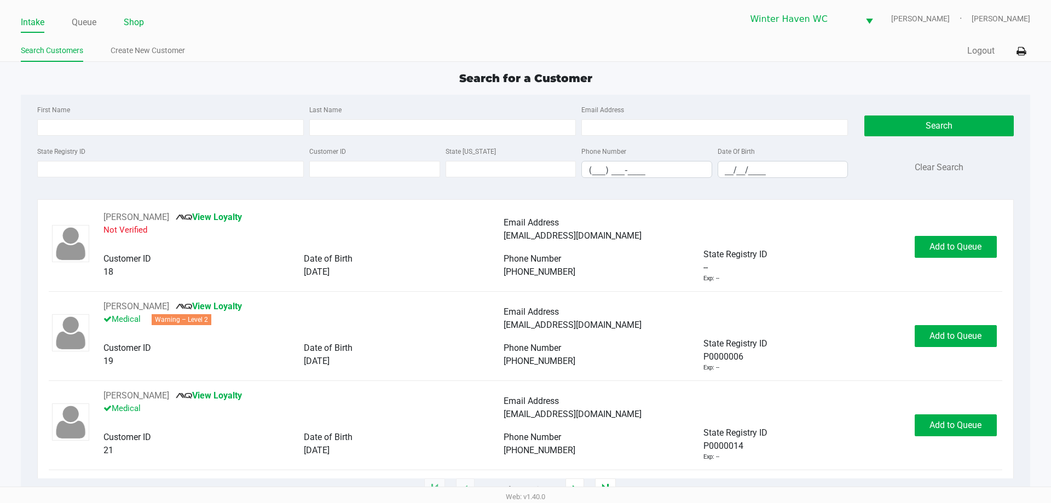
click at [141, 21] on link "Shop" at bounding box center [134, 22] width 20 height 15
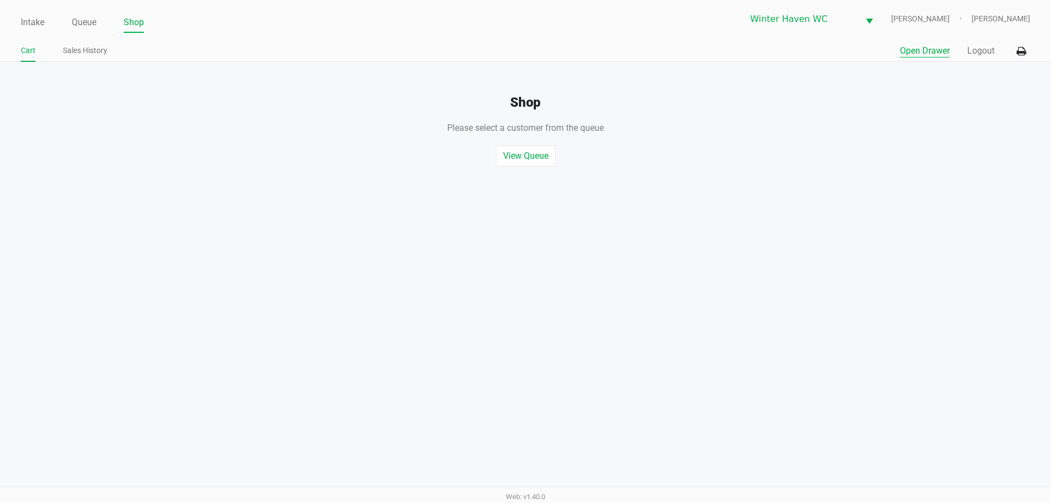
click at [913, 51] on button "Open Drawer" at bounding box center [925, 50] width 50 height 13
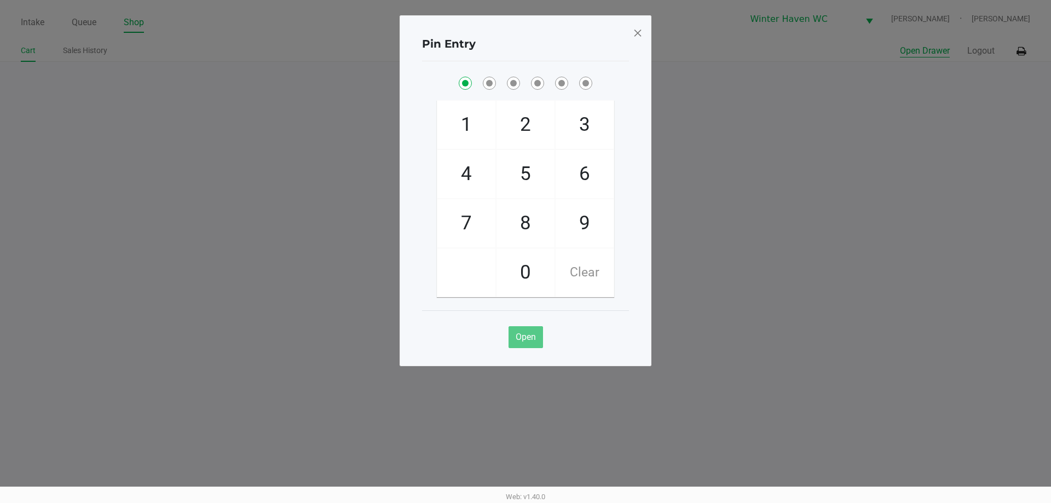
checkbox input "true"
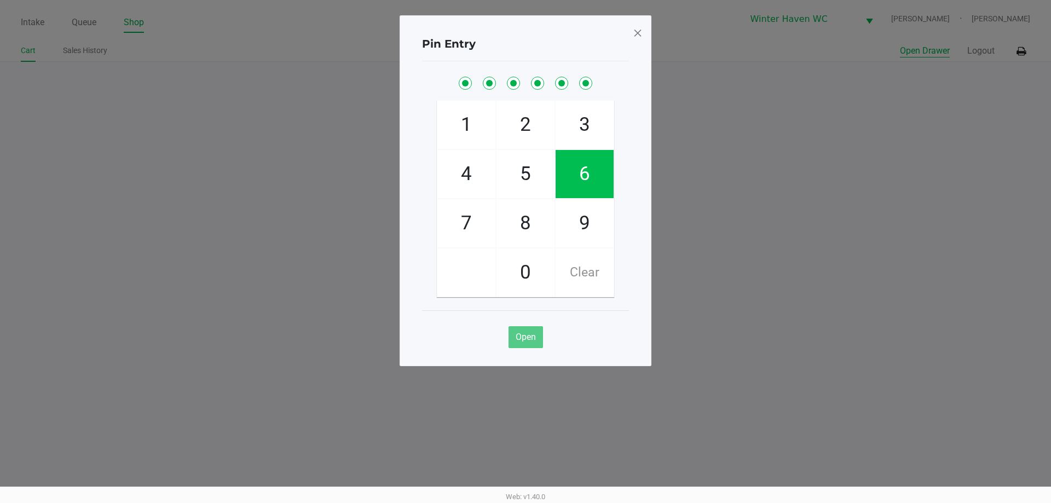
checkbox input "true"
click at [900, 44] on button "Open Drawer" at bounding box center [925, 50] width 50 height 13
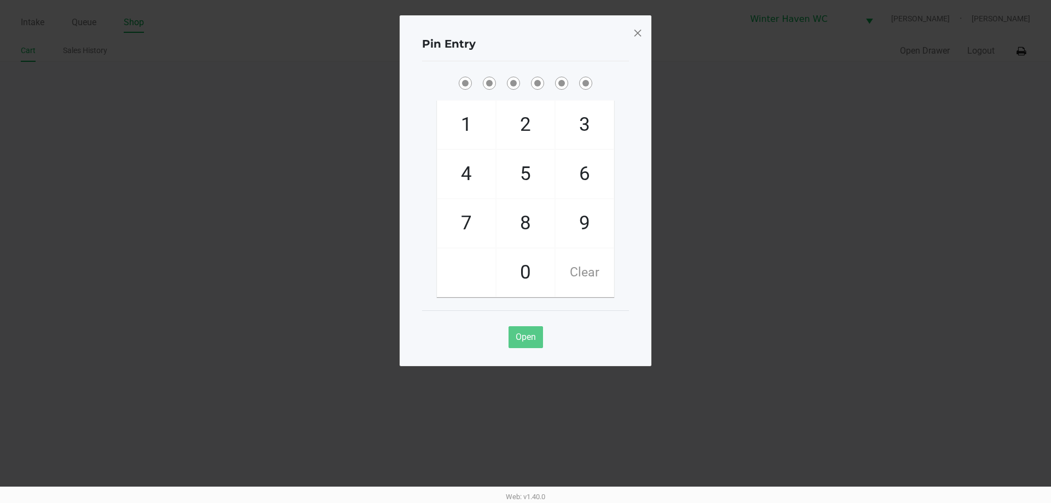
click at [636, 27] on span at bounding box center [638, 33] width 10 height 18
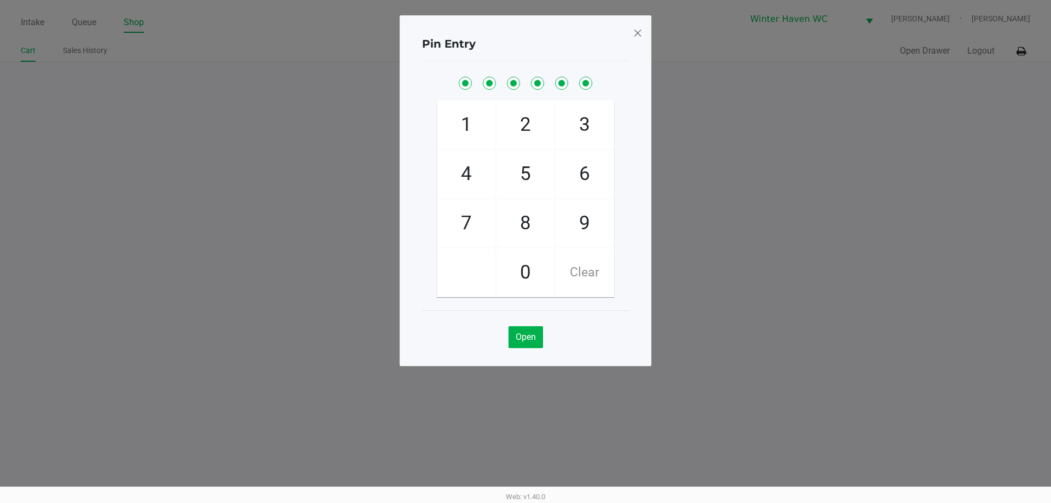
click at [640, 28] on span at bounding box center [638, 33] width 10 height 18
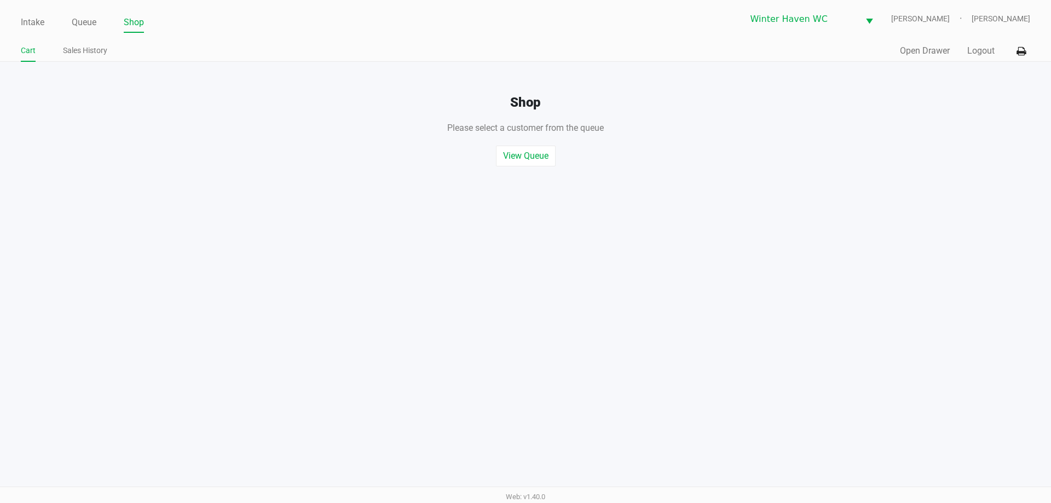
drag, startPoint x: 671, startPoint y: 48, endPoint x: 919, endPoint y: 73, distance: 249.3
click at [677, 48] on div "Quick Sale Open Drawer Logout" at bounding box center [778, 51] width 505 height 20
drag, startPoint x: 973, startPoint y: 45, endPoint x: 968, endPoint y: 70, distance: 25.8
click at [974, 45] on button "Logout" at bounding box center [980, 50] width 27 height 13
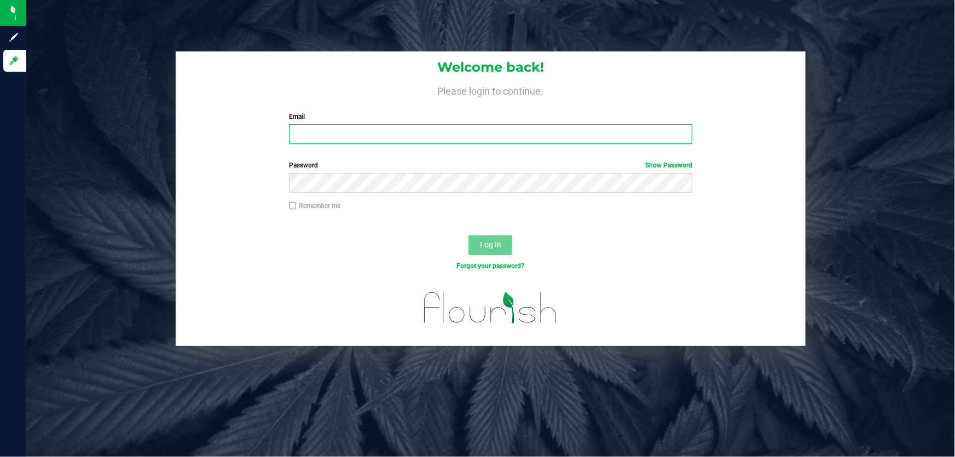
click at [344, 142] on input "Email" at bounding box center [491, 134] width 404 height 20
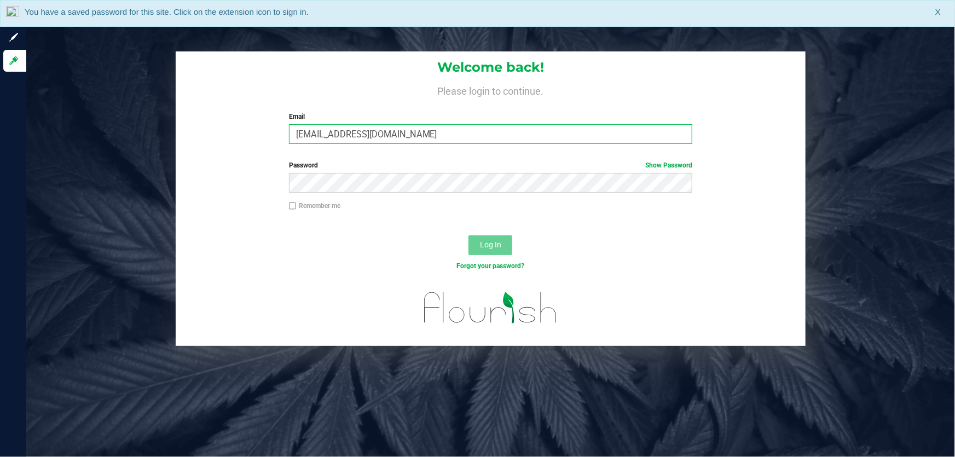
type input "[EMAIL_ADDRESS][DOMAIN_NAME]"
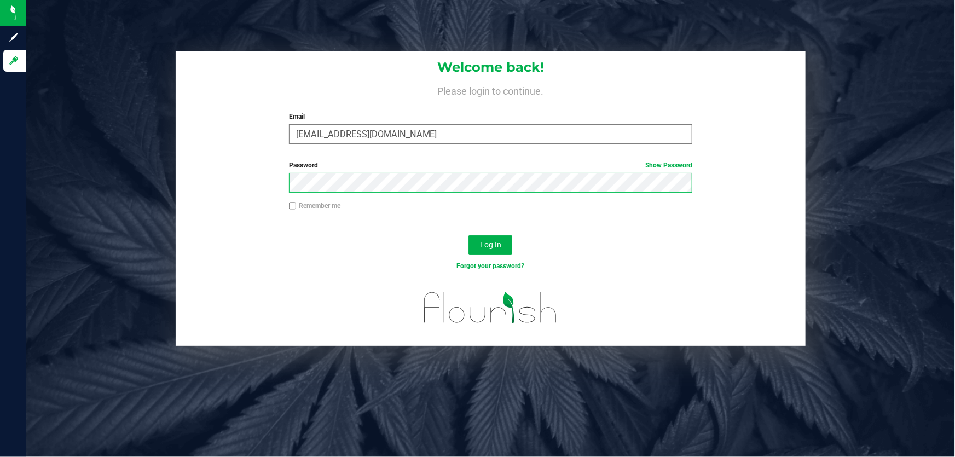
click at [469, 235] on button "Log In" at bounding box center [491, 245] width 44 height 20
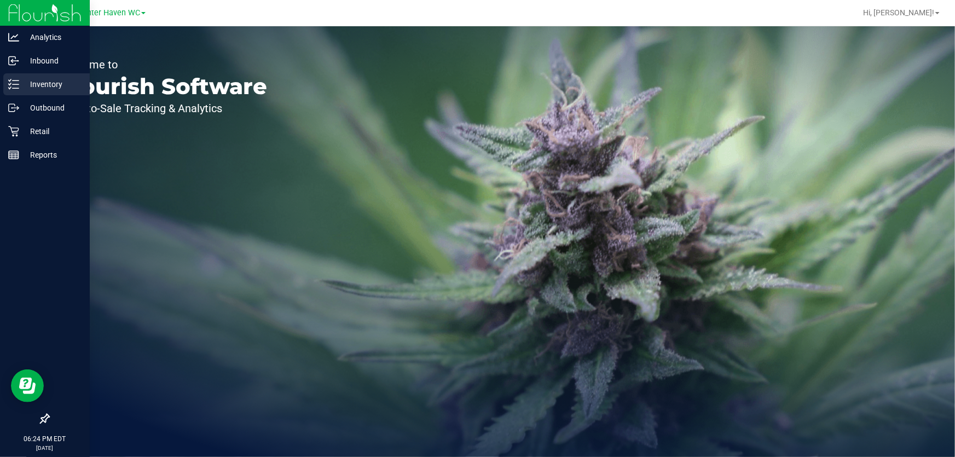
click at [10, 88] on icon at bounding box center [10, 88] width 2 height 2
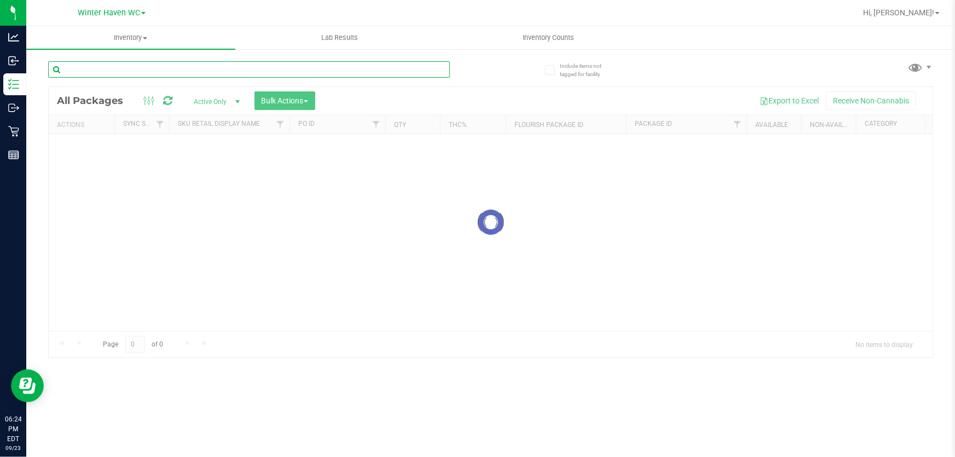
click at [125, 70] on input "text" at bounding box center [249, 69] width 402 height 16
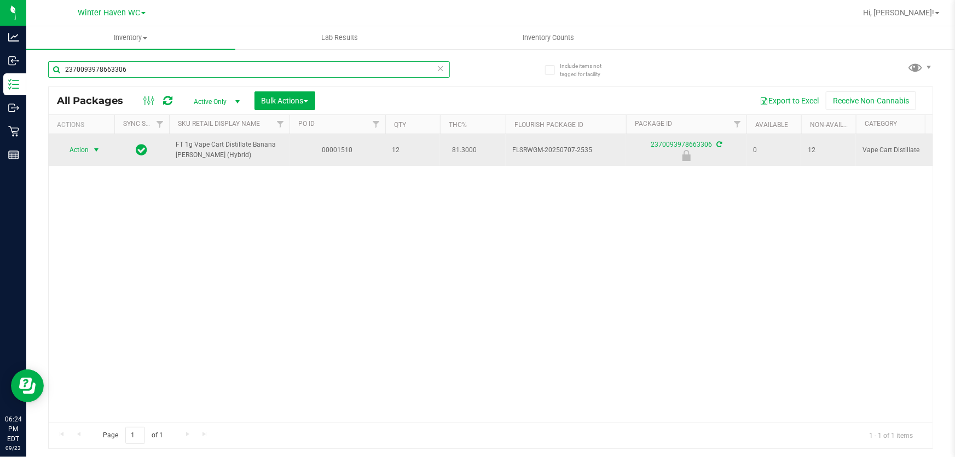
type input "2370093978663306"
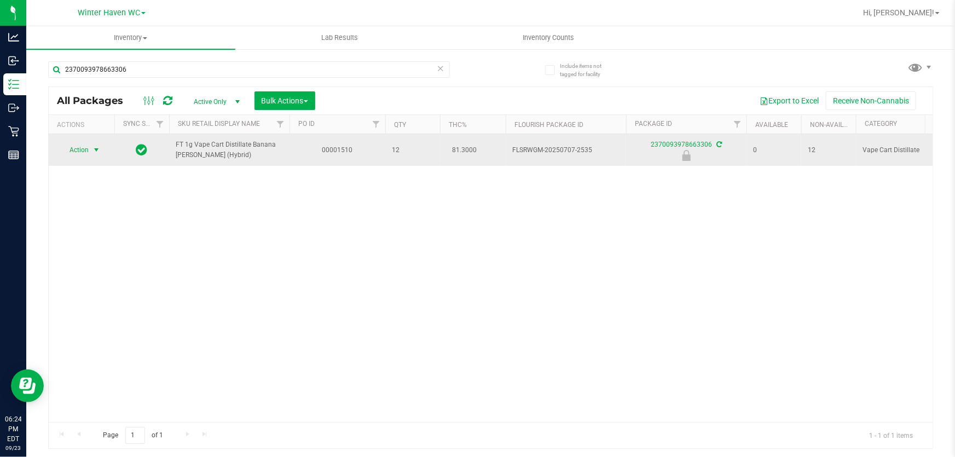
click at [98, 151] on span "select" at bounding box center [96, 150] width 9 height 9
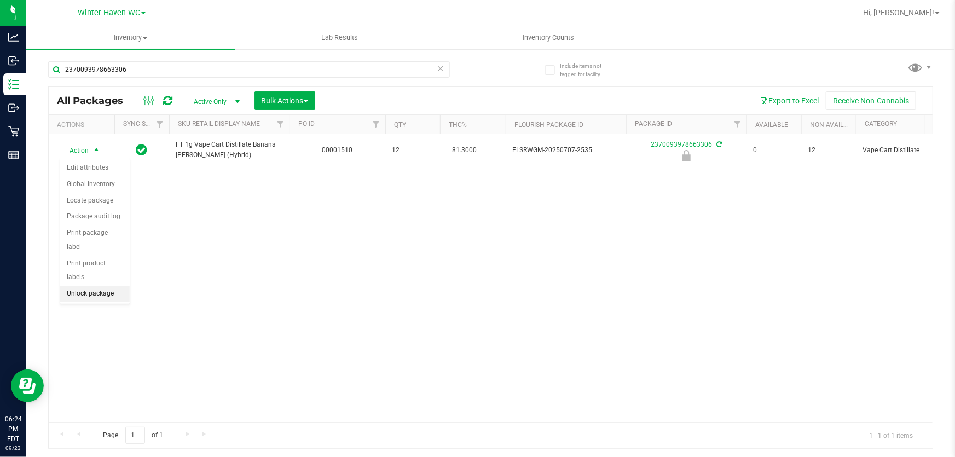
click at [96, 286] on li "Unlock package" at bounding box center [95, 294] width 70 height 16
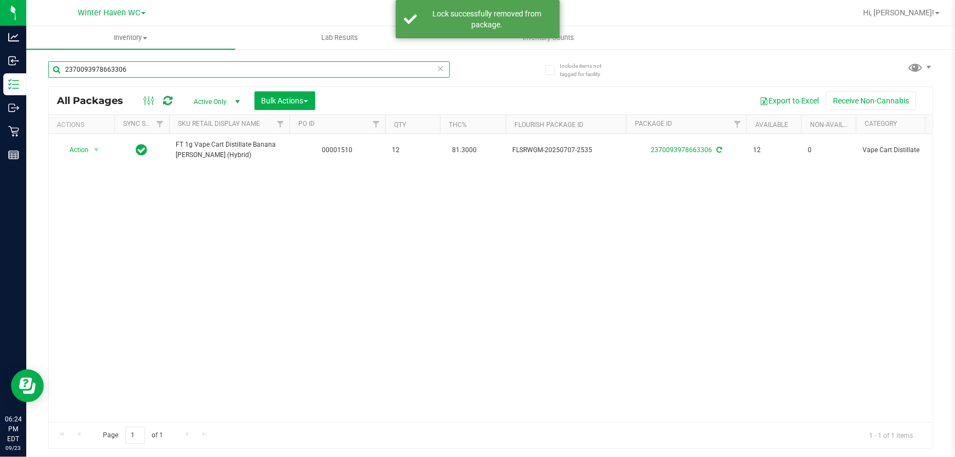
drag, startPoint x: 149, startPoint y: 67, endPoint x: 52, endPoint y: 68, distance: 96.9
click at [52, 68] on input "2370093978663306" at bounding box center [249, 69] width 402 height 16
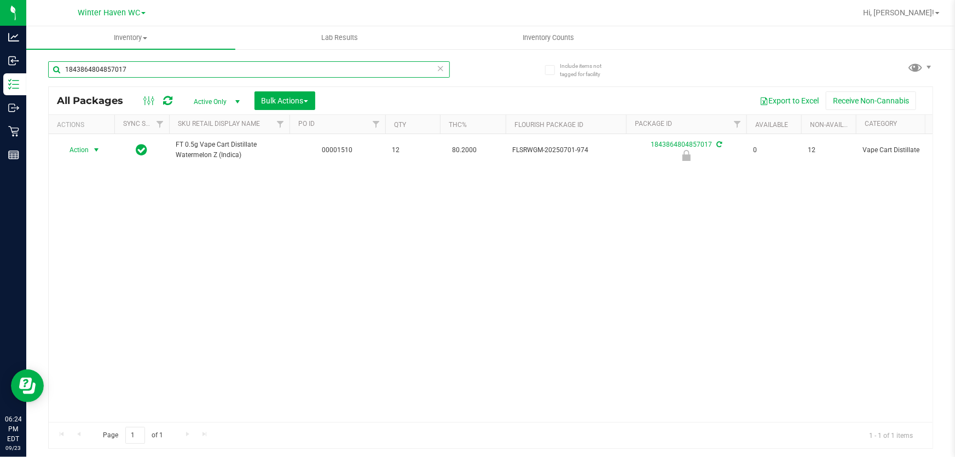
type input "1843864804857017"
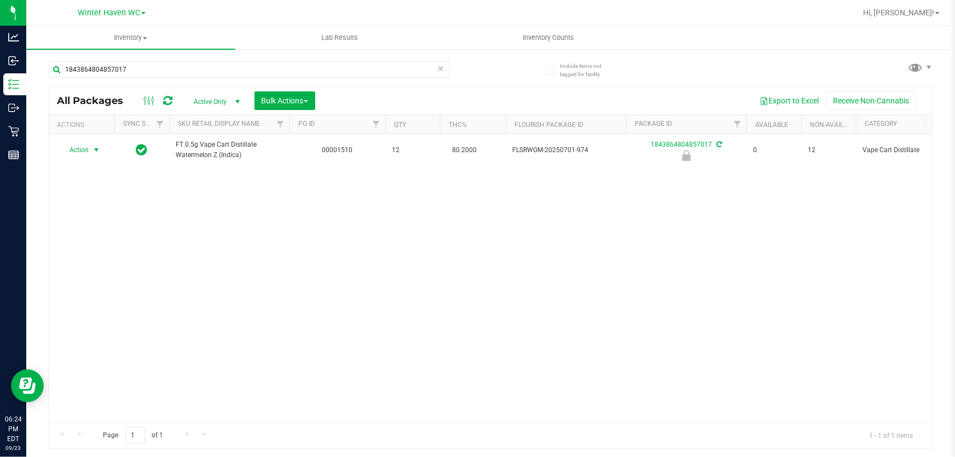
click at [81, 152] on span "Action" at bounding box center [75, 149] width 30 height 15
click at [86, 286] on li "Unlock package" at bounding box center [95, 294] width 70 height 16
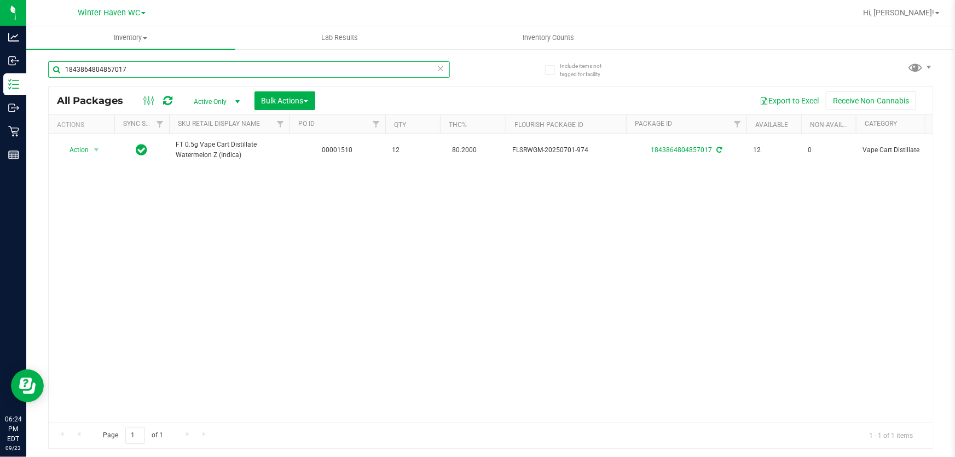
drag, startPoint x: 130, startPoint y: 66, endPoint x: 53, endPoint y: 68, distance: 76.7
click at [54, 67] on input "1843864804857017" at bounding box center [249, 69] width 402 height 16
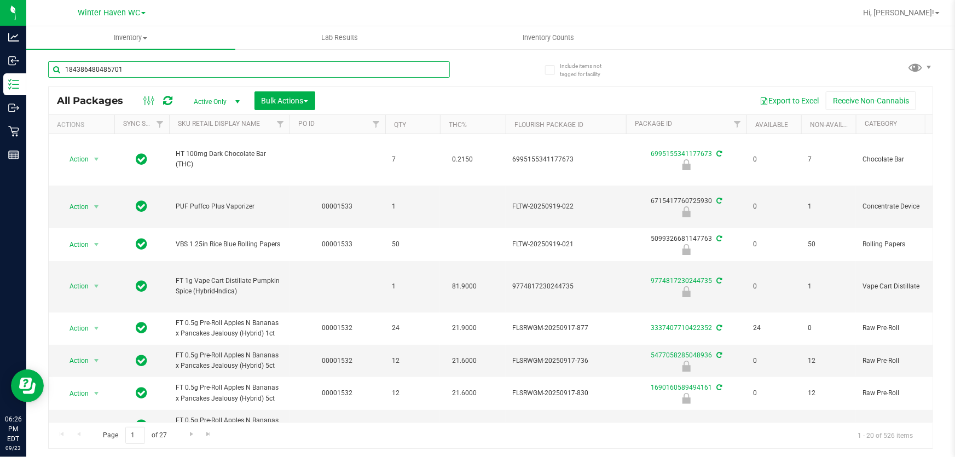
type input "1843864804857017"
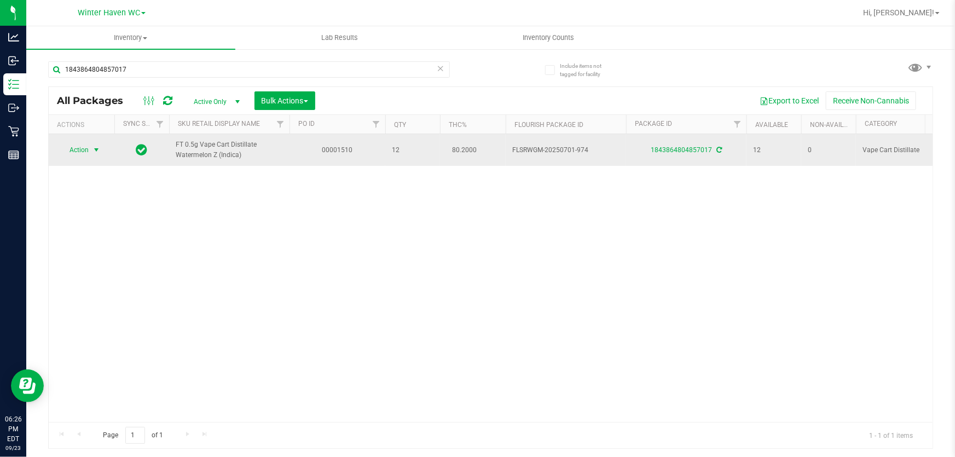
click at [84, 145] on span "Action" at bounding box center [75, 149] width 30 height 15
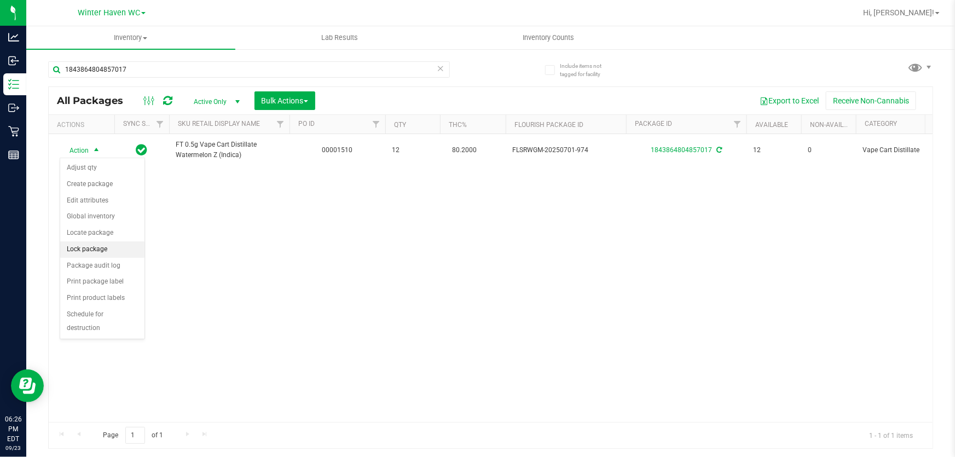
click at [107, 246] on li "Lock package" at bounding box center [102, 249] width 84 height 16
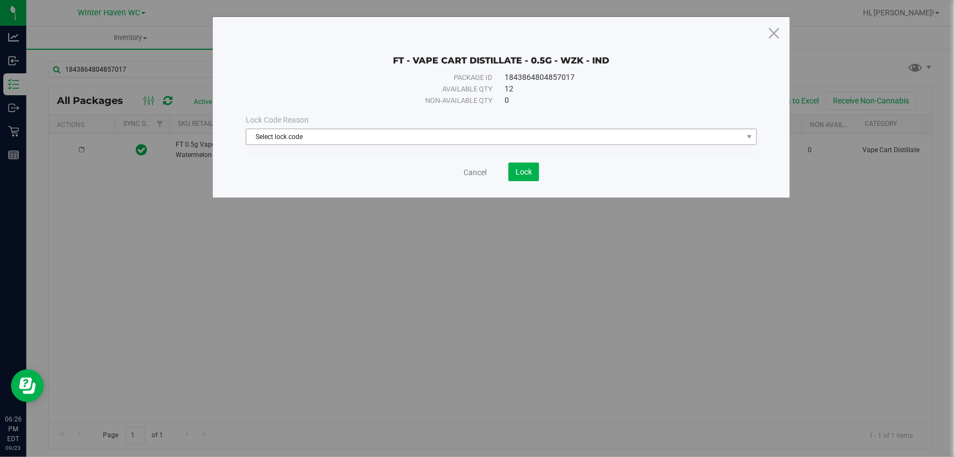
drag, startPoint x: 334, startPoint y: 125, endPoint x: 333, endPoint y: 131, distance: 5.5
click at [334, 126] on div "Lock Code Reason Select lock code Select lock code Newly Received Administrativ…" at bounding box center [502, 129] width 528 height 31
click at [333, 131] on span "Select lock code" at bounding box center [494, 136] width 497 height 15
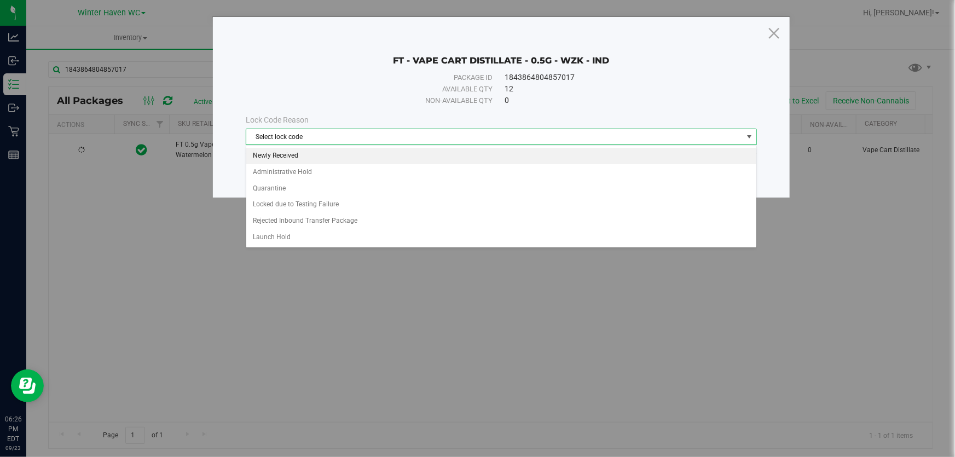
click at [298, 156] on li "Newly Received" at bounding box center [501, 156] width 510 height 16
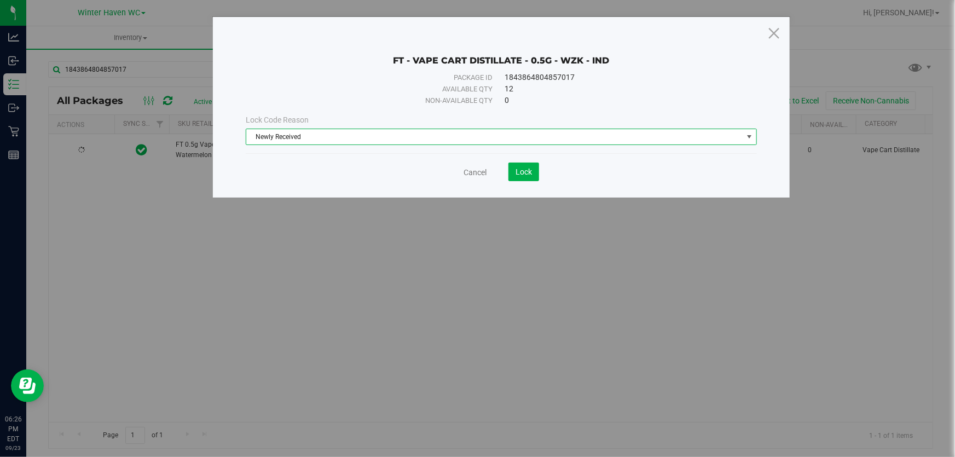
click at [289, 169] on div "Cancel Lock" at bounding box center [501, 172] width 511 height 19
click at [527, 170] on span "Lock" at bounding box center [524, 172] width 16 height 9
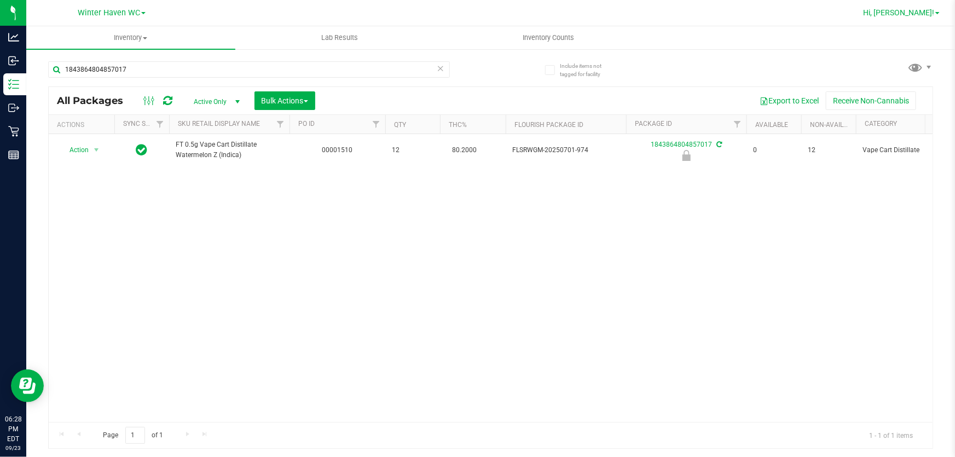
click at [921, 18] on link "Hi, Brian!" at bounding box center [901, 12] width 85 height 11
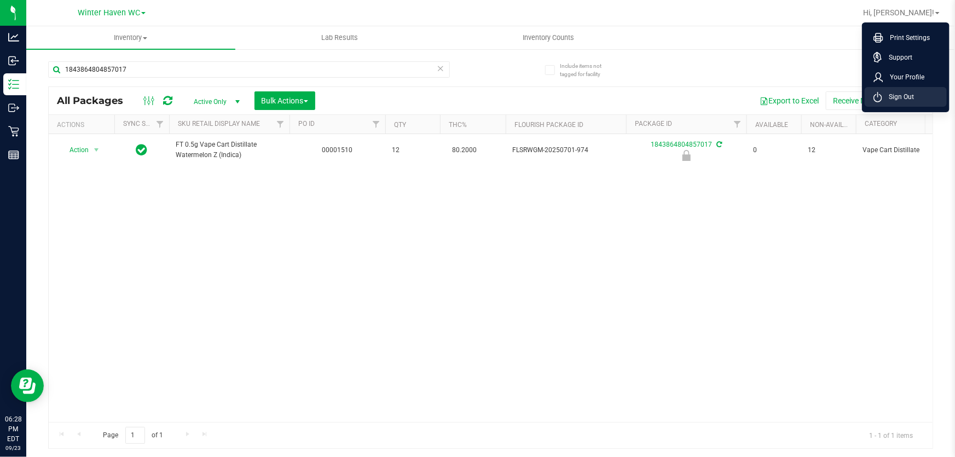
click at [905, 100] on span "Sign Out" at bounding box center [898, 96] width 32 height 11
